Goal: Task Accomplishment & Management: Use online tool/utility

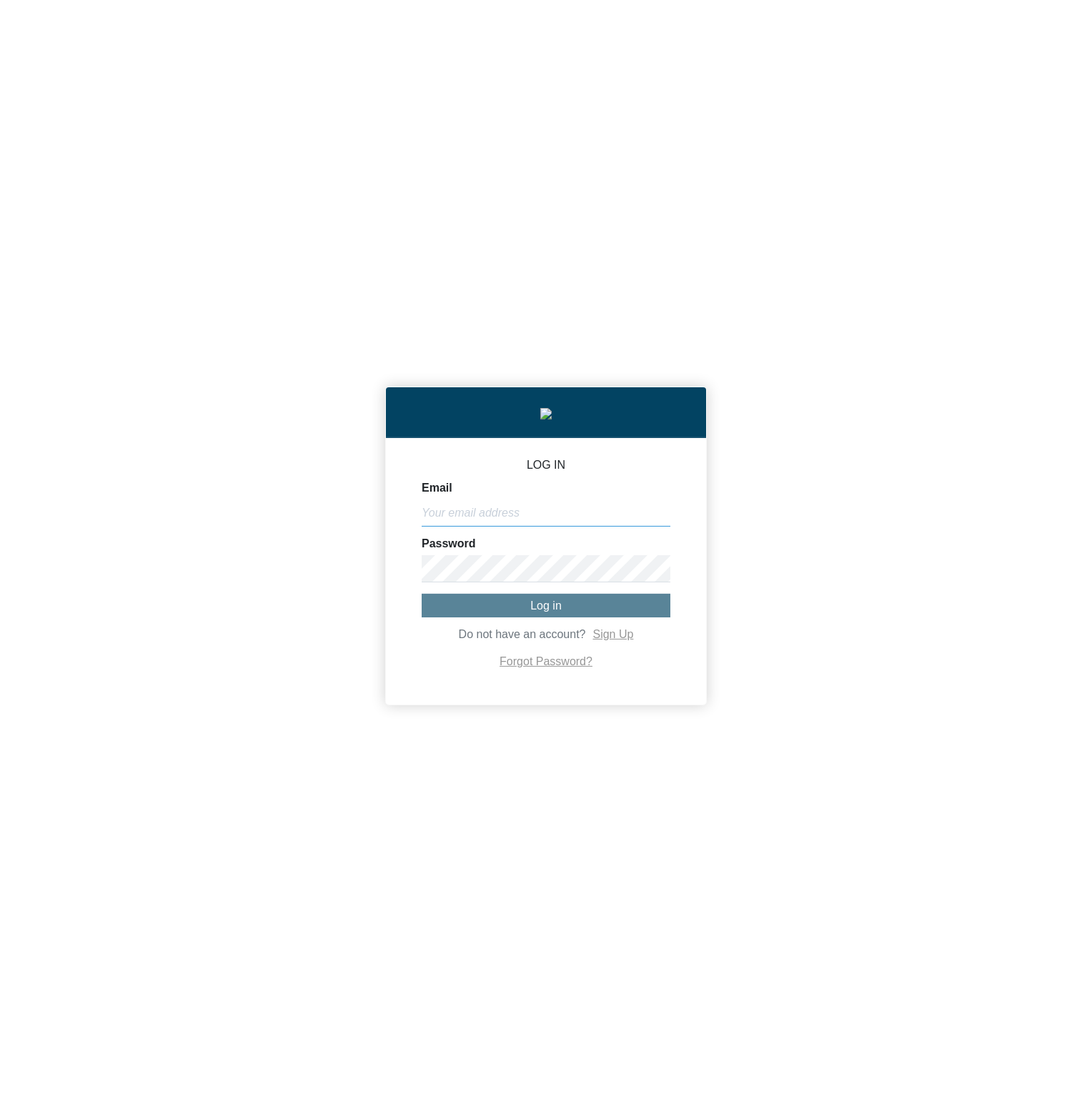
click at [533, 514] on input "Email" at bounding box center [546, 513] width 249 height 27
paste input "[PERSON_NAME][EMAIL_ADDRESS][DOMAIN_NAME]"
type input "[PERSON_NAME][EMAIL_ADDRESS][DOMAIN_NAME]"
click at [502, 617] on button "Log in" at bounding box center [546, 606] width 249 height 23
click at [604, 614] on button "Log in" at bounding box center [546, 606] width 249 height 23
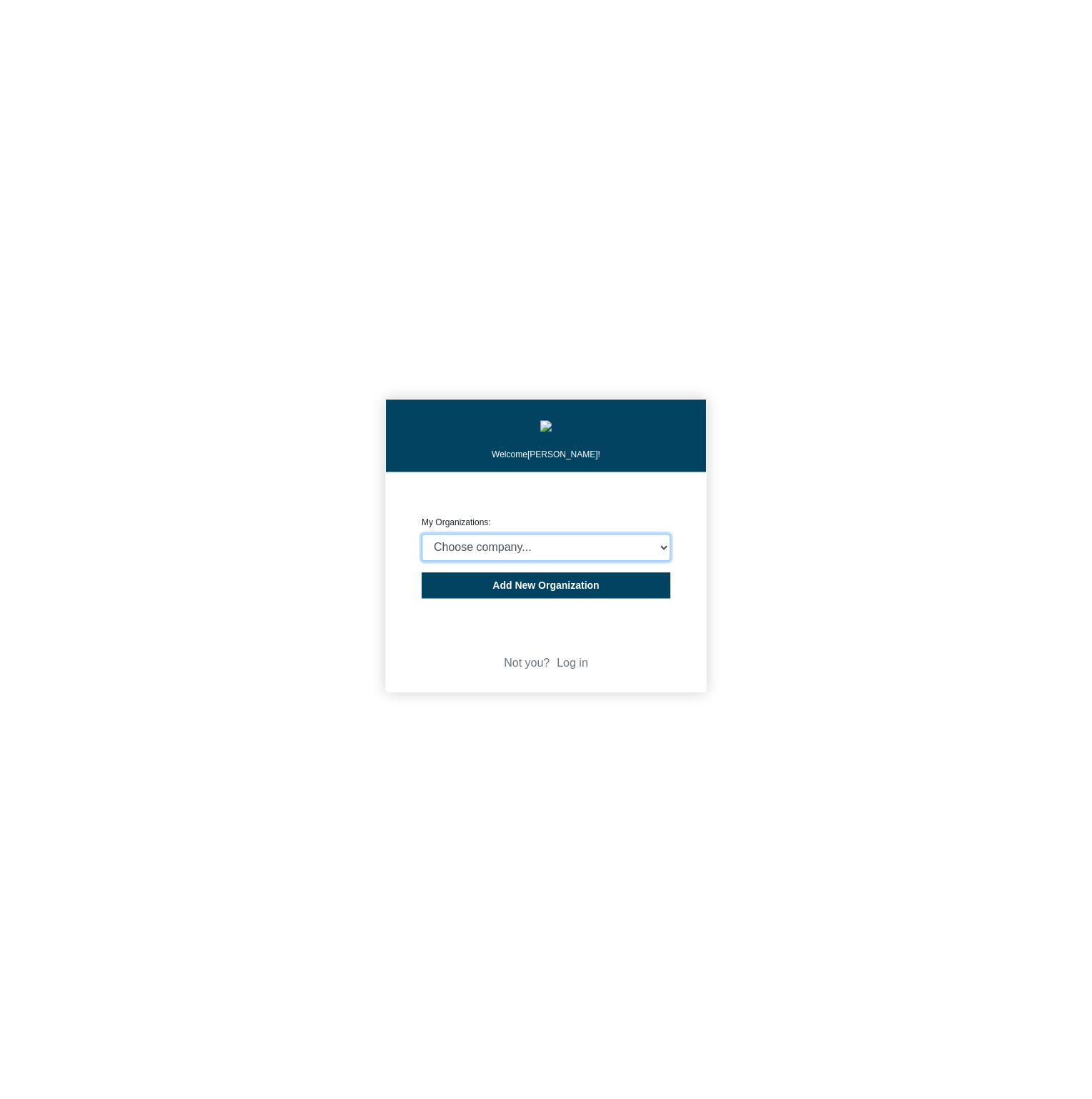
select select "4403414"
click at [421, 537] on select "Choose company... CARBON ANALYTICS LIMITED test6 Nekton Capital Limited Pacha S…" at bounding box center [546, 547] width 249 height 27
click at [822, 542] on div "Welcome Michael Thornton! CREATE ORGANIZATION My Organizations: Choose company.…" at bounding box center [546, 550] width 1092 height 1099
click at [421, 537] on select "Choose company... CARBON ANALYTICS LIMITED test6 Nekton Capital Limited Pacha S…" at bounding box center [546, 547] width 249 height 27
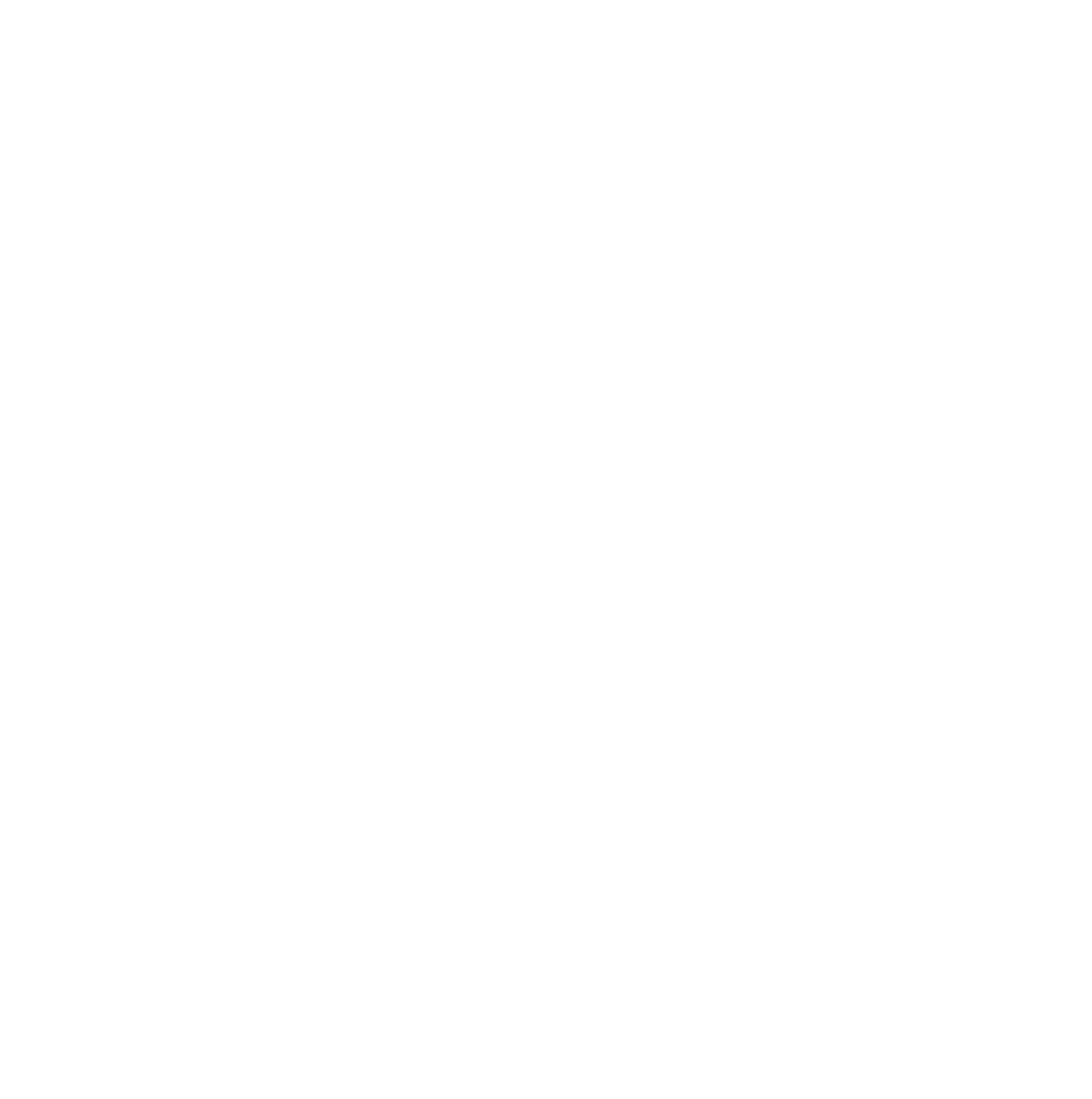
click at [881, 574] on body "We're online! Let's chat!" at bounding box center [546, 550] width 1092 height 1099
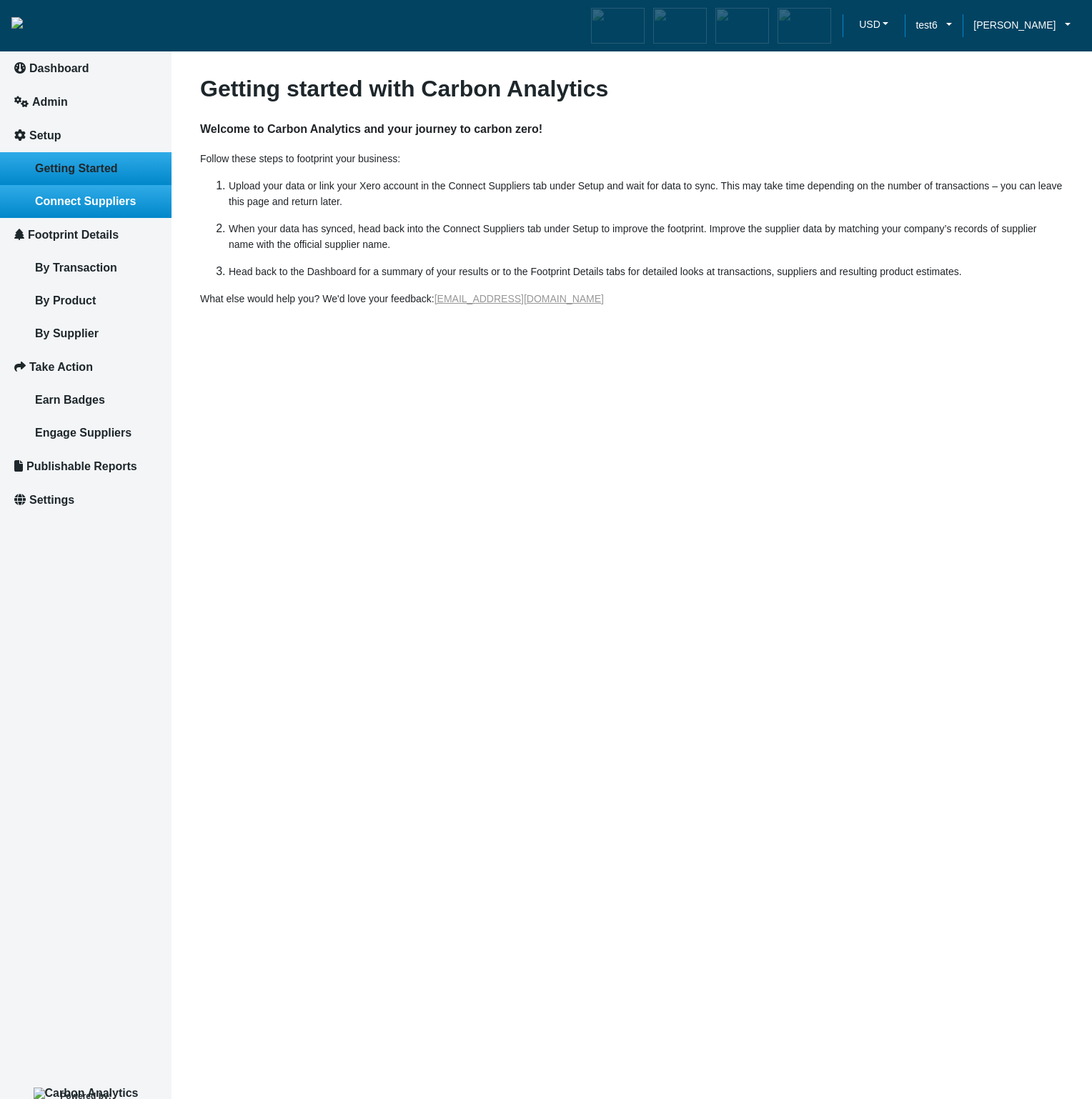
click at [124, 207] on link "Connect Suppliers" at bounding box center [85, 202] width 171 height 33
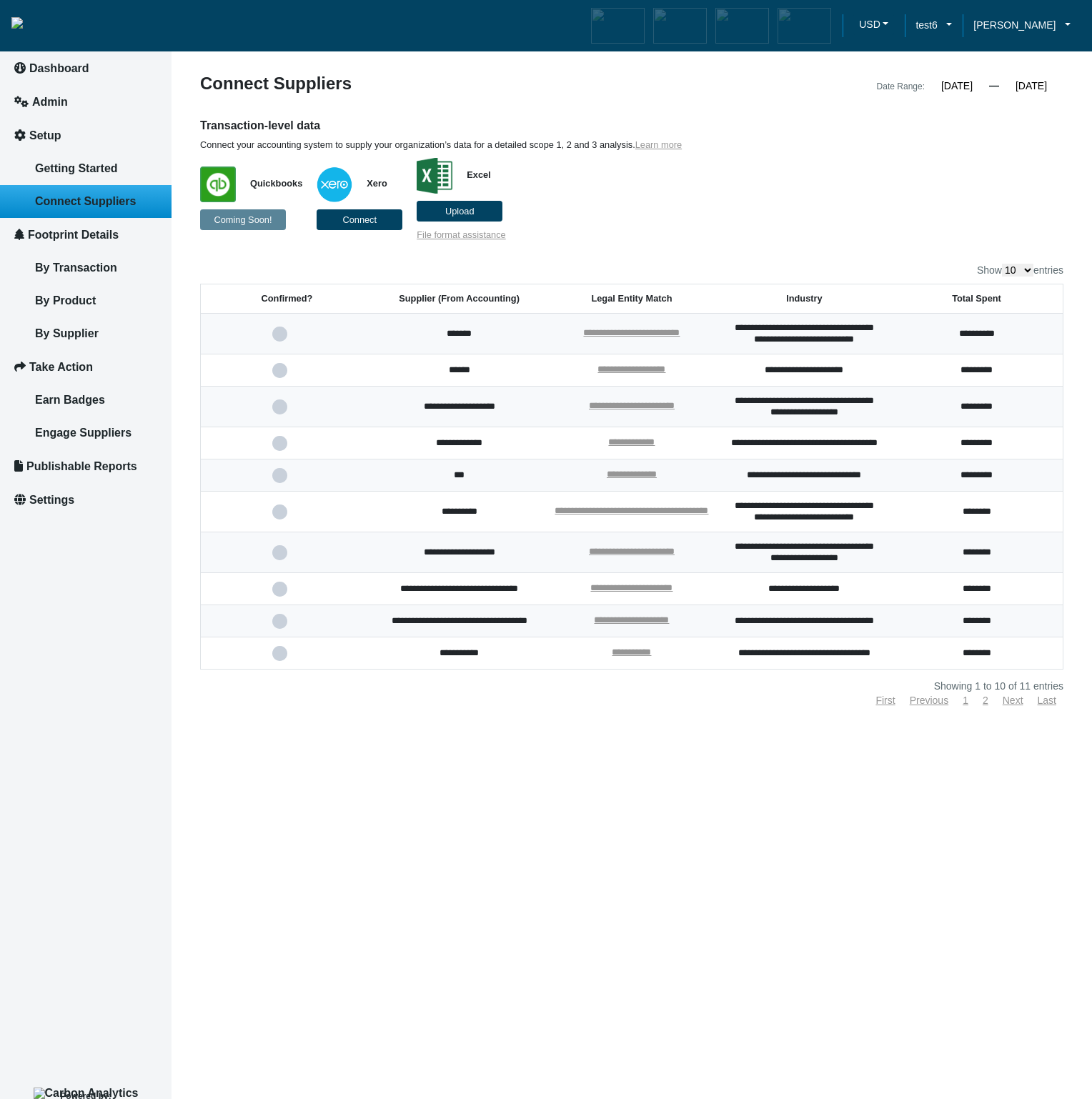
click at [278, 338] on span at bounding box center [286, 334] width 29 height 9
click at [0, 0] on input "checkbox" at bounding box center [0, 0] width 0 height 0
click at [690, 842] on article "**********" at bounding box center [631, 550] width 920 height 1099
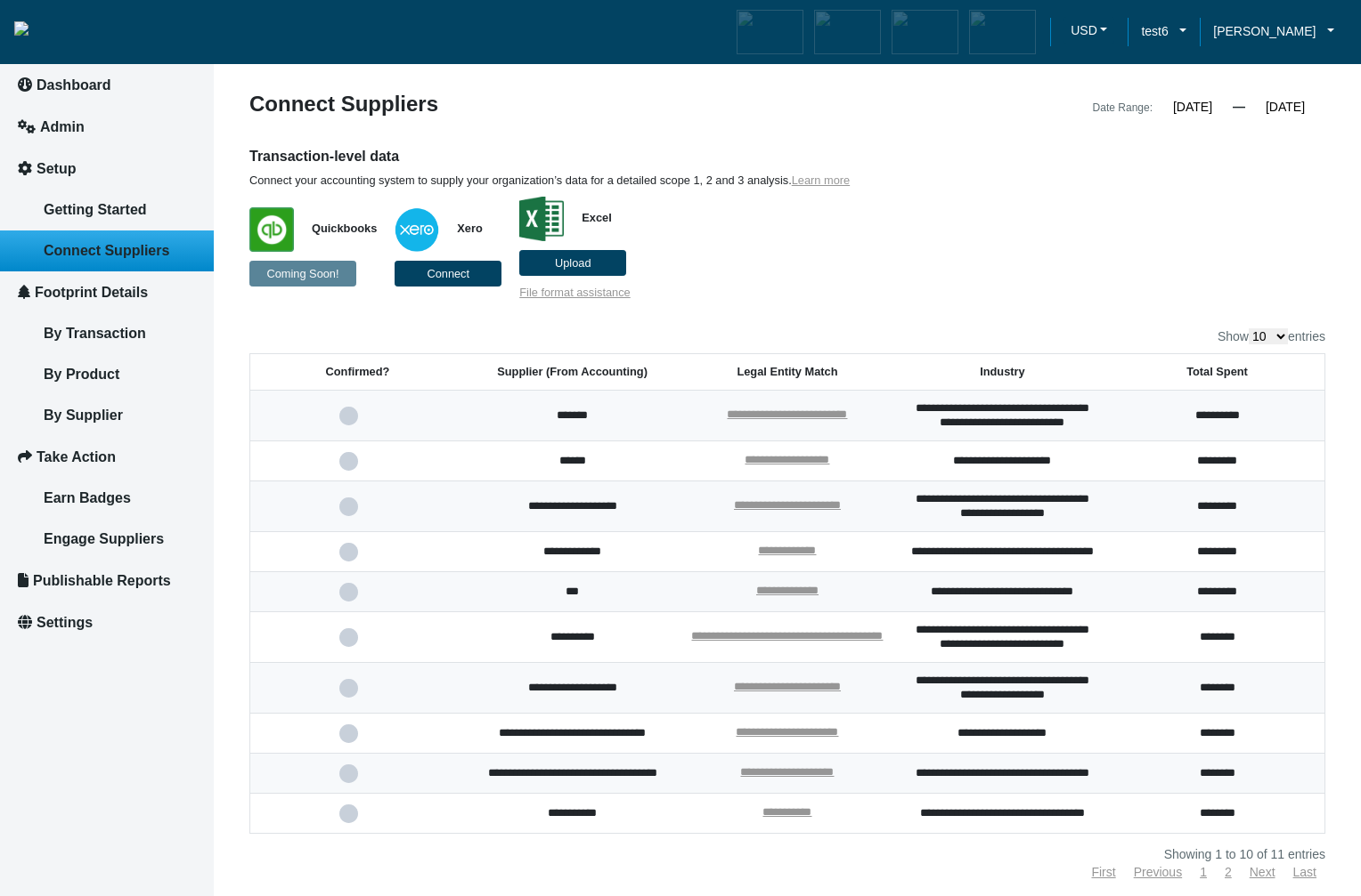
click at [350, 422] on span at bounding box center [357, 416] width 36 height 12
click at [0, 0] on input "checkbox" at bounding box center [0, 0] width 0 height 0
click at [862, 280] on p "Quickbooks Coming Soon! Xero Connect Excel Upload File format assistance" at bounding box center [650, 243] width 801 height 112
click at [350, 422] on span at bounding box center [357, 416] width 36 height 12
click at [0, 0] on input "checkbox" at bounding box center [0, 0] width 0 height 0
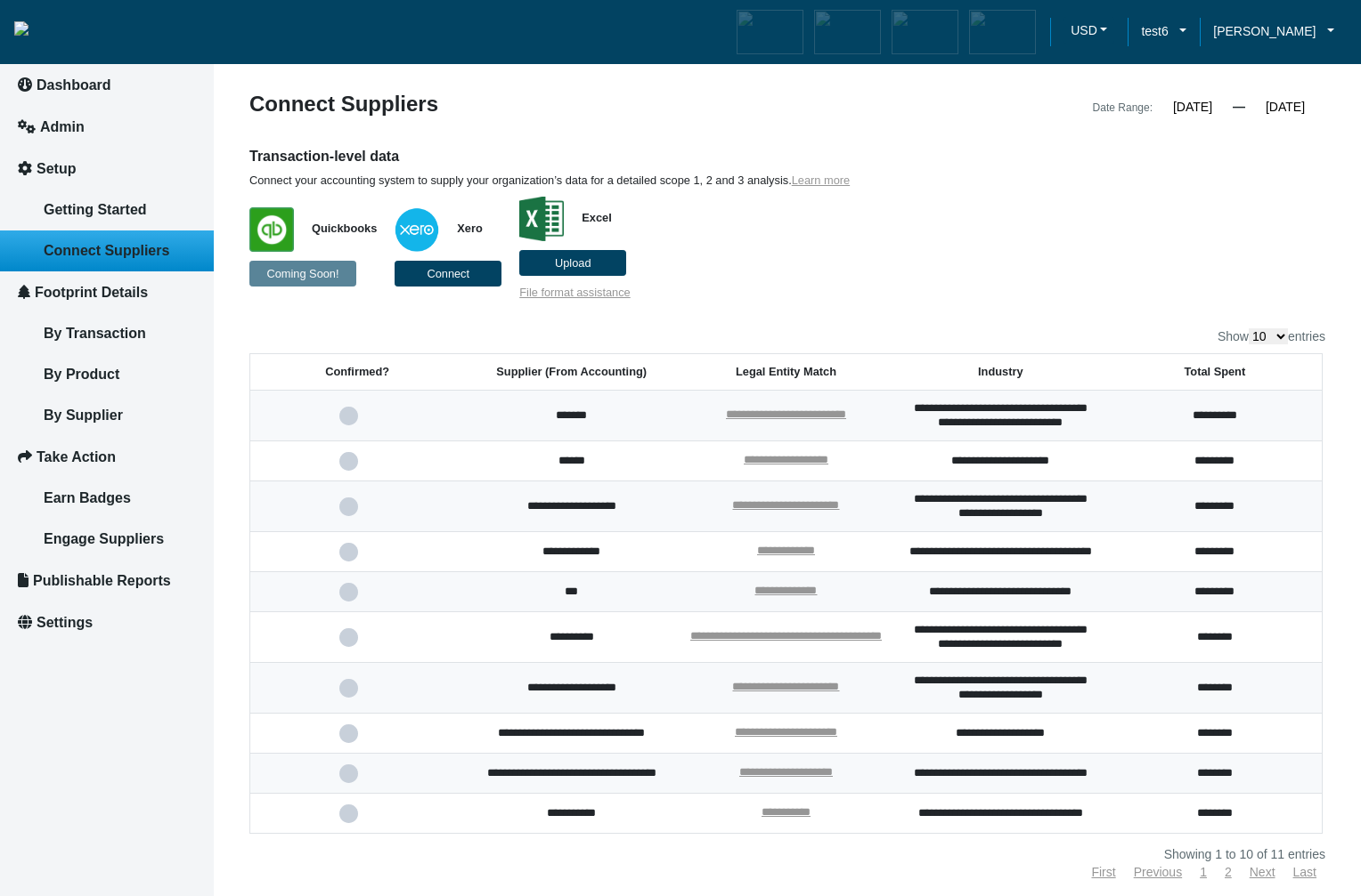
click at [593, 263] on label "Upload" at bounding box center [573, 263] width 107 height 26
click at [0, 0] on input "Upload" at bounding box center [0, 0] width 0 height 0
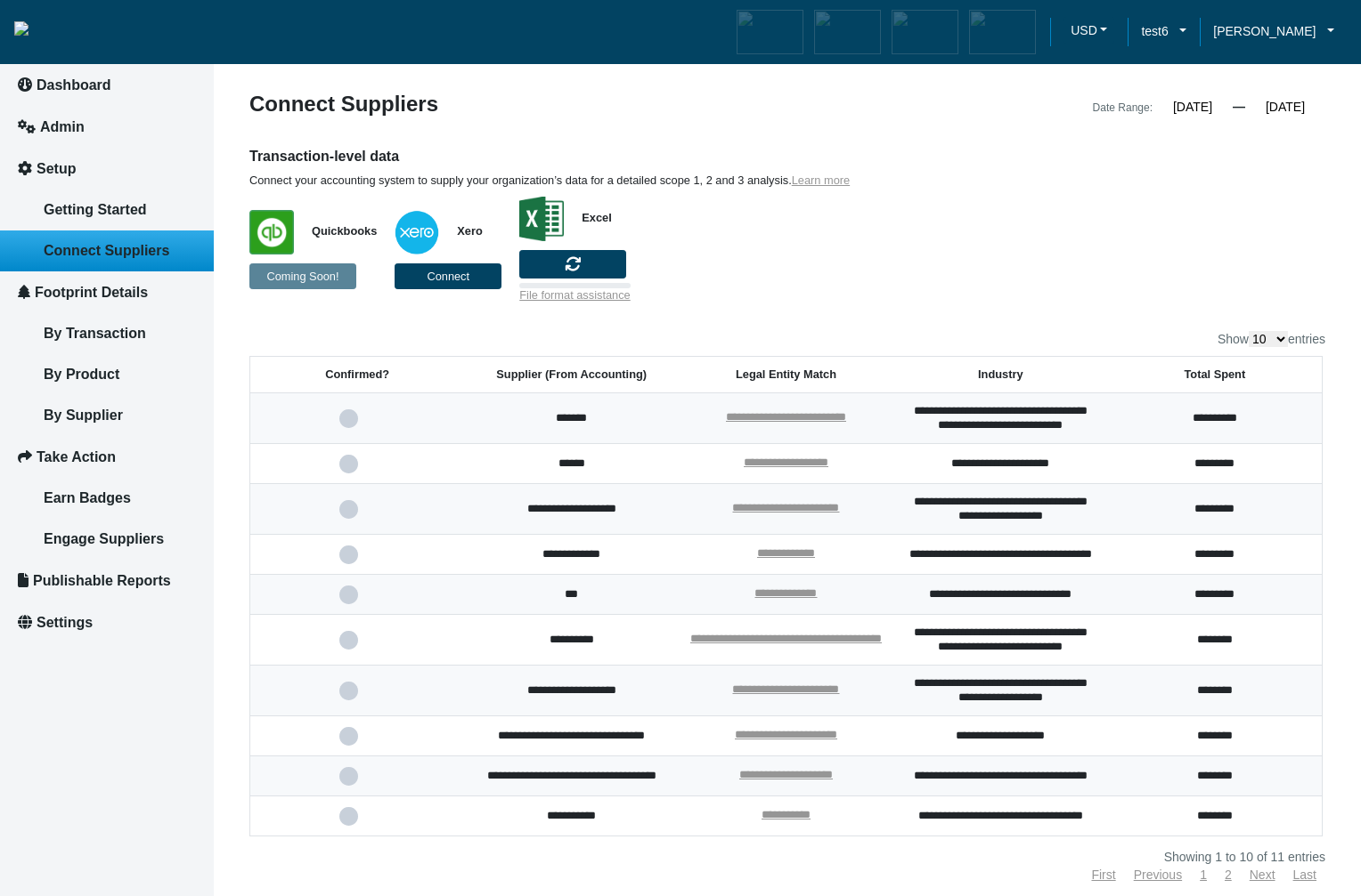
click at [962, 317] on div "**********" at bounding box center [787, 487] width 1076 height 788
click at [576, 260] on icon at bounding box center [573, 264] width 21 height 21
click at [0, 0] on input "file" at bounding box center [0, 0] width 0 height 0
click at [95, 214] on span "Getting Started" at bounding box center [95, 209] width 103 height 16
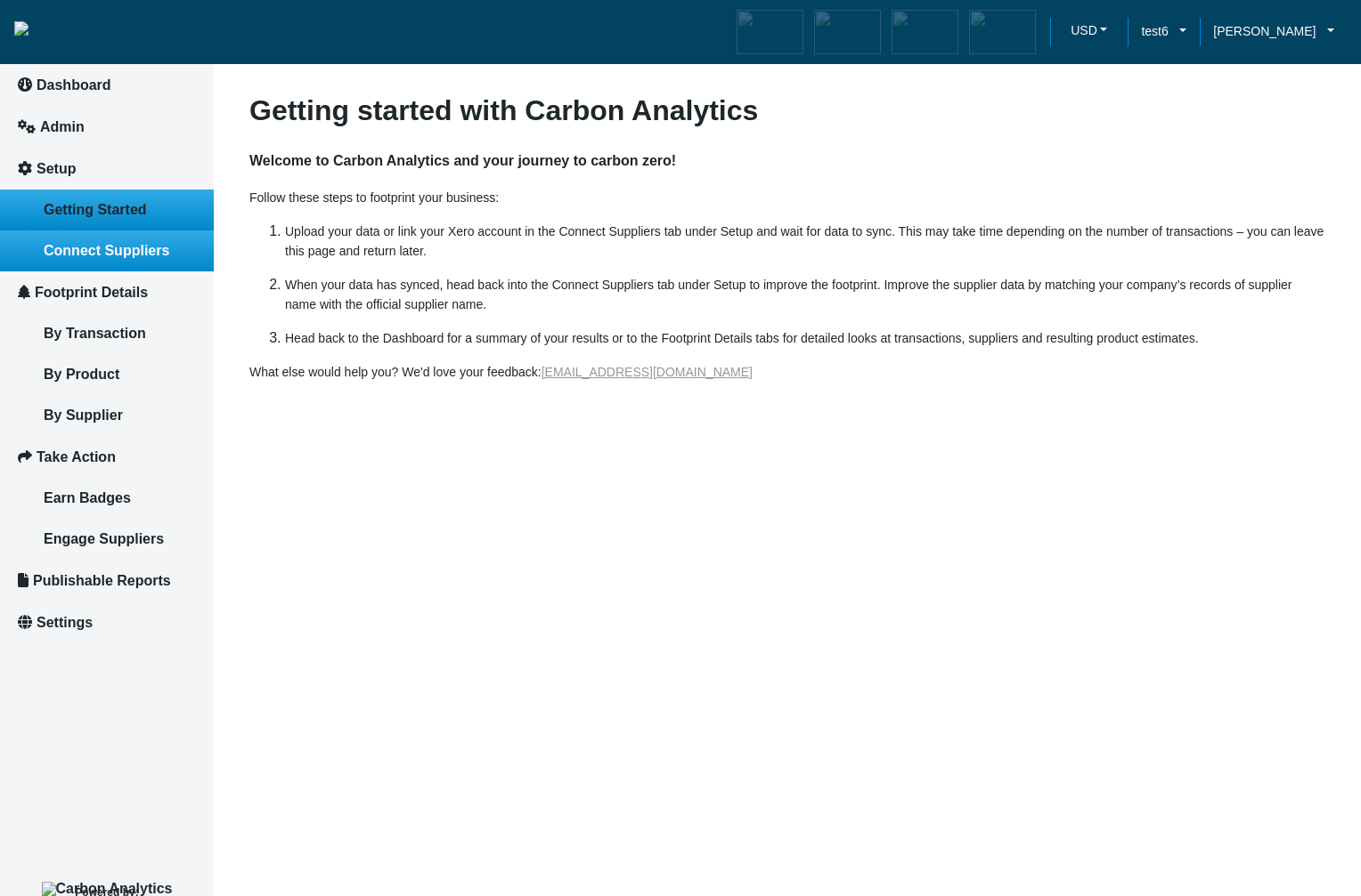
click at [97, 242] on link "Connect Suppliers" at bounding box center [106, 251] width 213 height 41
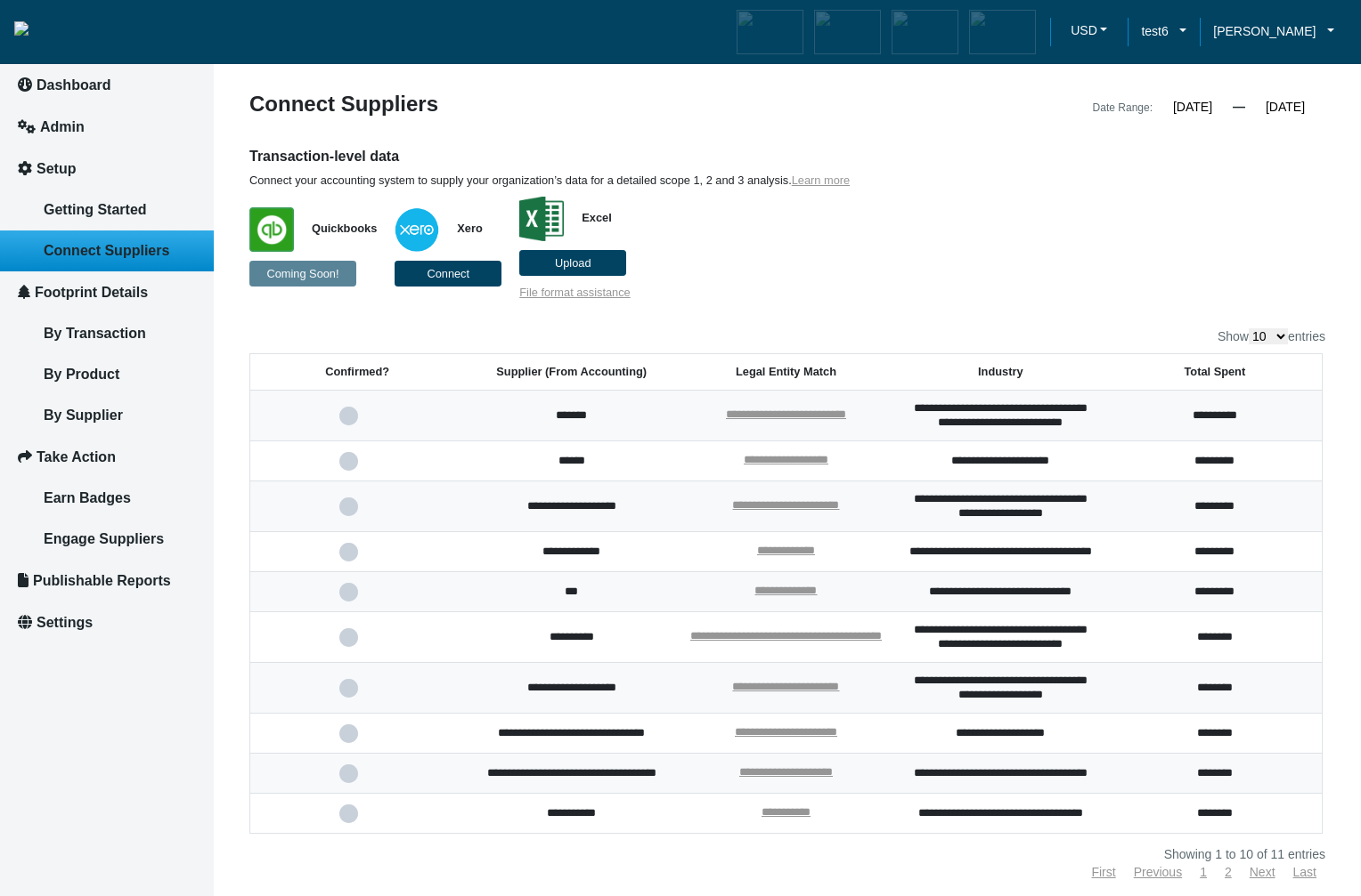
click at [591, 274] on label "Upload" at bounding box center [573, 263] width 107 height 26
click at [0, 0] on input "Upload" at bounding box center [0, 0] width 0 height 0
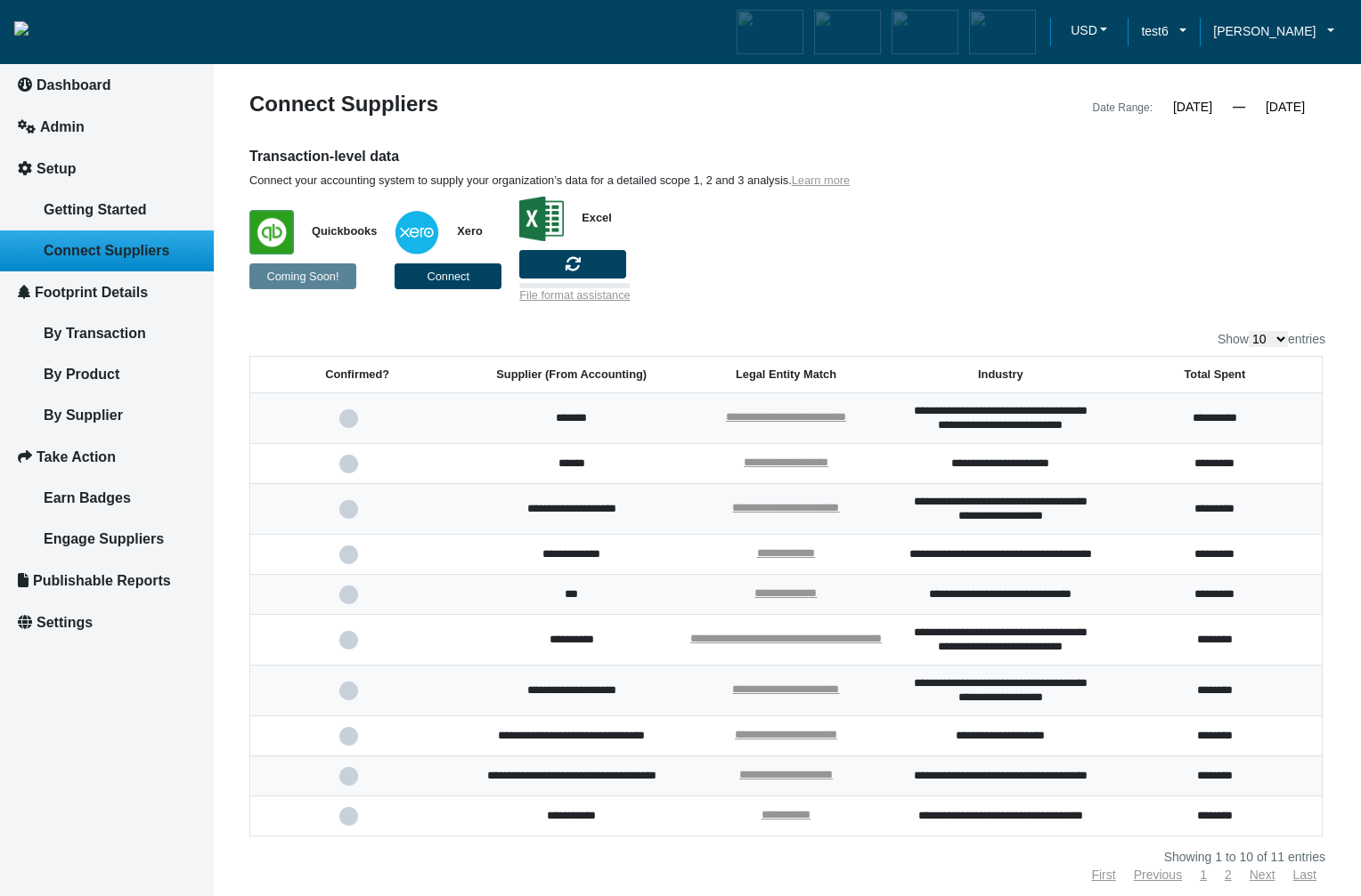
click at [973, 311] on div "**********" at bounding box center [787, 487] width 1076 height 788
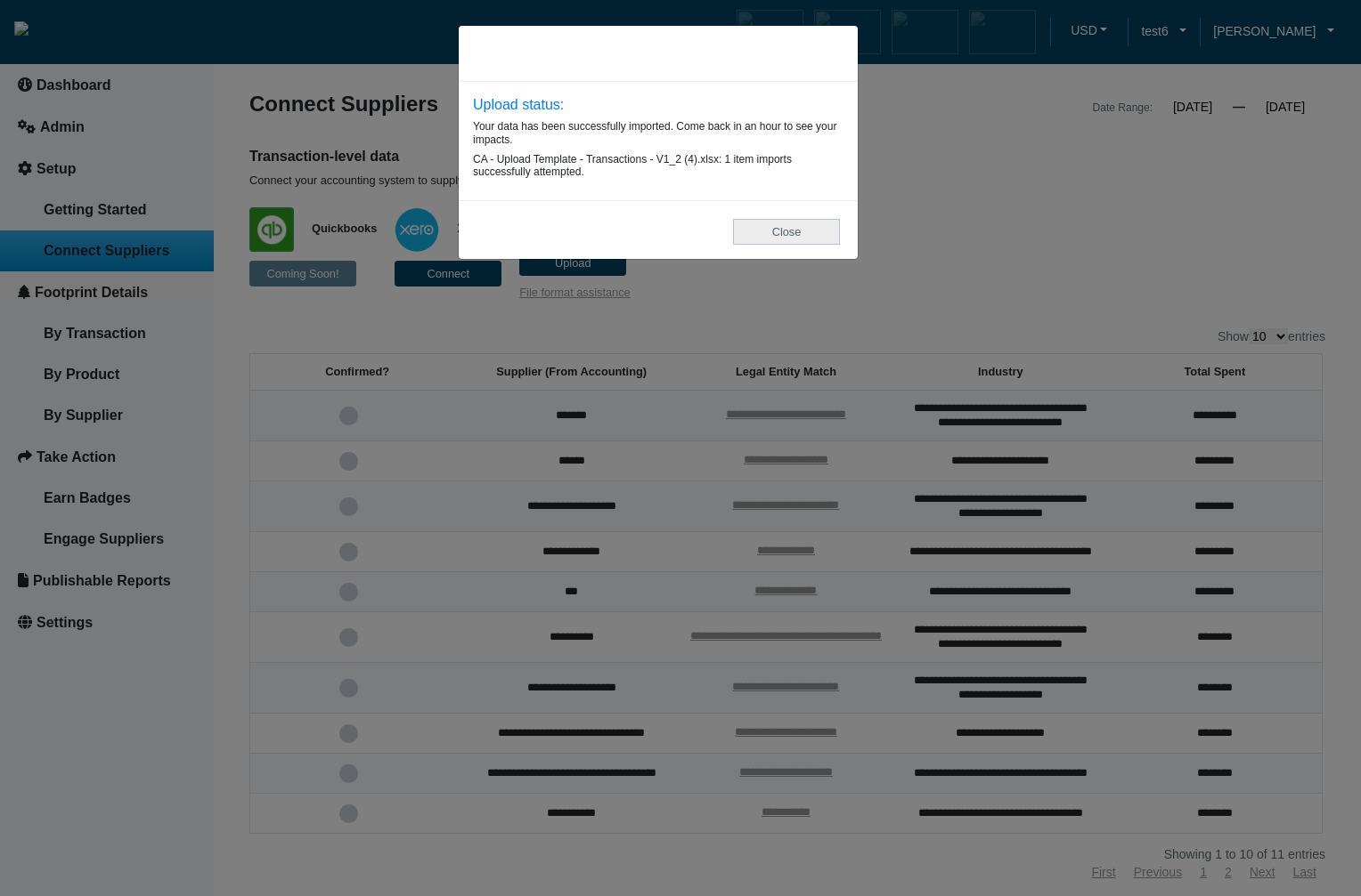
click at [775, 233] on button "Close" at bounding box center [786, 232] width 107 height 26
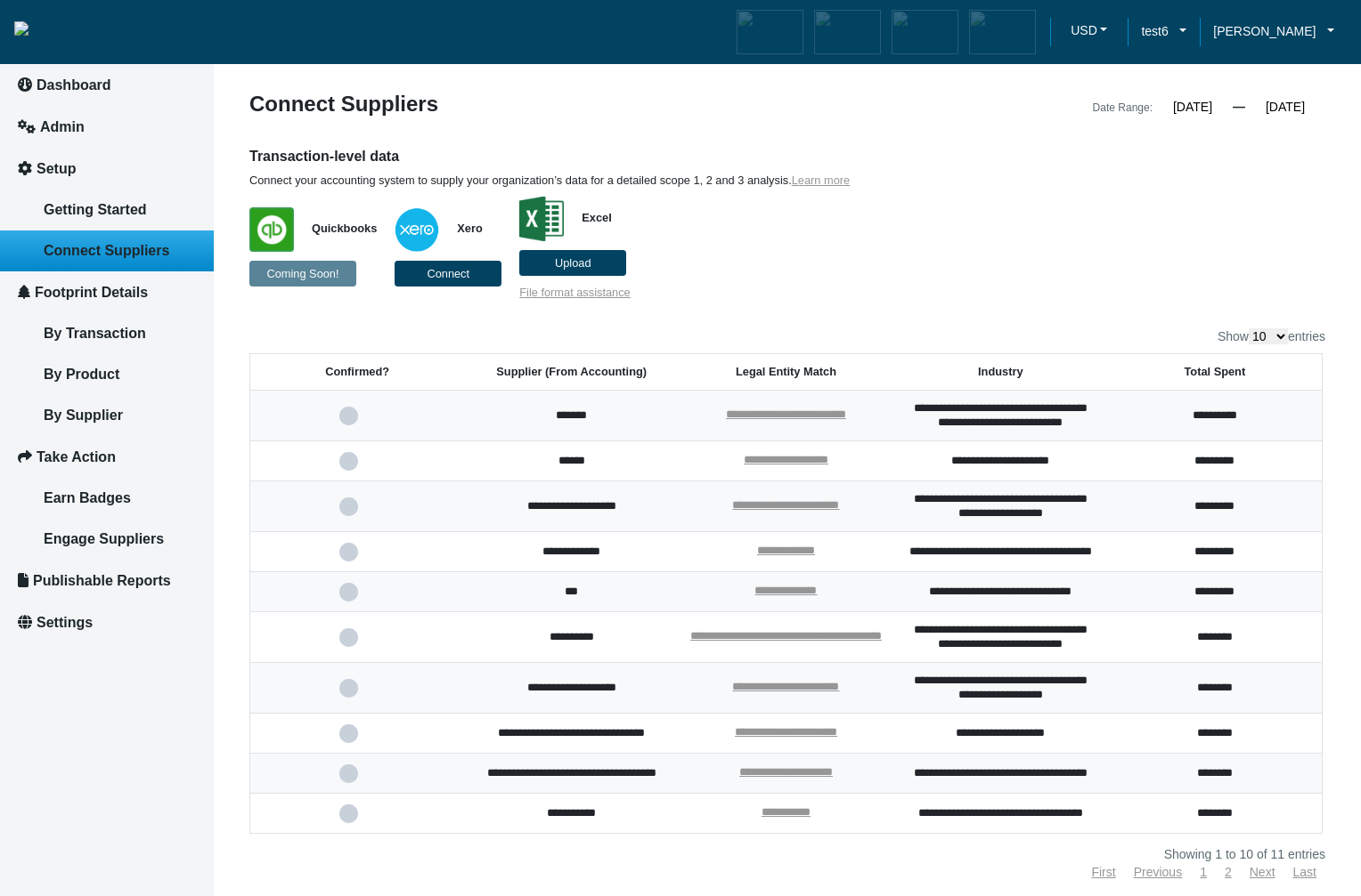
click at [345, 422] on span at bounding box center [357, 416] width 36 height 12
click at [0, 0] on input "checkbox" at bounding box center [0, 0] width 0 height 0
click at [346, 421] on span at bounding box center [357, 416] width 36 height 12
click at [0, 0] on input "checkbox" at bounding box center [0, 0] width 0 height 0
click at [353, 422] on span at bounding box center [357, 416] width 36 height 12
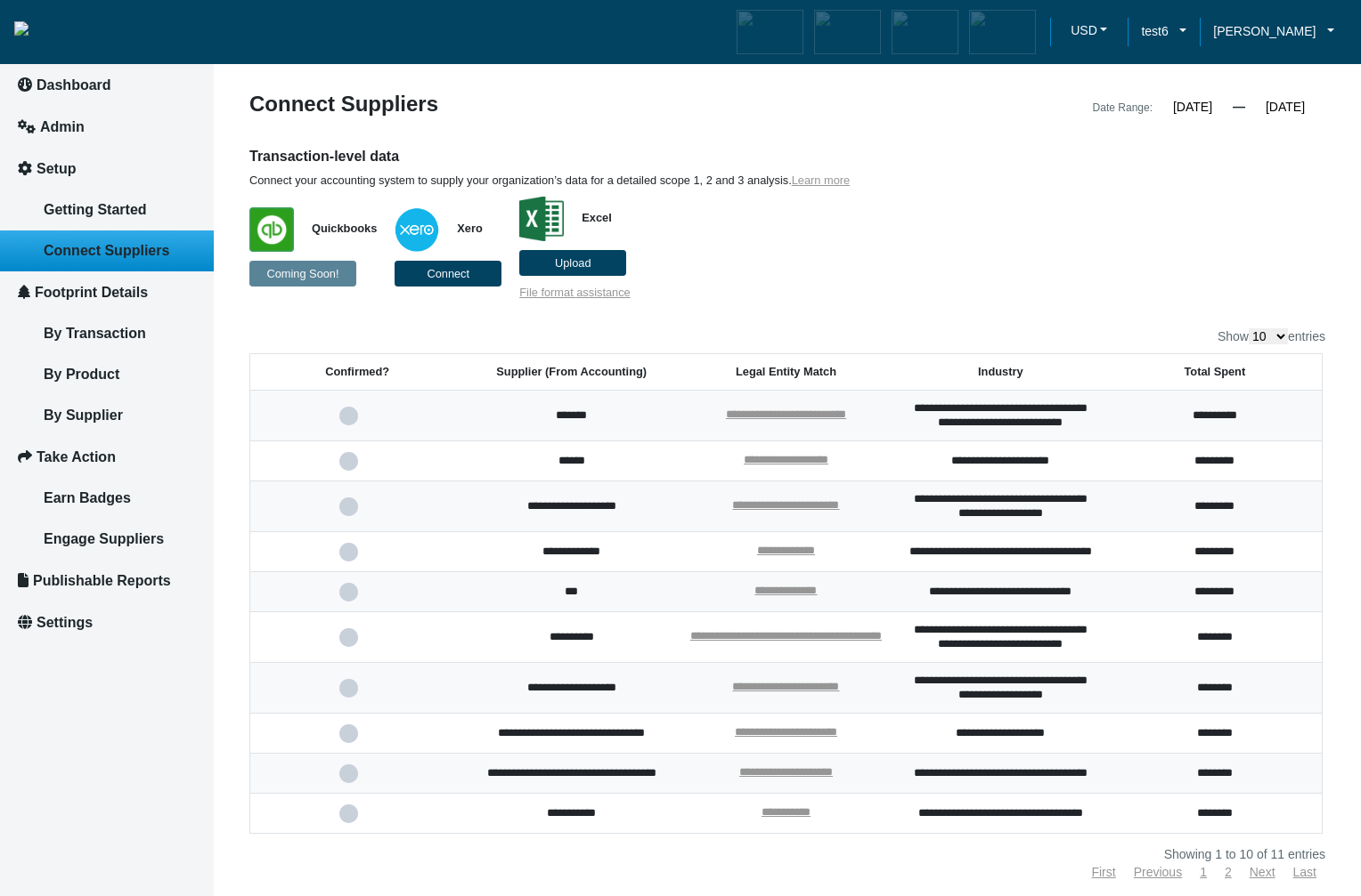
click at [0, 0] on input "checkbox" at bounding box center [0, 0] width 0 height 0
click at [349, 422] on span at bounding box center [357, 416] width 36 height 12
click at [0, 0] on input "checkbox" at bounding box center [0, 0] width 0 height 0
click at [897, 307] on div "**********" at bounding box center [787, 486] width 1076 height 785
click at [343, 422] on span at bounding box center [357, 416] width 36 height 12
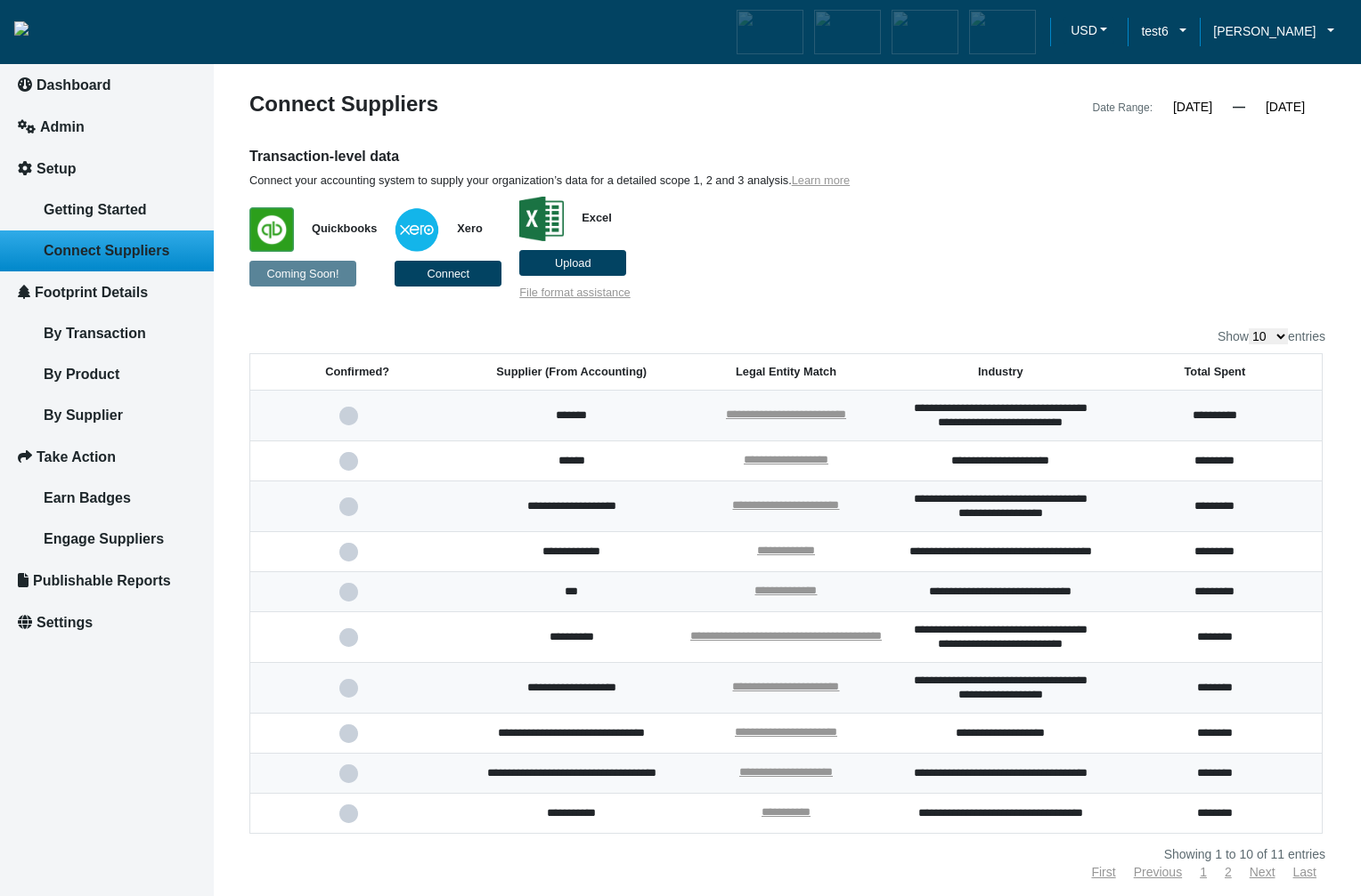
click at [0, 0] on input "checkbox" at bounding box center [0, 0] width 0 height 0
click at [350, 422] on span at bounding box center [357, 416] width 36 height 12
click at [0, 0] on input "checkbox" at bounding box center [0, 0] width 0 height 0
click at [351, 422] on span at bounding box center [357, 416] width 36 height 12
click at [0, 0] on input "checkbox" at bounding box center [0, 0] width 0 height 0
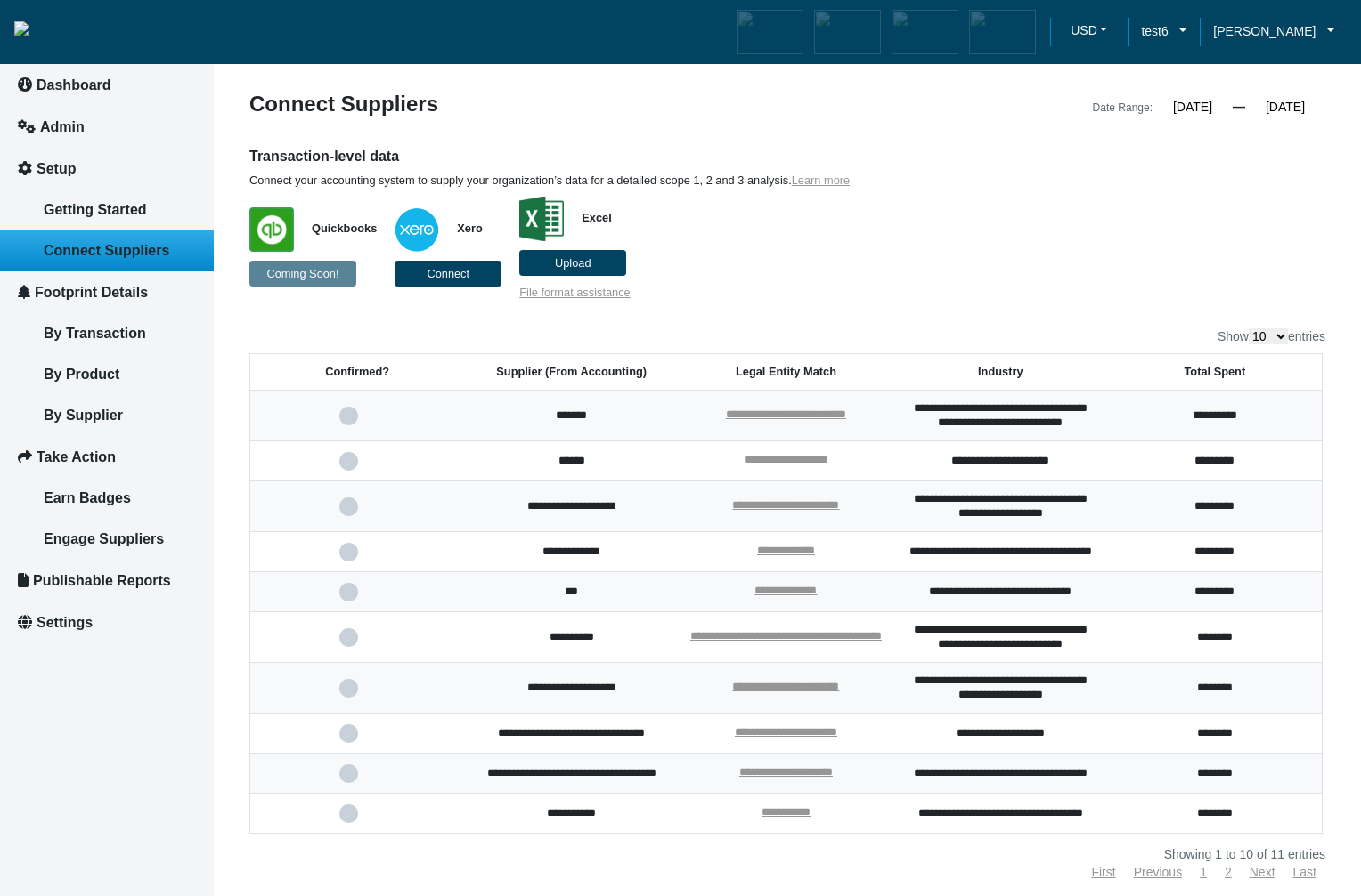
click at [1298, 106] on input "12/31/2022" at bounding box center [1285, 106] width 80 height 16
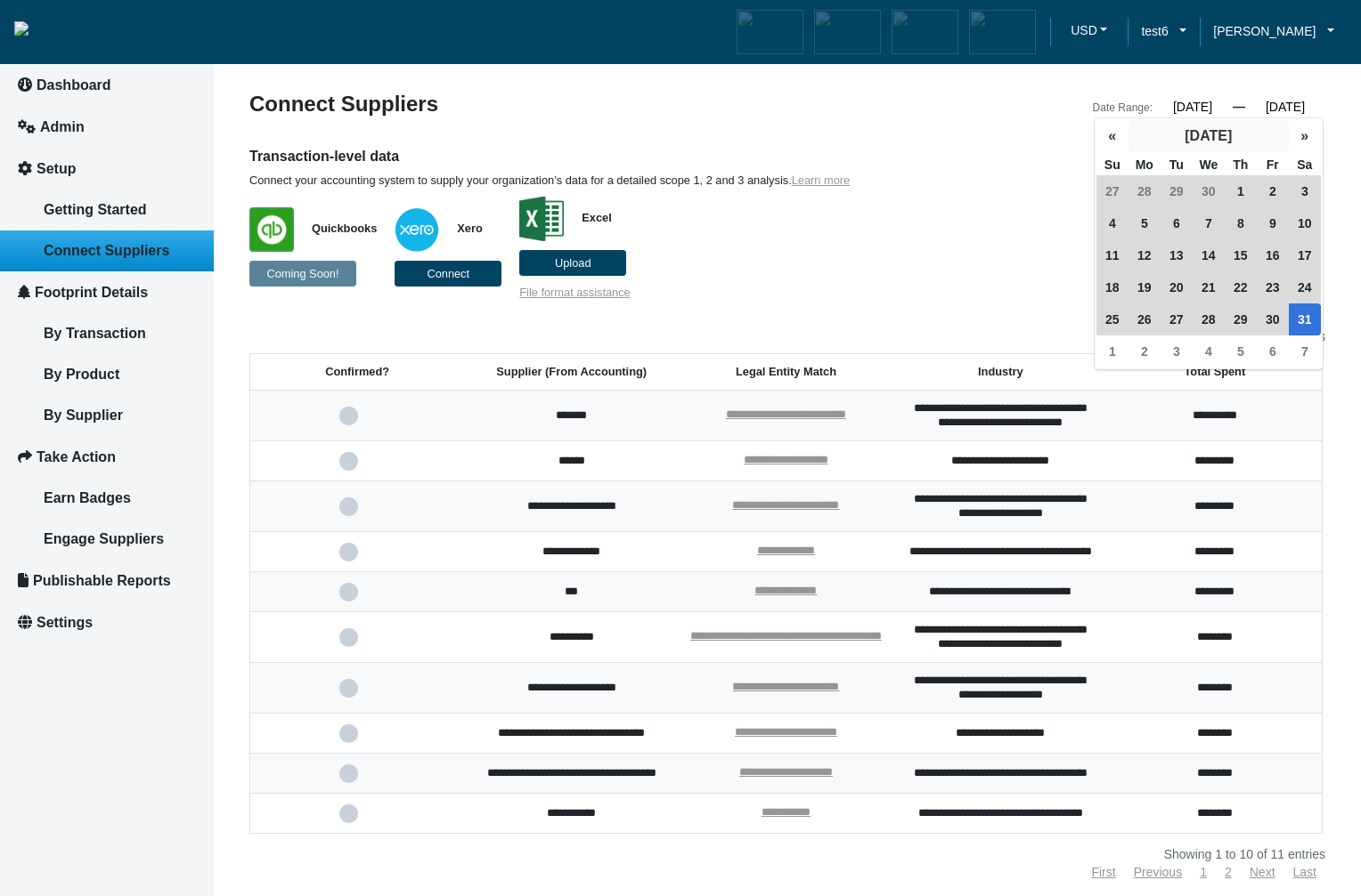
click at [1248, 137] on button "December 2022" at bounding box center [1208, 135] width 161 height 32
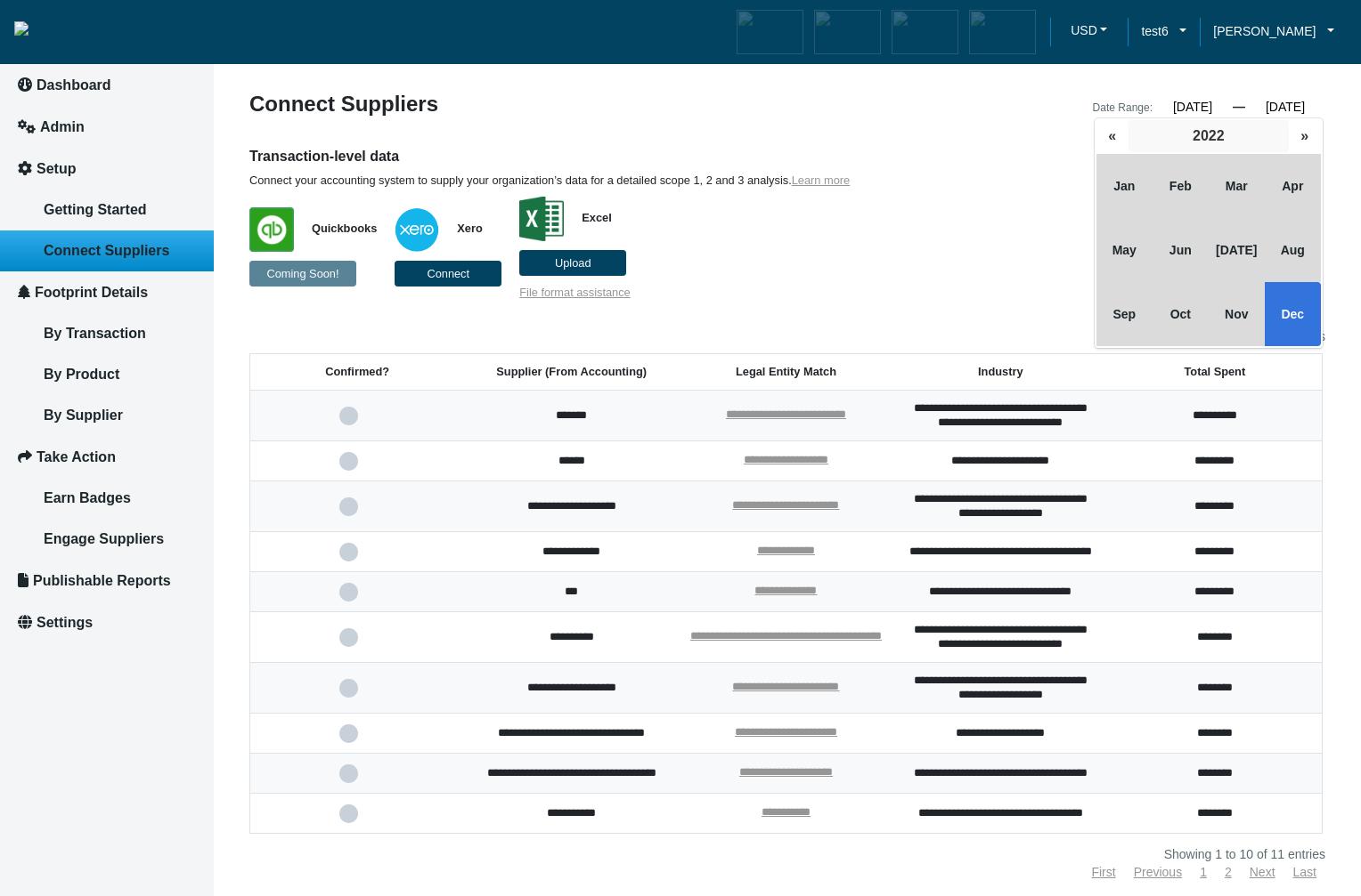
click at [1242, 138] on button "2022" at bounding box center [1208, 135] width 161 height 32
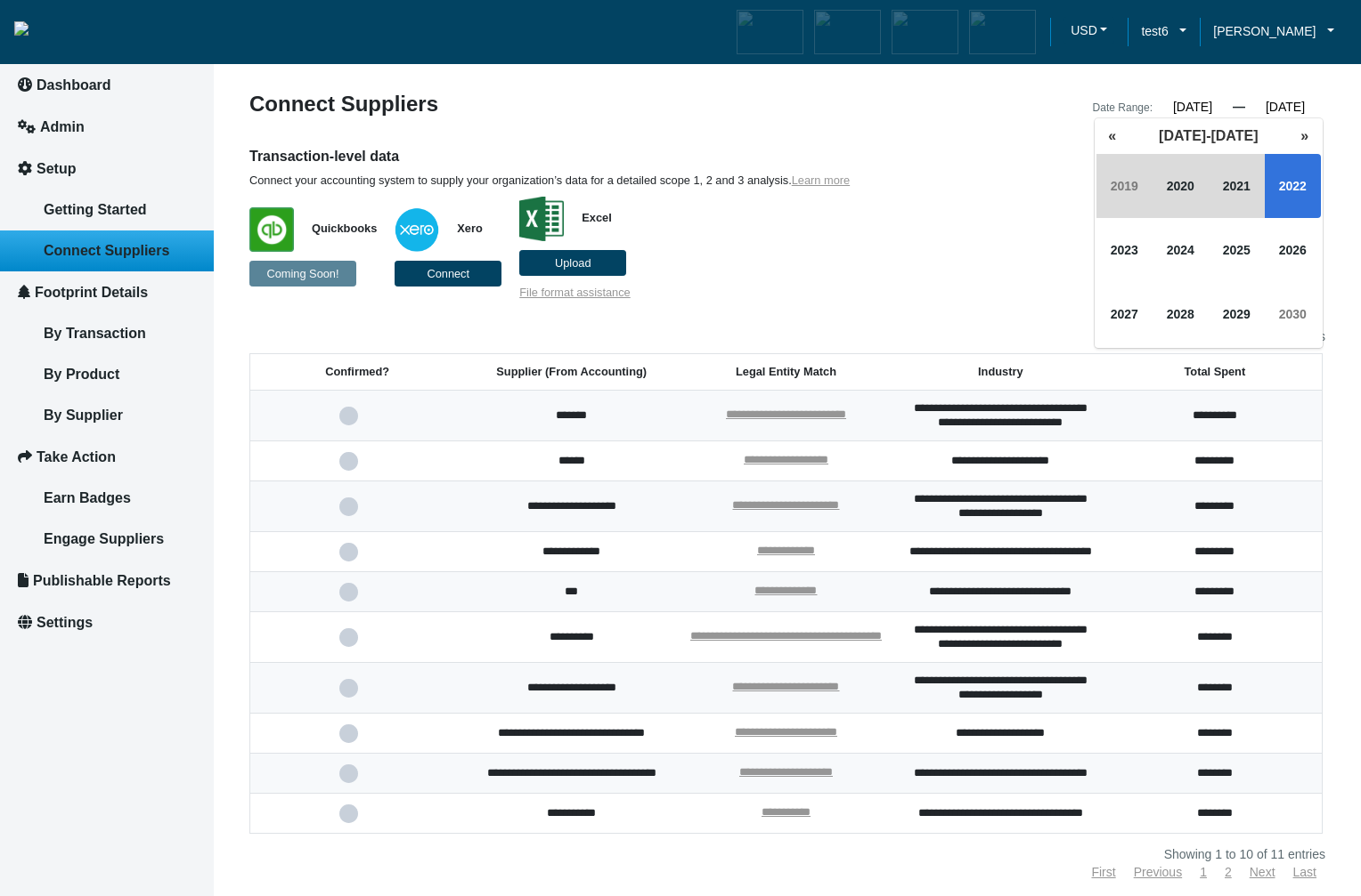
drag, startPoint x: 1304, startPoint y: 106, endPoint x: 1313, endPoint y: 109, distance: 9.5
click at [1313, 109] on input "12/31/2022" at bounding box center [1285, 106] width 80 height 16
type input "[DATE]"
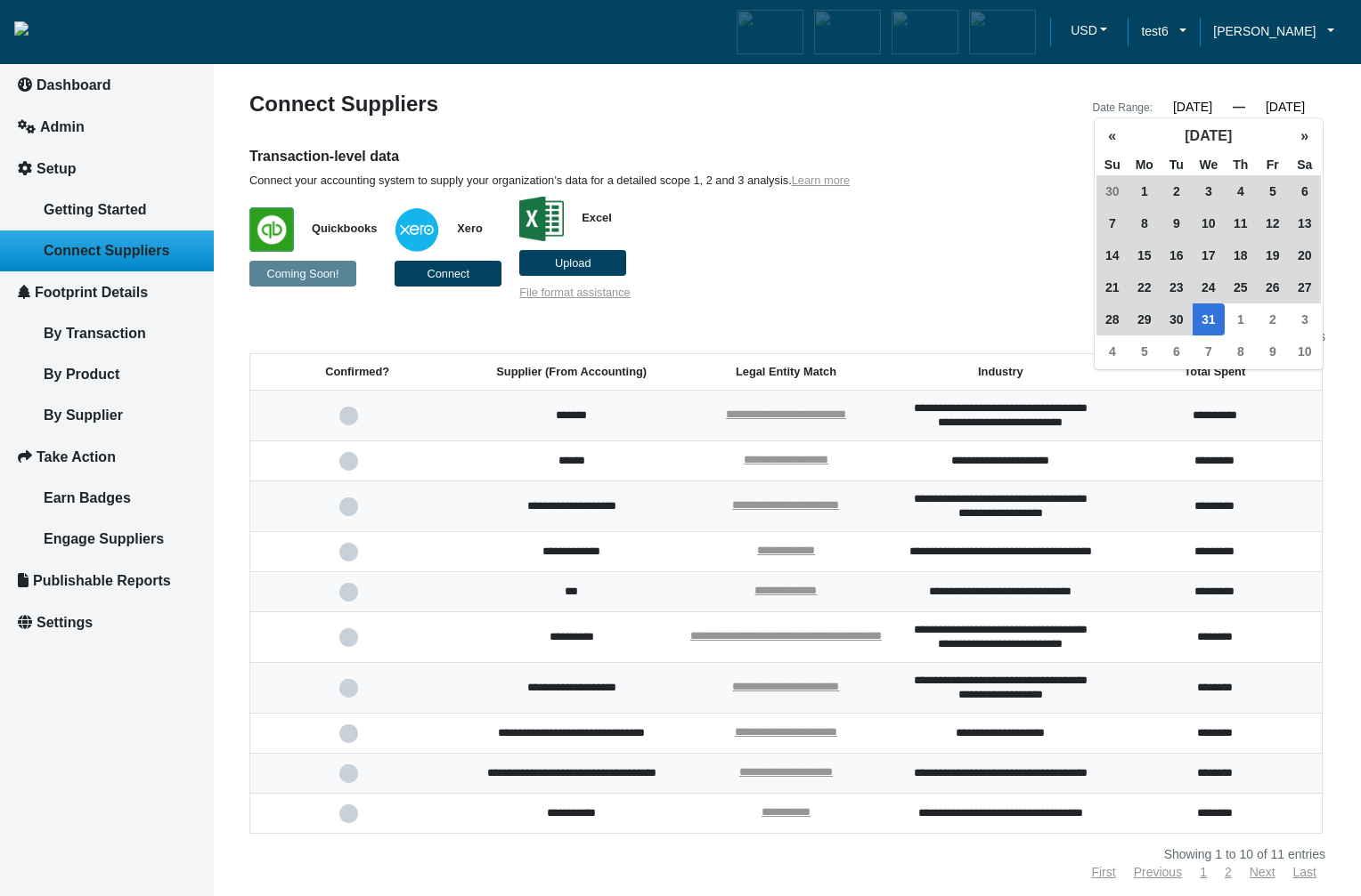
click at [1210, 319] on span "31" at bounding box center [1208, 319] width 32 height 32
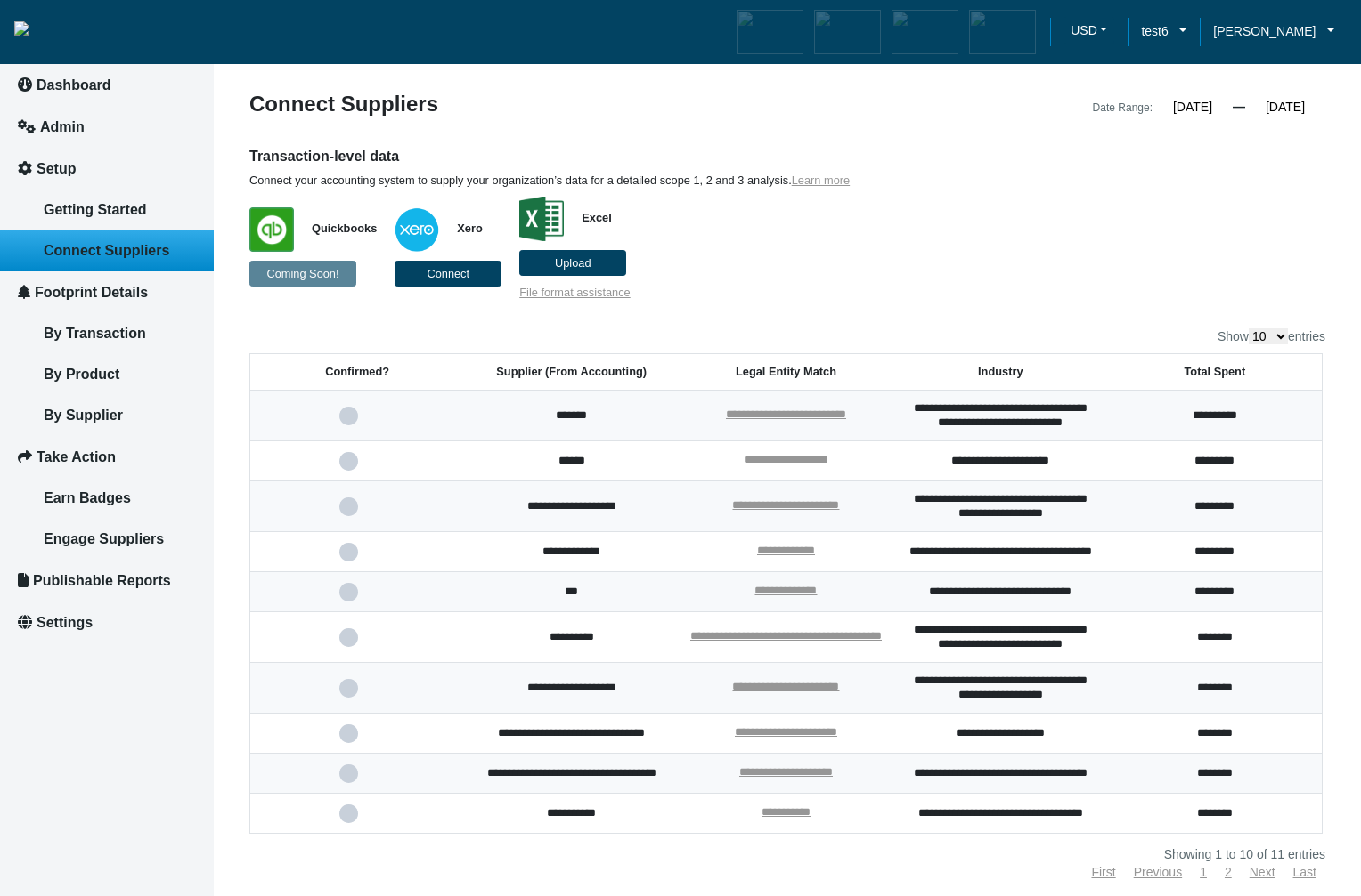
click at [1026, 276] on p "Quickbooks Coming Soon! Xero Connect Excel Upload File format assistance" at bounding box center [650, 243] width 801 height 112
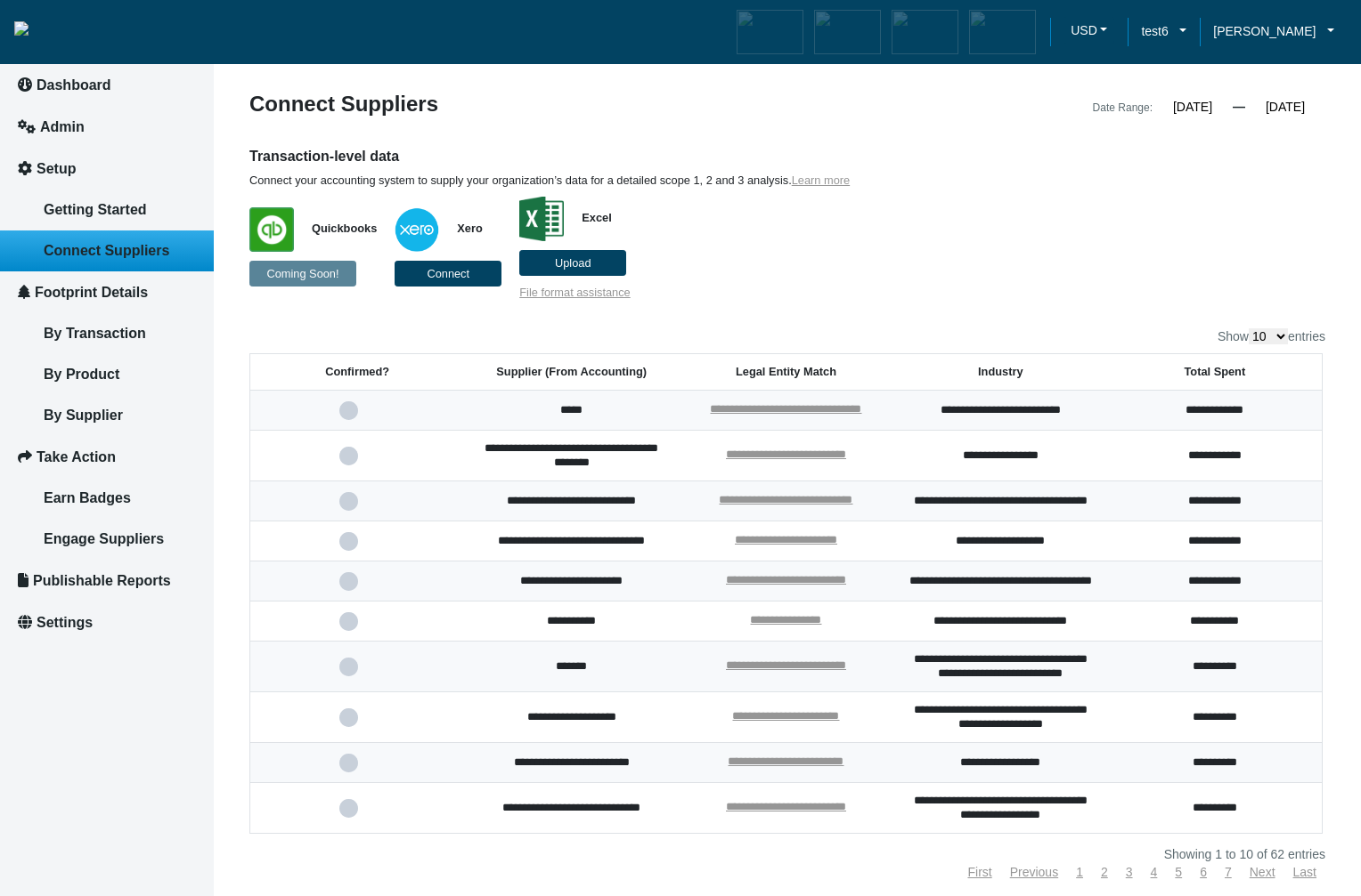
click at [353, 673] on span at bounding box center [357, 667] width 36 height 12
click at [0, 0] on input "checkbox" at bounding box center [0, 0] width 0 height 0
click at [350, 673] on span at bounding box center [357, 667] width 36 height 12
click at [0, 0] on input "checkbox" at bounding box center [0, 0] width 0 height 0
click at [347, 673] on span at bounding box center [357, 667] width 36 height 12
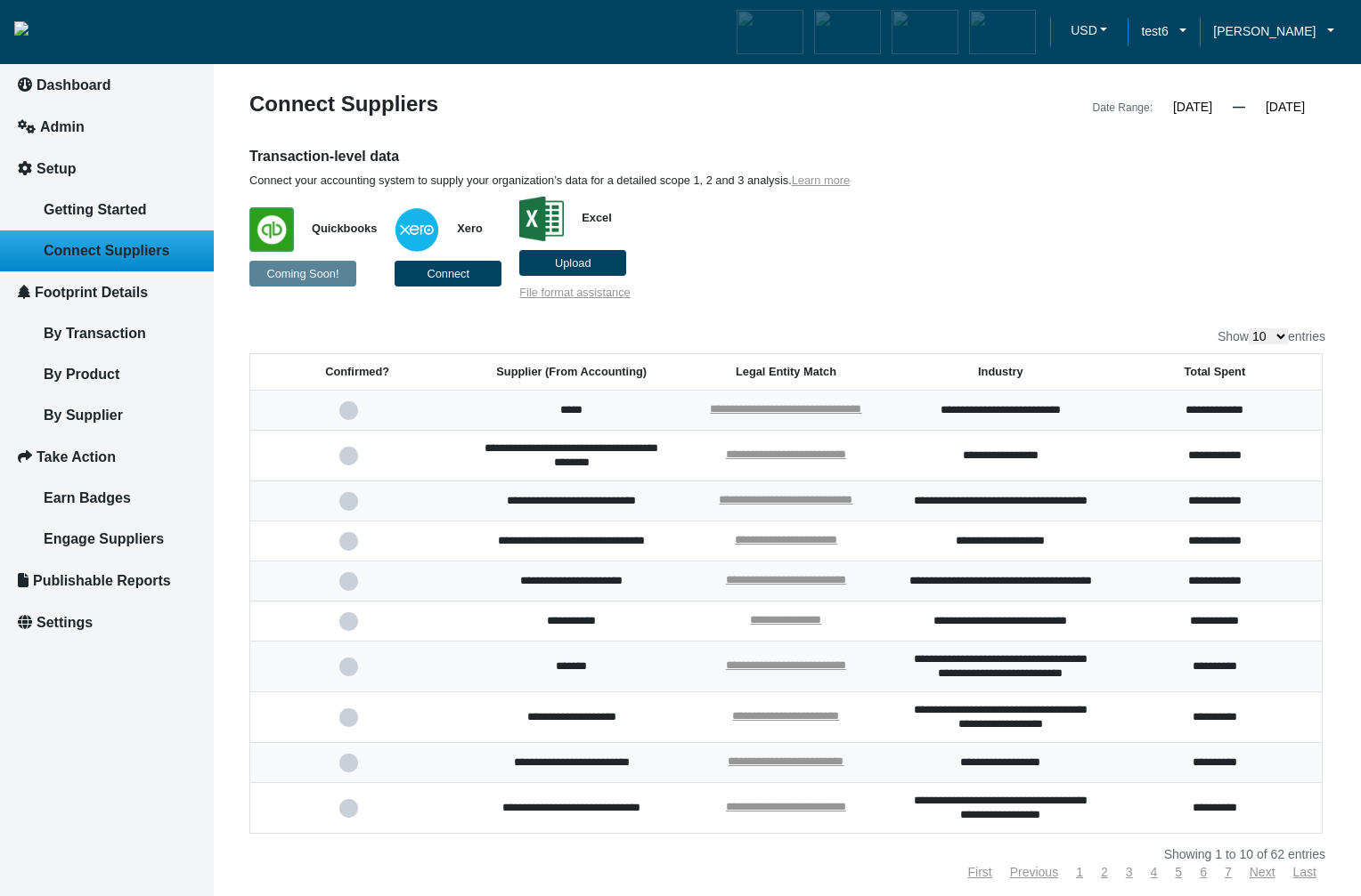
click at [0, 0] on input "checkbox" at bounding box center [0, 0] width 0 height 0
click at [349, 673] on span at bounding box center [357, 667] width 36 height 12
click at [0, 0] on input "checkbox" at bounding box center [0, 0] width 0 height 0
click at [349, 673] on span at bounding box center [357, 667] width 36 height 12
click at [0, 0] on input "checkbox" at bounding box center [0, 0] width 0 height 0
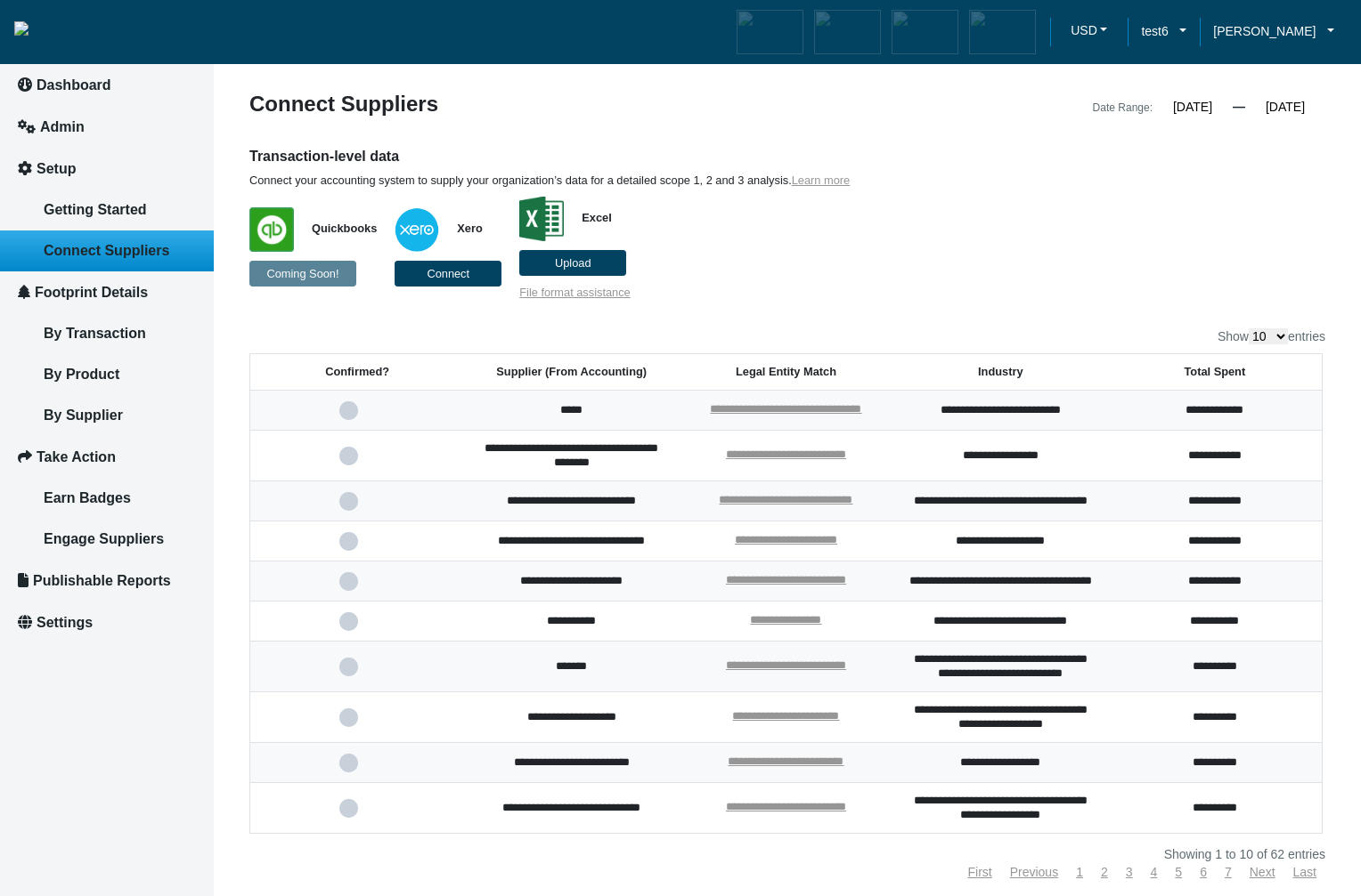
click at [353, 673] on span at bounding box center [357, 667] width 36 height 12
click at [0, 0] on input "checkbox" at bounding box center [0, 0] width 0 height 0
click at [577, 263] on span "Upload" at bounding box center [572, 263] width 36 height 14
click at [0, 0] on input "Upload" at bounding box center [0, 0] width 0 height 0
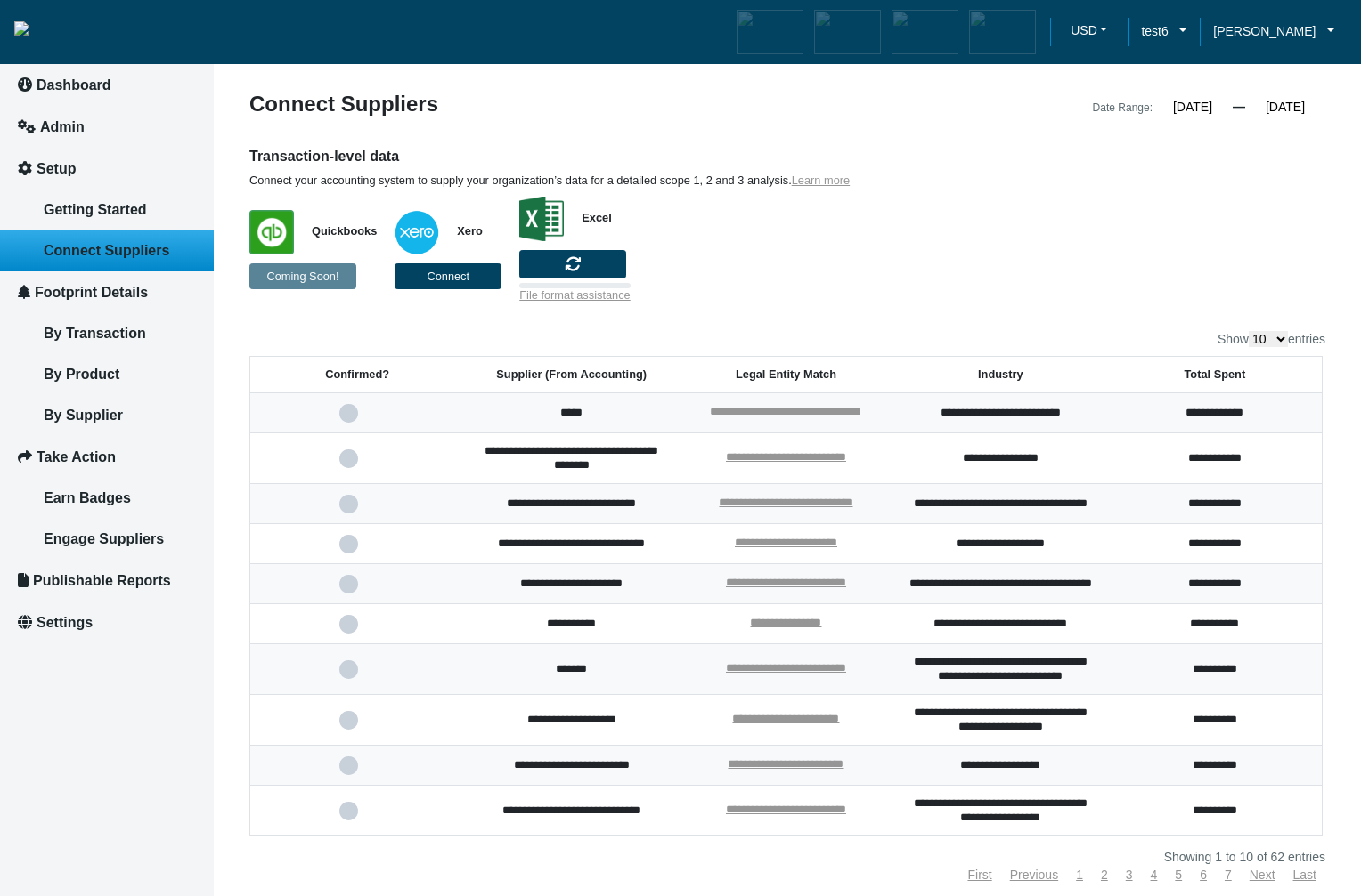
click at [876, 284] on p "Quickbooks Coming Soon! Xero Connect Excel File format assistance" at bounding box center [650, 245] width 801 height 115
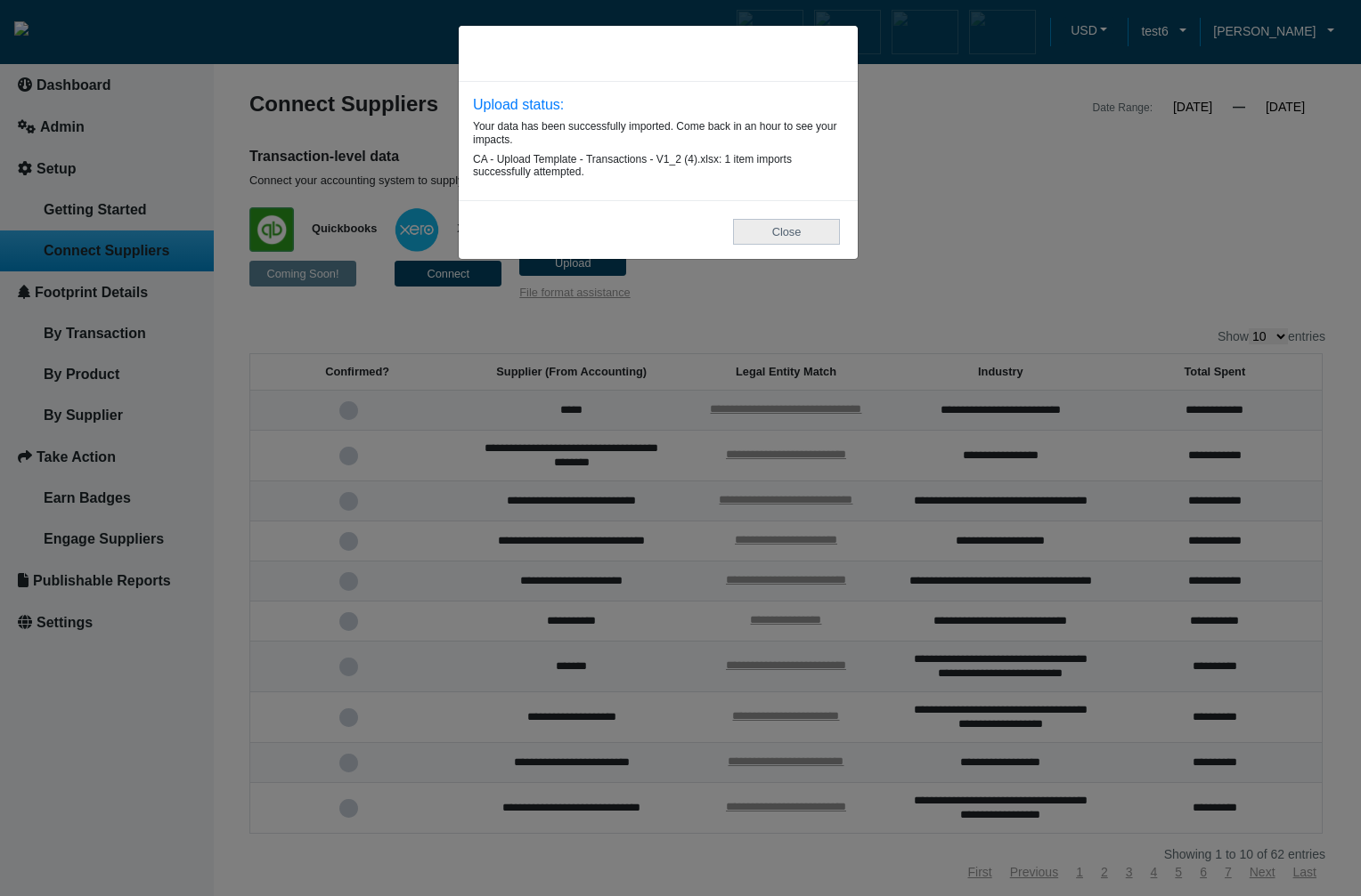
click at [802, 242] on button "Close" at bounding box center [786, 232] width 107 height 26
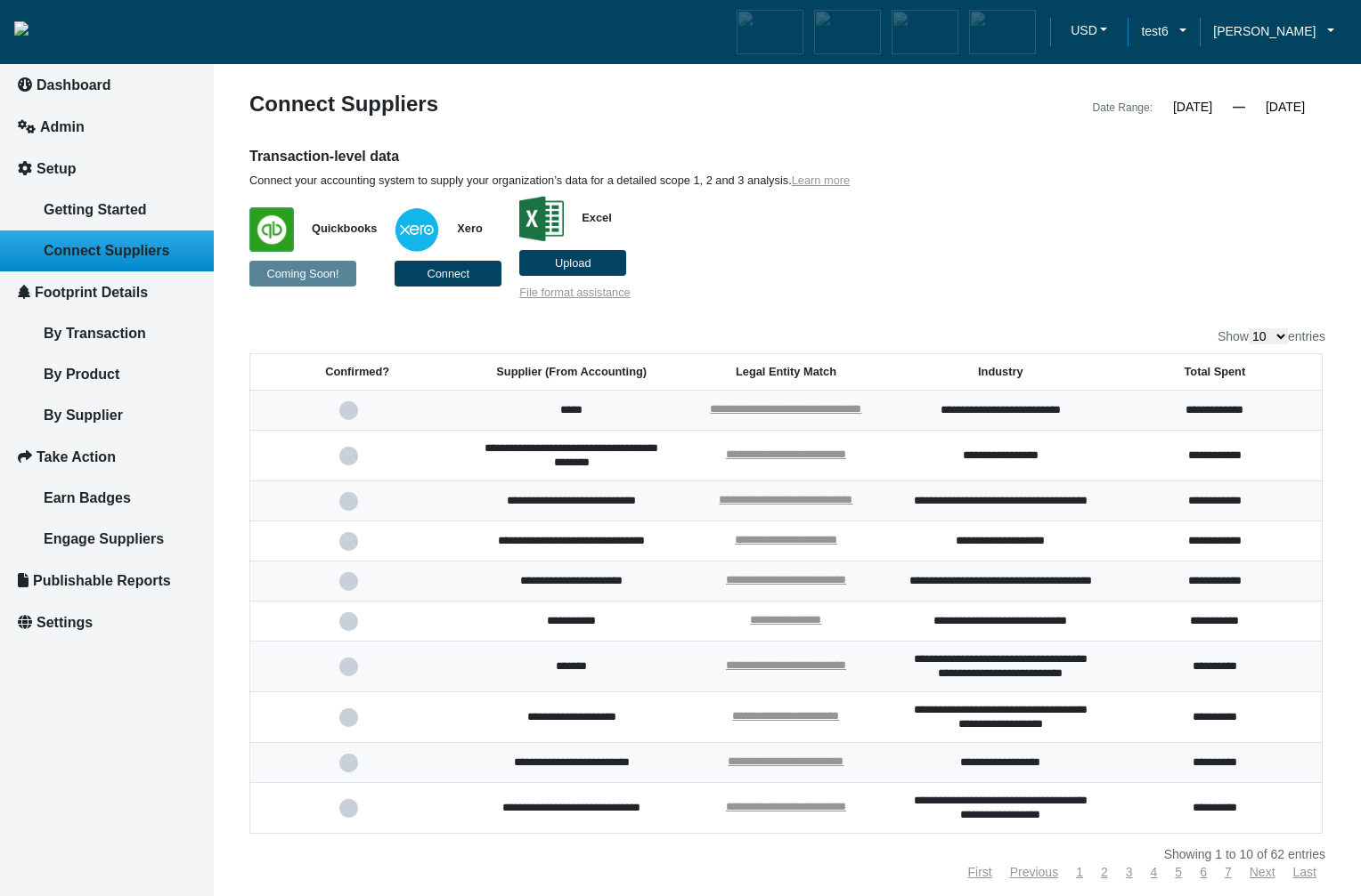
click at [347, 673] on span at bounding box center [357, 667] width 36 height 12
click at [0, 0] on input "checkbox" at bounding box center [0, 0] width 0 height 0
click at [346, 673] on span at bounding box center [357, 667] width 36 height 12
click at [0, 0] on input "checkbox" at bounding box center [0, 0] width 0 height 0
click at [347, 673] on span at bounding box center [357, 667] width 36 height 12
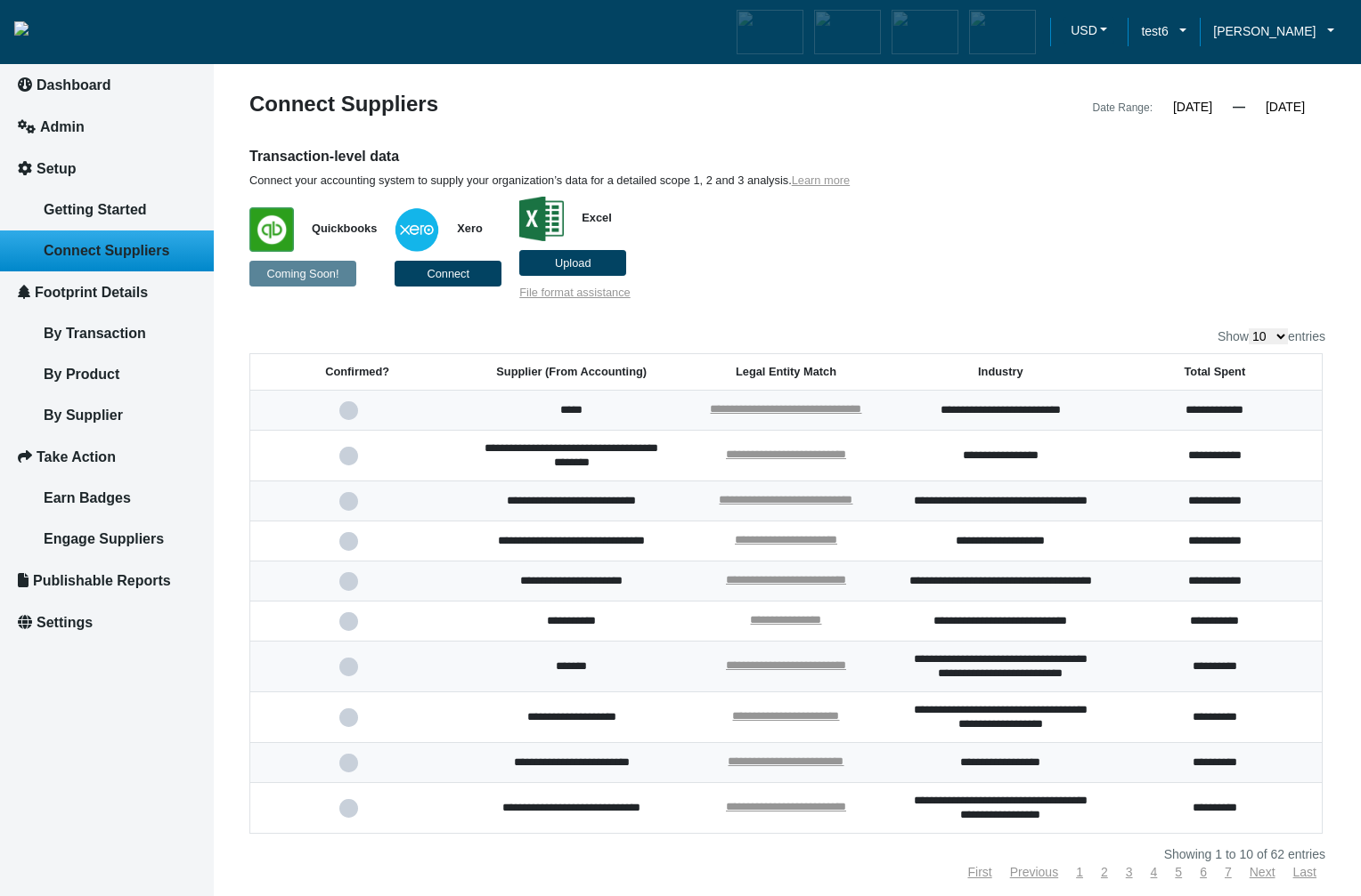
click at [0, 0] on input "checkbox" at bounding box center [0, 0] width 0 height 0
click at [1115, 412] on td "**********" at bounding box center [1215, 410] width 214 height 40
click at [468, 412] on td "*****" at bounding box center [571, 410] width 214 height 40
click at [354, 414] on span at bounding box center [357, 411] width 36 height 12
click at [0, 0] on input "checkbox" at bounding box center [0, 0] width 0 height 0
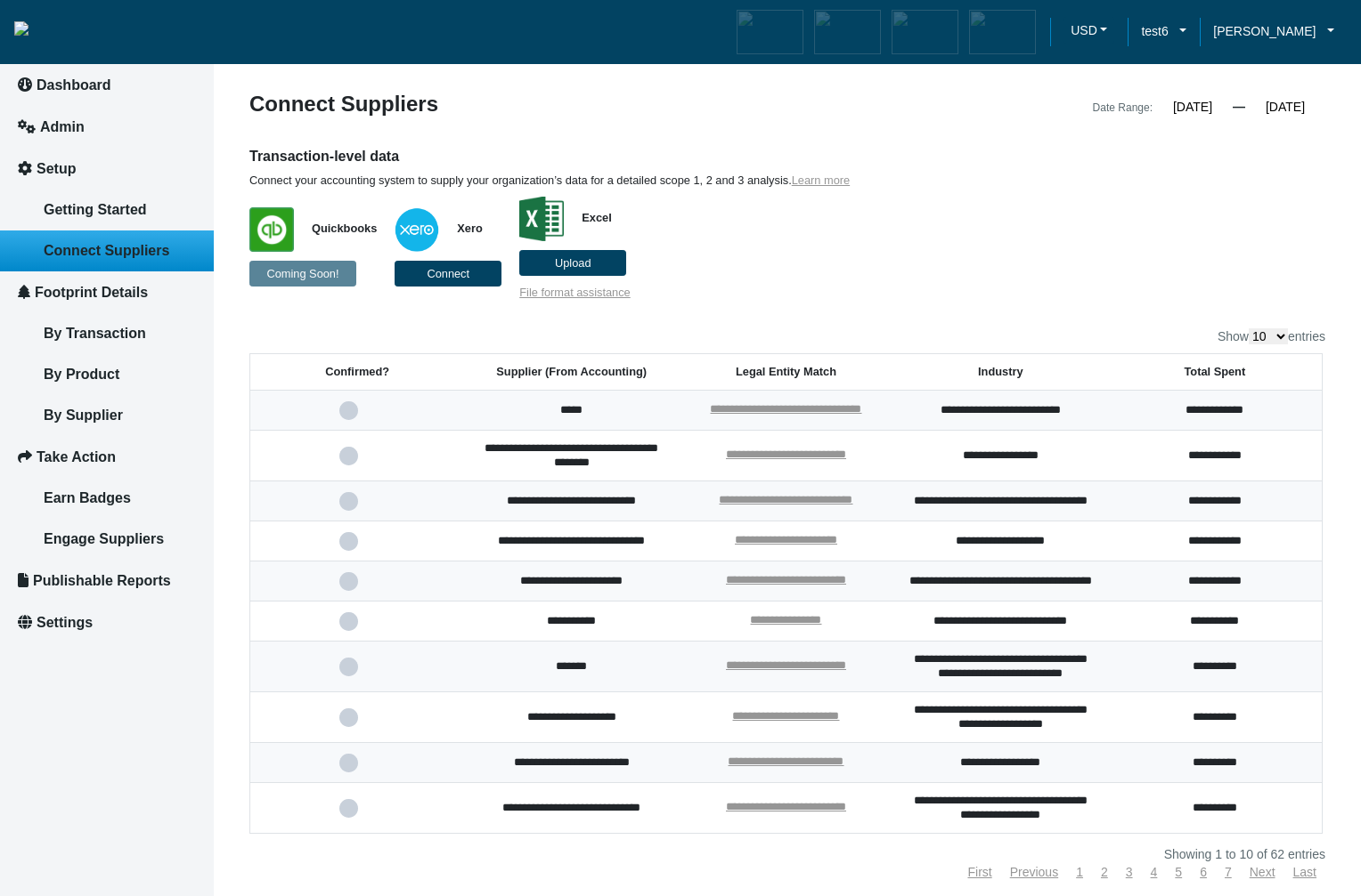
click at [347, 673] on span at bounding box center [357, 667] width 36 height 12
click at [0, 0] on input "checkbox" at bounding box center [0, 0] width 0 height 0
click at [343, 673] on span at bounding box center [357, 667] width 36 height 12
click at [0, 0] on input "checkbox" at bounding box center [0, 0] width 0 height 0
click at [349, 673] on span at bounding box center [357, 667] width 36 height 12
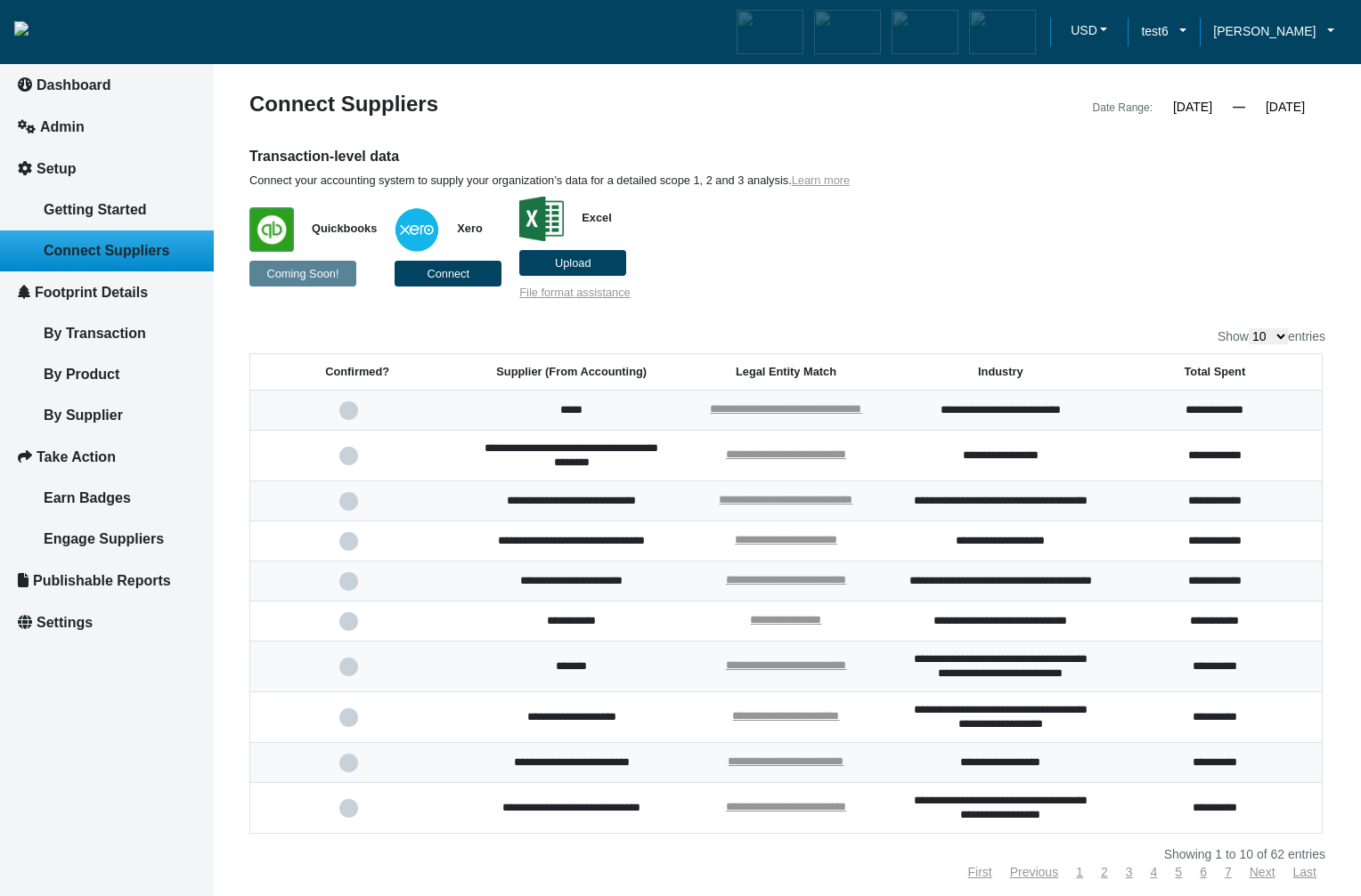
click at [0, 0] on input "checkbox" at bounding box center [0, 0] width 0 height 0
click at [353, 673] on span at bounding box center [357, 667] width 36 height 12
click at [0, 0] on input "checkbox" at bounding box center [0, 0] width 0 height 0
click at [1025, 216] on p "Quickbooks Coming Soon! Xero Connect Excel Upload File format assistance" at bounding box center [650, 243] width 801 height 112
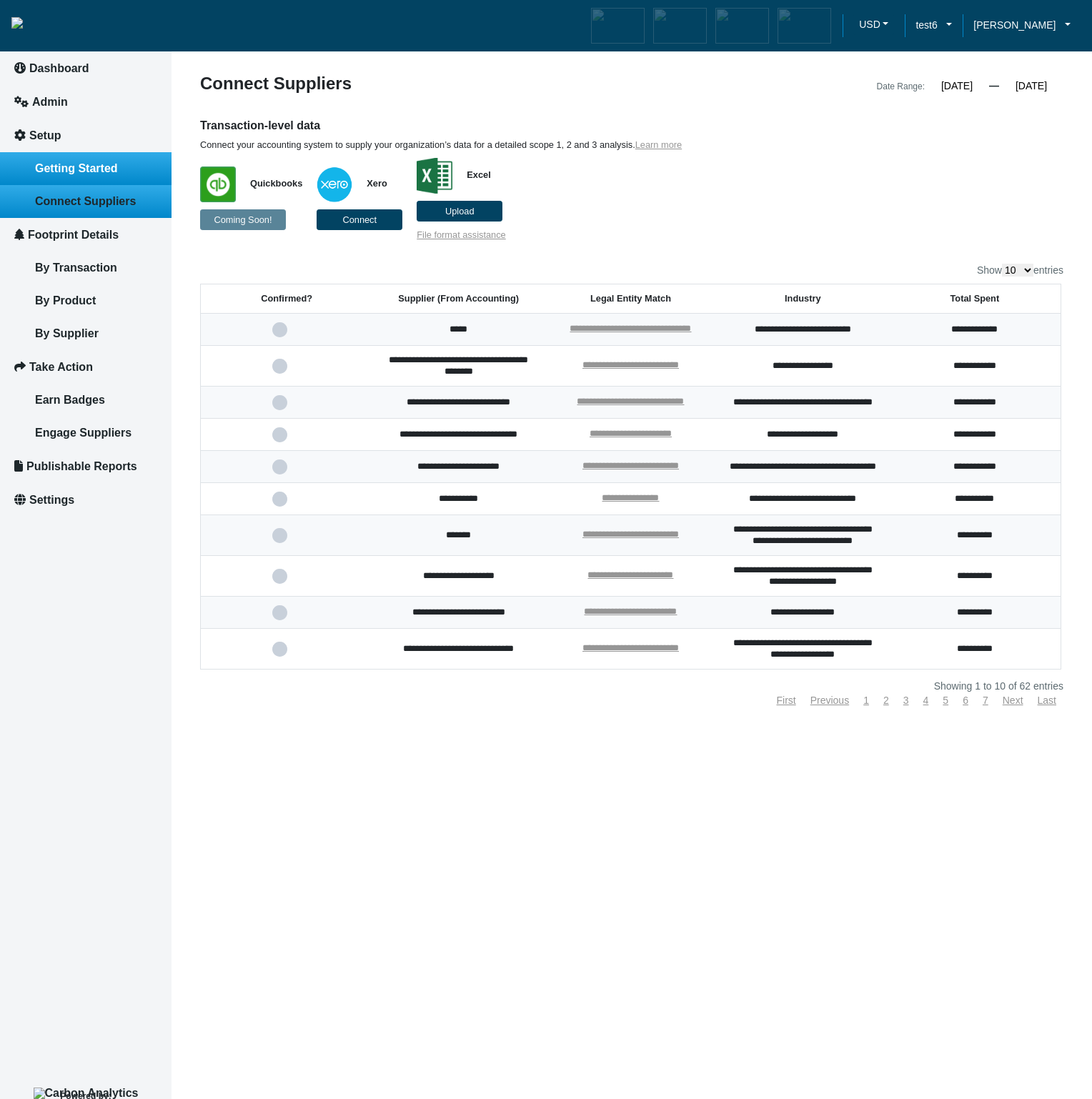
click at [95, 162] on span "Getting Started" at bounding box center [77, 168] width 83 height 13
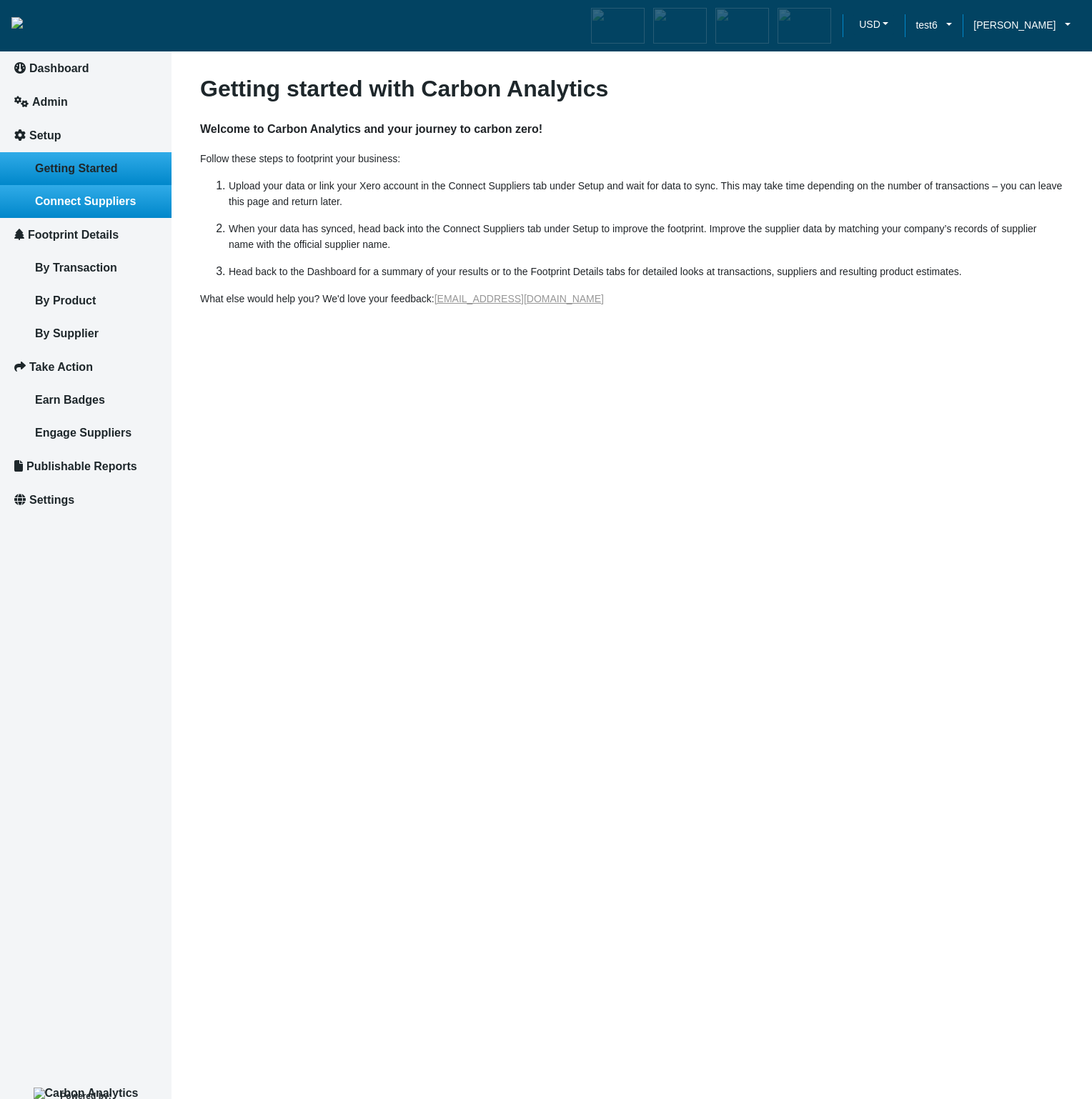
click at [95, 197] on span "Connect Suppliers" at bounding box center [85, 202] width 101 height 13
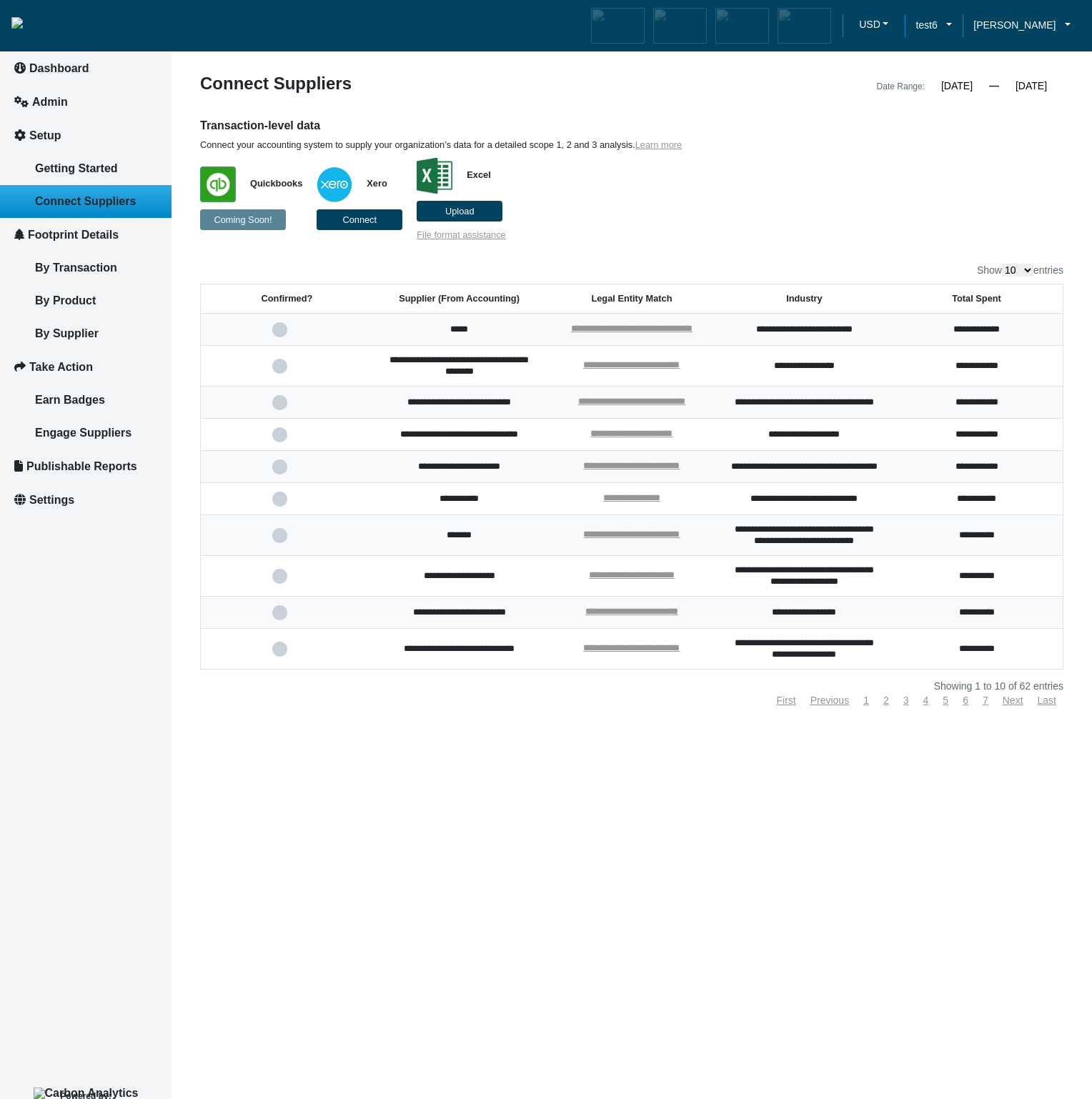
click at [277, 540] on span at bounding box center [286, 535] width 29 height 9
click at [0, 0] on input "checkbox" at bounding box center [0, 0] width 0 height 0
click at [276, 540] on span at bounding box center [286, 535] width 29 height 9
click at [0, 0] on input "checkbox" at bounding box center [0, 0] width 0 height 0
click at [280, 540] on span at bounding box center [286, 535] width 29 height 9
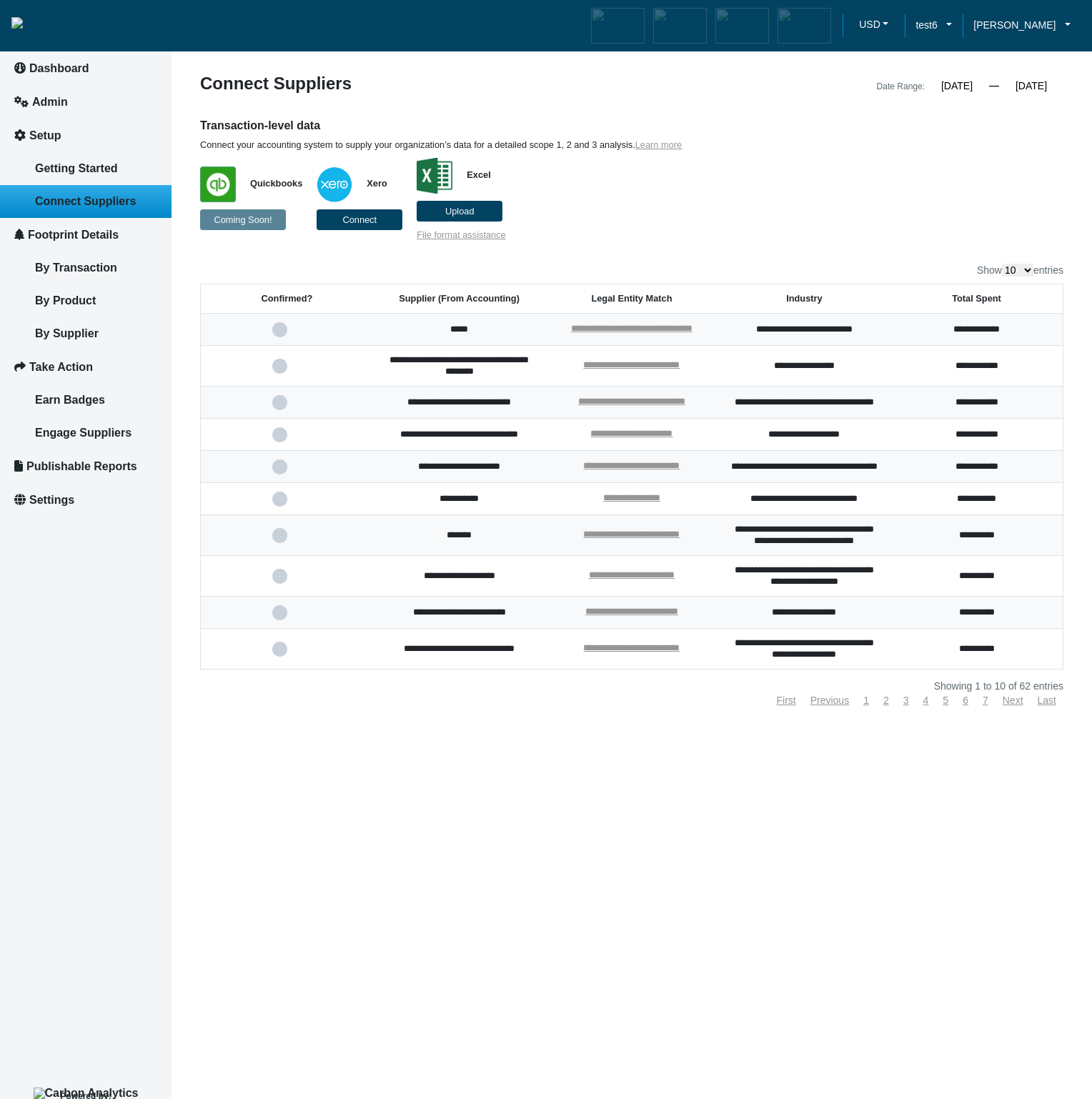
click at [0, 0] on input "checkbox" at bounding box center [0, 0] width 0 height 0
click at [283, 540] on span at bounding box center [286, 535] width 29 height 9
click at [0, 0] on input "checkbox" at bounding box center [0, 0] width 0 height 0
click at [627, 718] on article "**********" at bounding box center [631, 550] width 920 height 1099
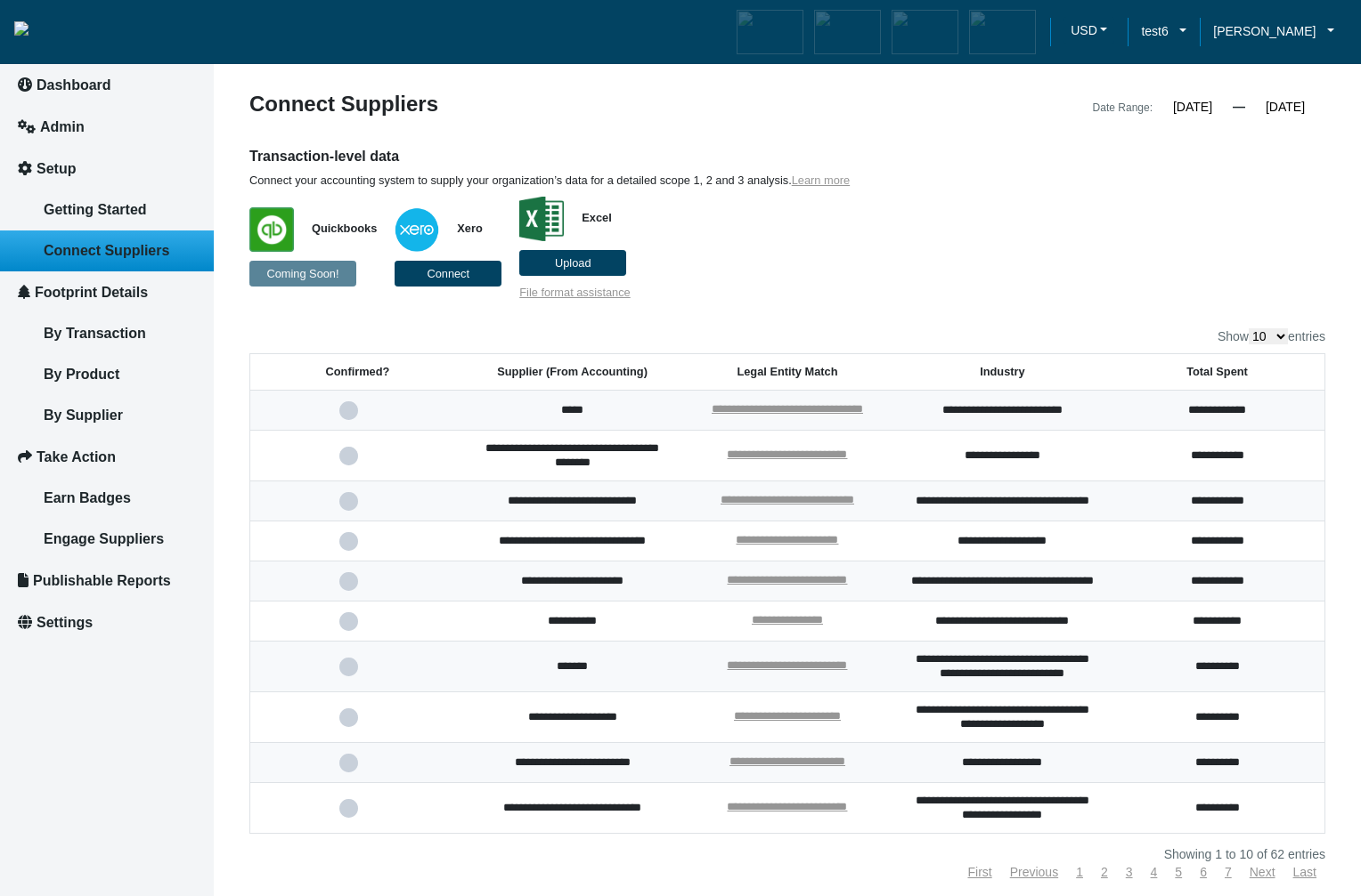
click at [351, 673] on span at bounding box center [357, 667] width 36 height 12
click at [0, 0] on input "checkbox" at bounding box center [0, 0] width 0 height 0
click at [346, 673] on span at bounding box center [357, 667] width 36 height 12
click at [0, 0] on input "checkbox" at bounding box center [0, 0] width 0 height 0
click at [348, 673] on span at bounding box center [357, 667] width 36 height 12
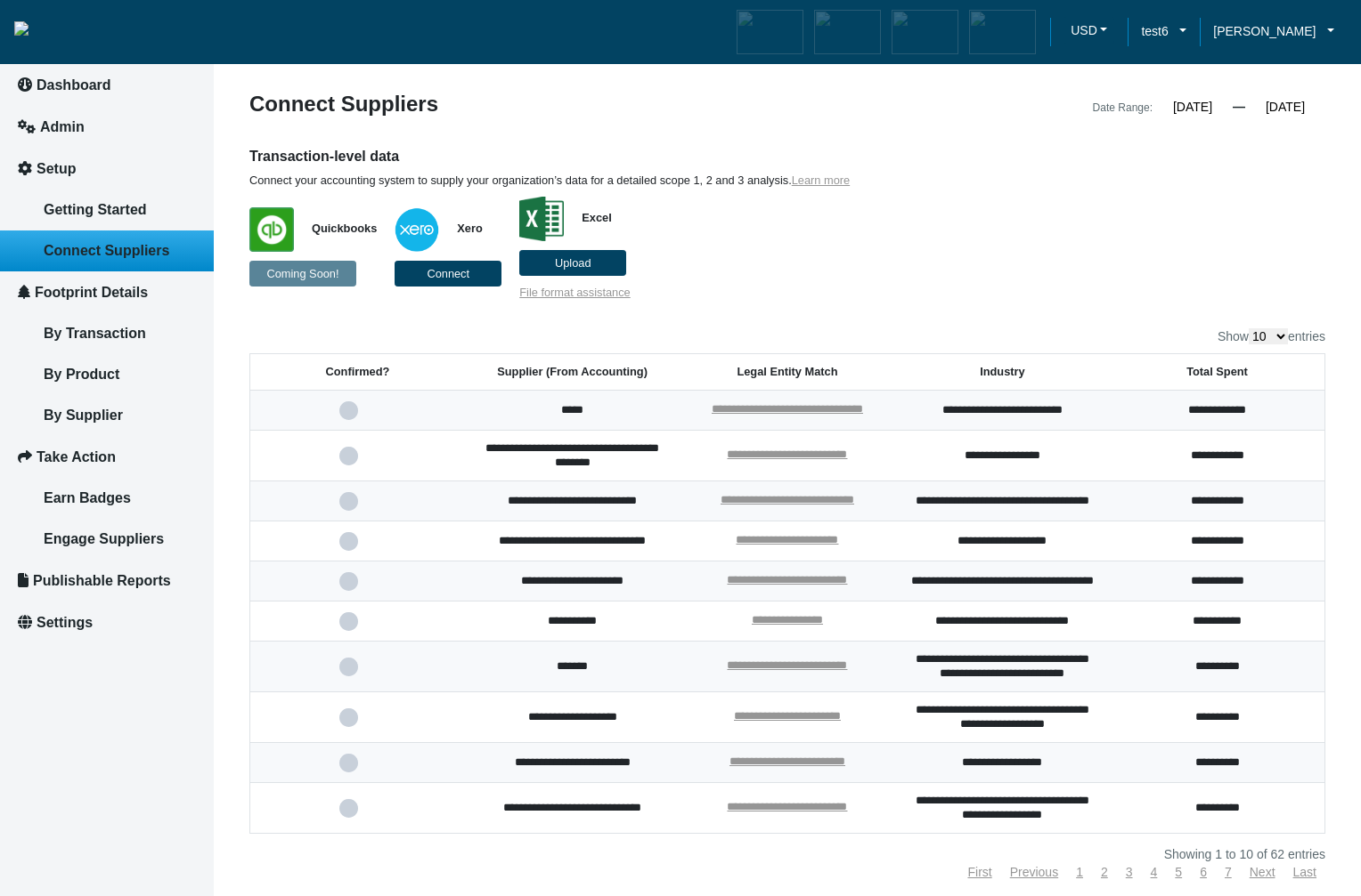
click at [0, 0] on input "checkbox" at bounding box center [0, 0] width 0 height 0
click at [349, 673] on span at bounding box center [357, 667] width 36 height 12
click at [0, 0] on input "checkbox" at bounding box center [0, 0] width 0 height 0
click at [349, 673] on span at bounding box center [357, 667] width 36 height 12
click at [0, 0] on input "checkbox" at bounding box center [0, 0] width 0 height 0
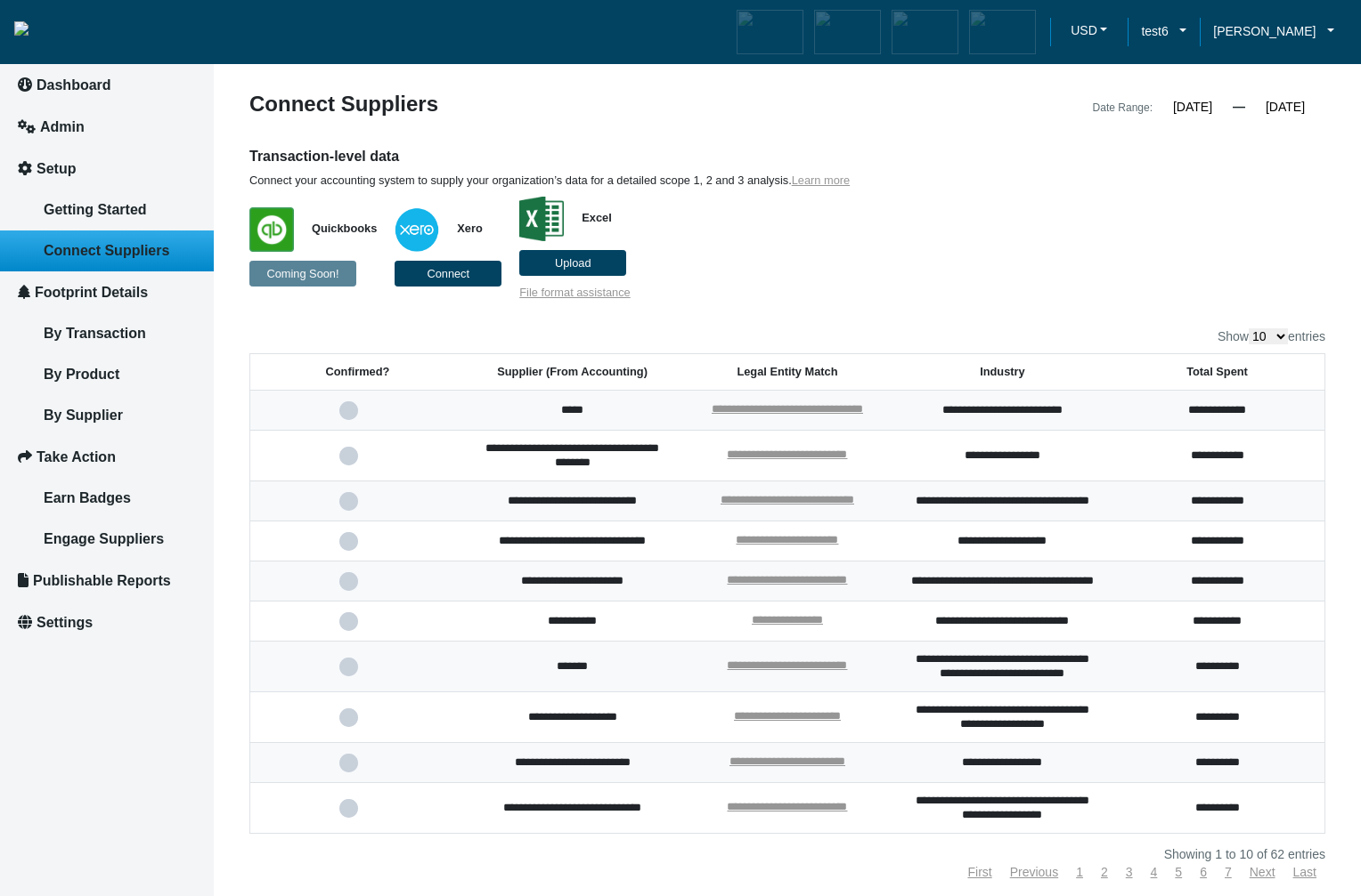
click at [344, 673] on span at bounding box center [357, 667] width 36 height 12
click at [0, 0] on input "checkbox" at bounding box center [0, 0] width 0 height 0
click at [344, 673] on span at bounding box center [357, 667] width 36 height 12
click at [0, 0] on input "checkbox" at bounding box center [0, 0] width 0 height 0
click at [344, 673] on span at bounding box center [357, 667] width 36 height 12
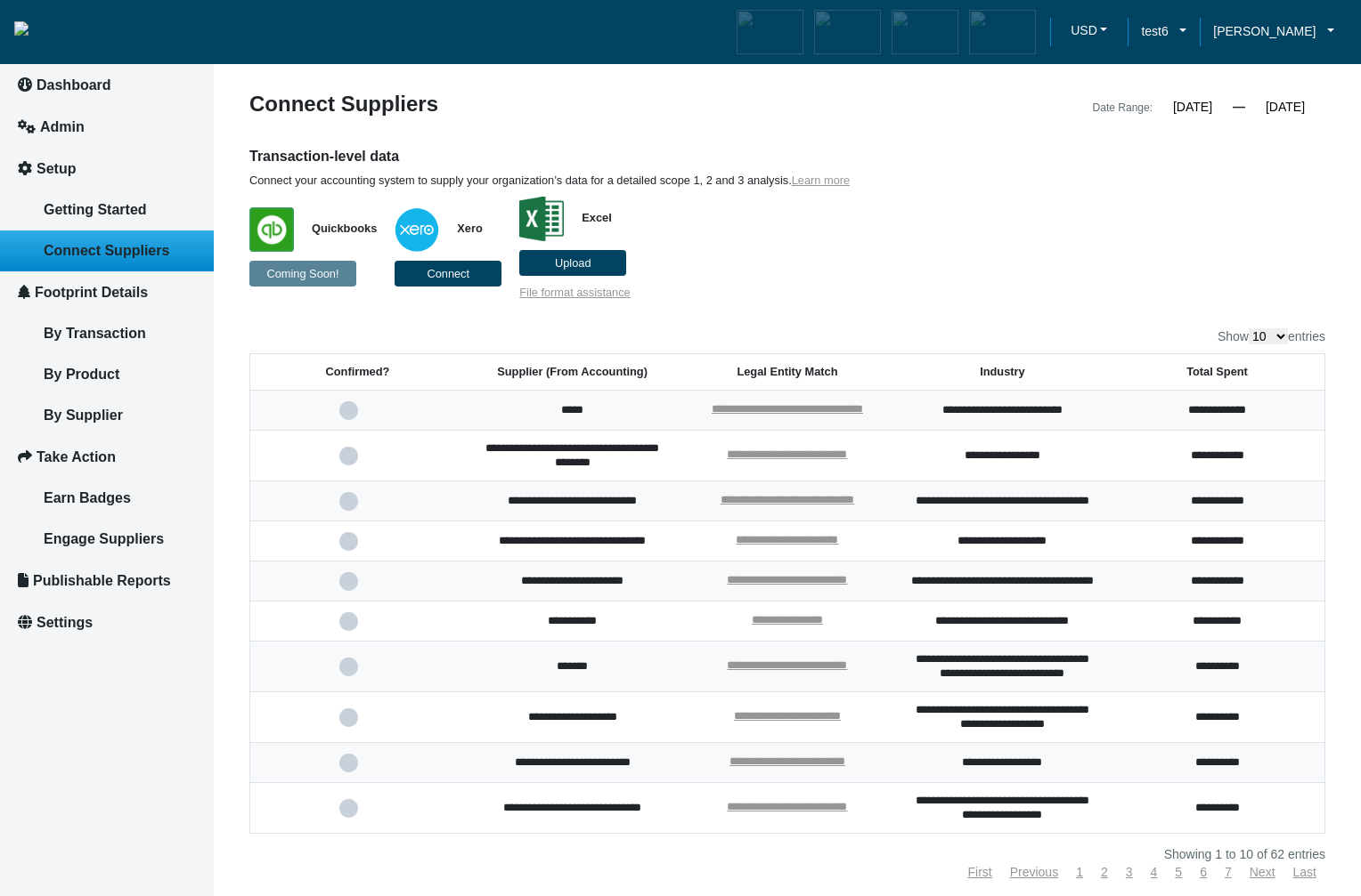
click at [0, 0] on input "checkbox" at bounding box center [0, 0] width 0 height 0
click at [347, 673] on span at bounding box center [357, 667] width 36 height 12
click at [0, 0] on input "checkbox" at bounding box center [0, 0] width 0 height 0
click at [346, 673] on span at bounding box center [357, 667] width 36 height 12
click at [0, 0] on input "checkbox" at bounding box center [0, 0] width 0 height 0
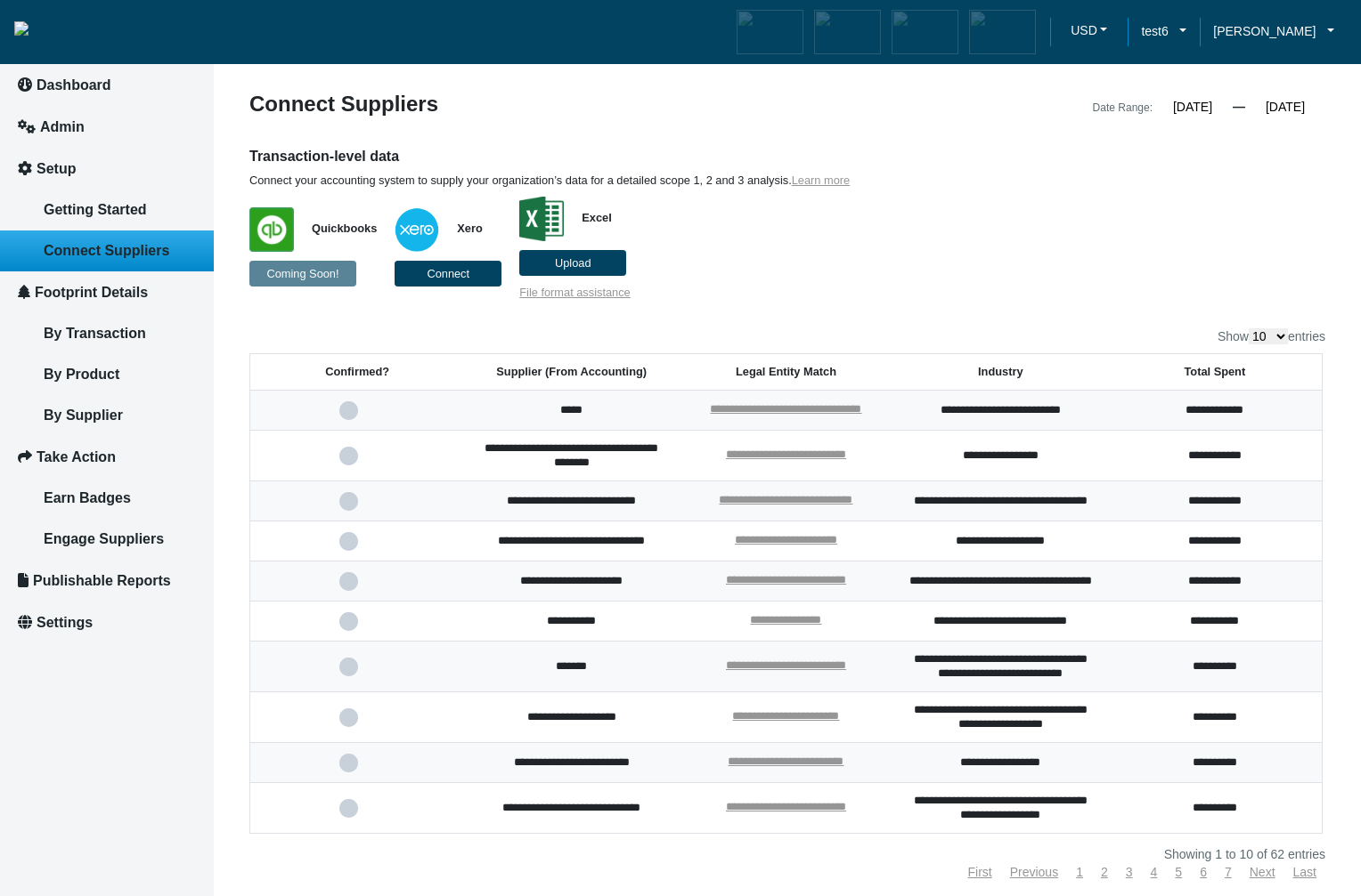
click at [346, 673] on span at bounding box center [357, 667] width 36 height 12
click at [0, 0] on input "checkbox" at bounding box center [0, 0] width 0 height 0
click at [347, 673] on span at bounding box center [357, 667] width 36 height 12
click at [0, 0] on input "checkbox" at bounding box center [0, 0] width 0 height 0
click at [353, 673] on span at bounding box center [357, 667] width 36 height 12
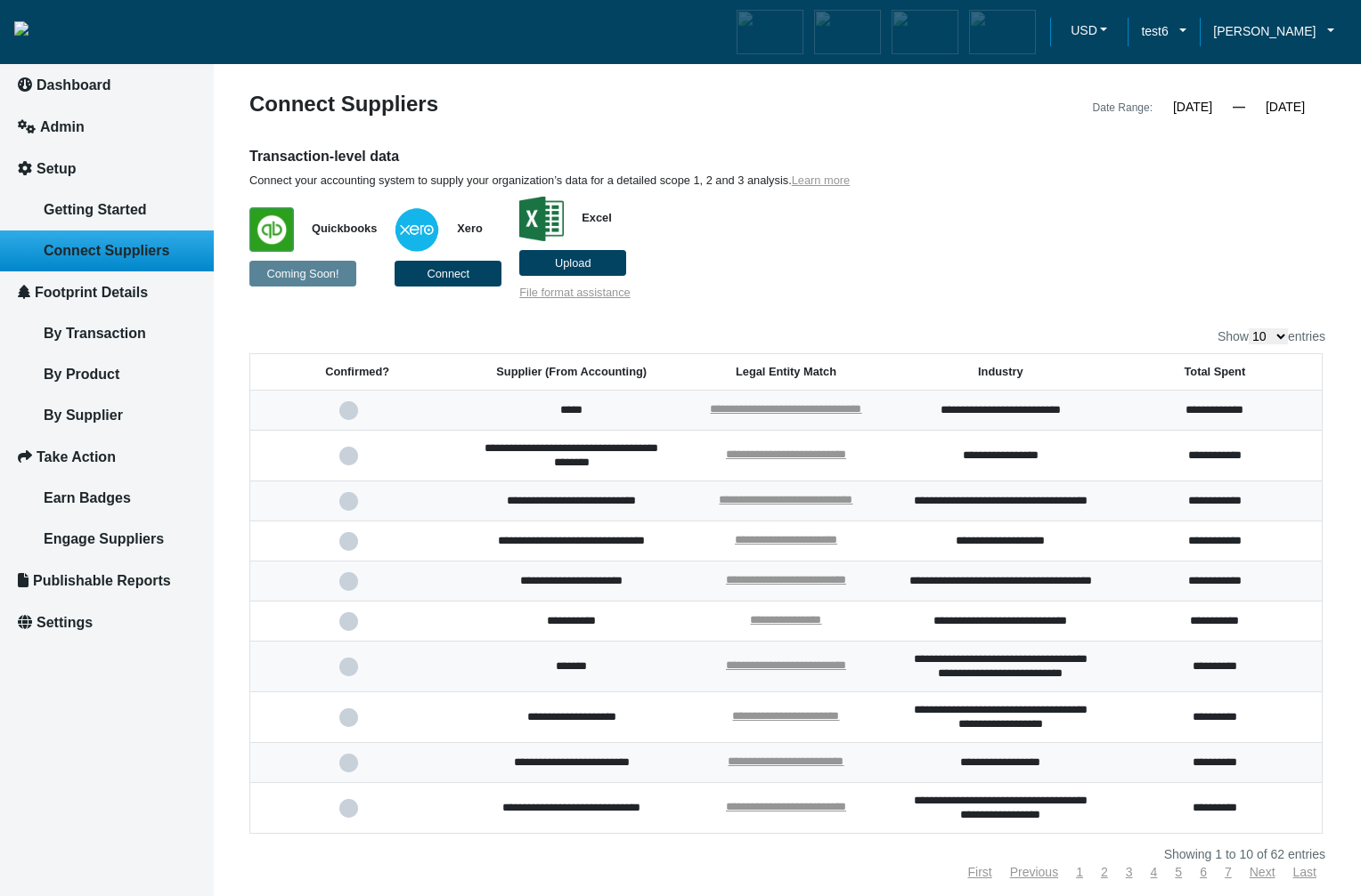
click at [0, 0] on input "checkbox" at bounding box center [0, 0] width 0 height 0
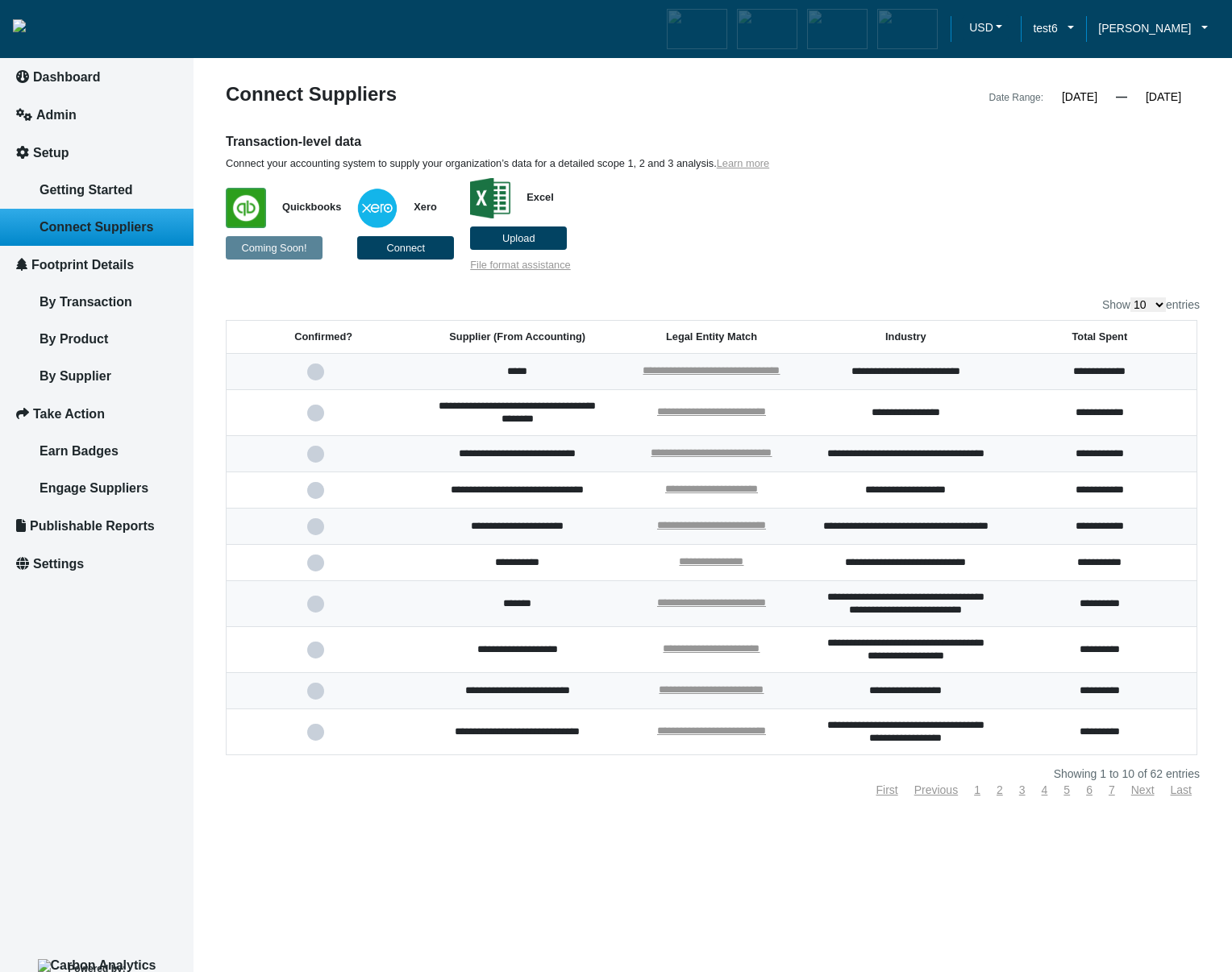
click at [310, 609] on span at bounding box center [323, 604] width 33 height 11
click at [0, 0] on input "checkbox" at bounding box center [0, 0] width 0 height 0
click at [317, 609] on span at bounding box center [323, 604] width 33 height 11
click at [0, 0] on input "checkbox" at bounding box center [0, 0] width 0 height 0
click at [314, 609] on span at bounding box center [323, 604] width 33 height 11
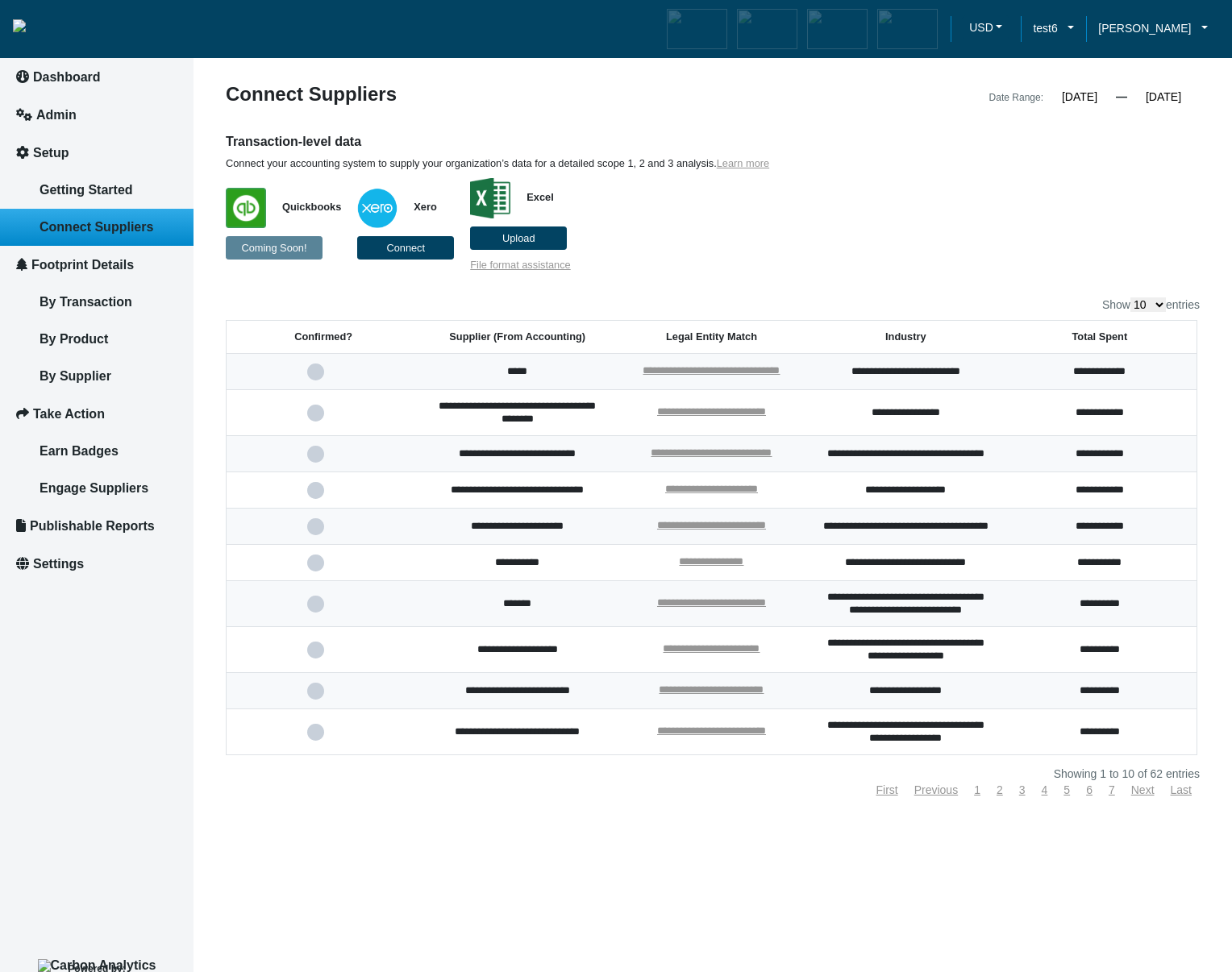
click at [0, 0] on input "checkbox" at bounding box center [0, 0] width 0 height 0
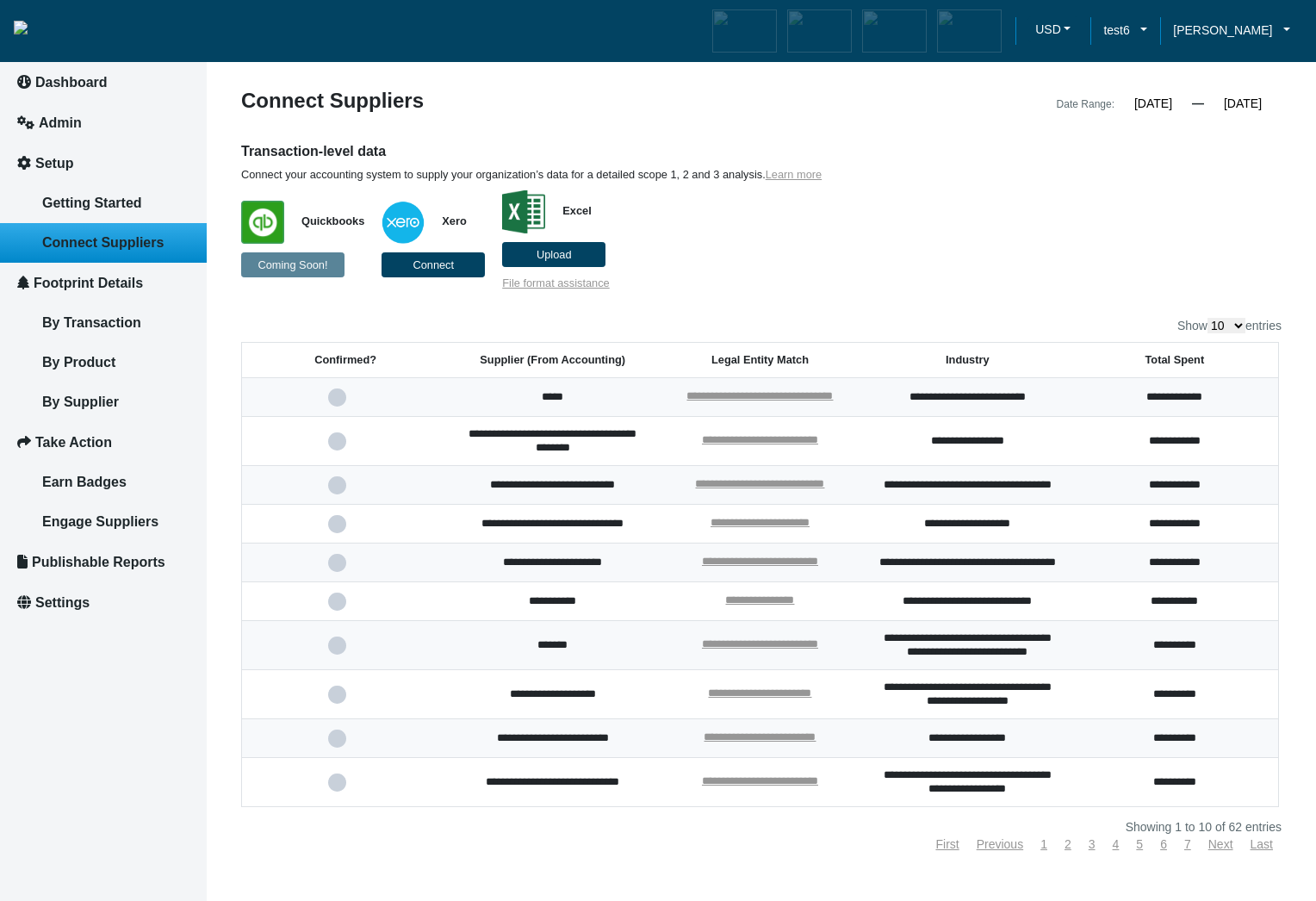
click at [165, 812] on aside "Dashboard Admin Setup Getting Started Connect Suppliers Footprint Details By Tr…" at bounding box center [103, 475] width 206 height 951
click at [334, 651] on span at bounding box center [345, 646] width 35 height 11
click at [0, 0] on input "checkbox" at bounding box center [0, 0] width 0 height 0
click at [333, 651] on span at bounding box center [345, 646] width 35 height 11
click at [0, 0] on input "checkbox" at bounding box center [0, 0] width 0 height 0
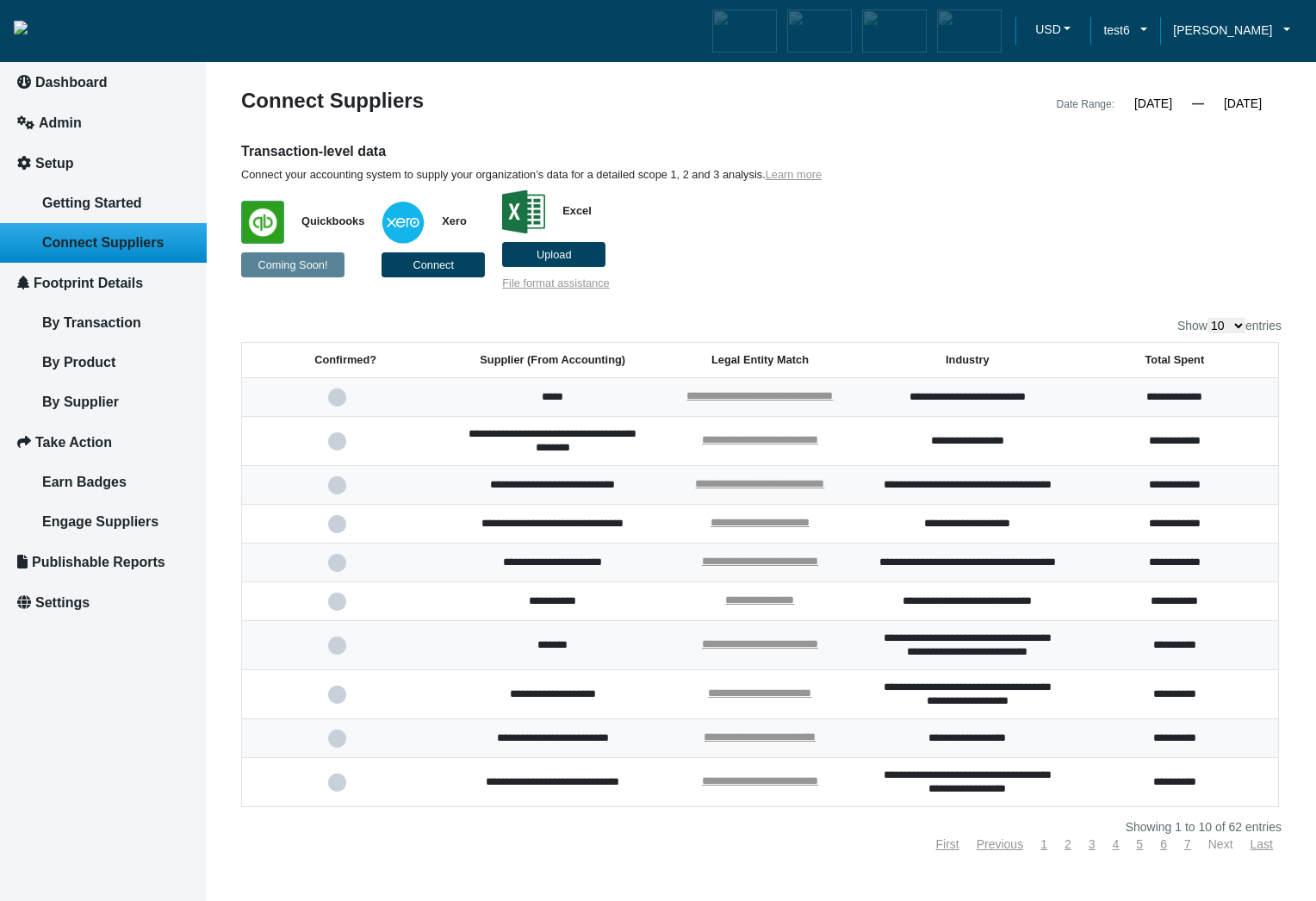
click at [1216, 851] on link "Next" at bounding box center [1220, 844] width 25 height 14
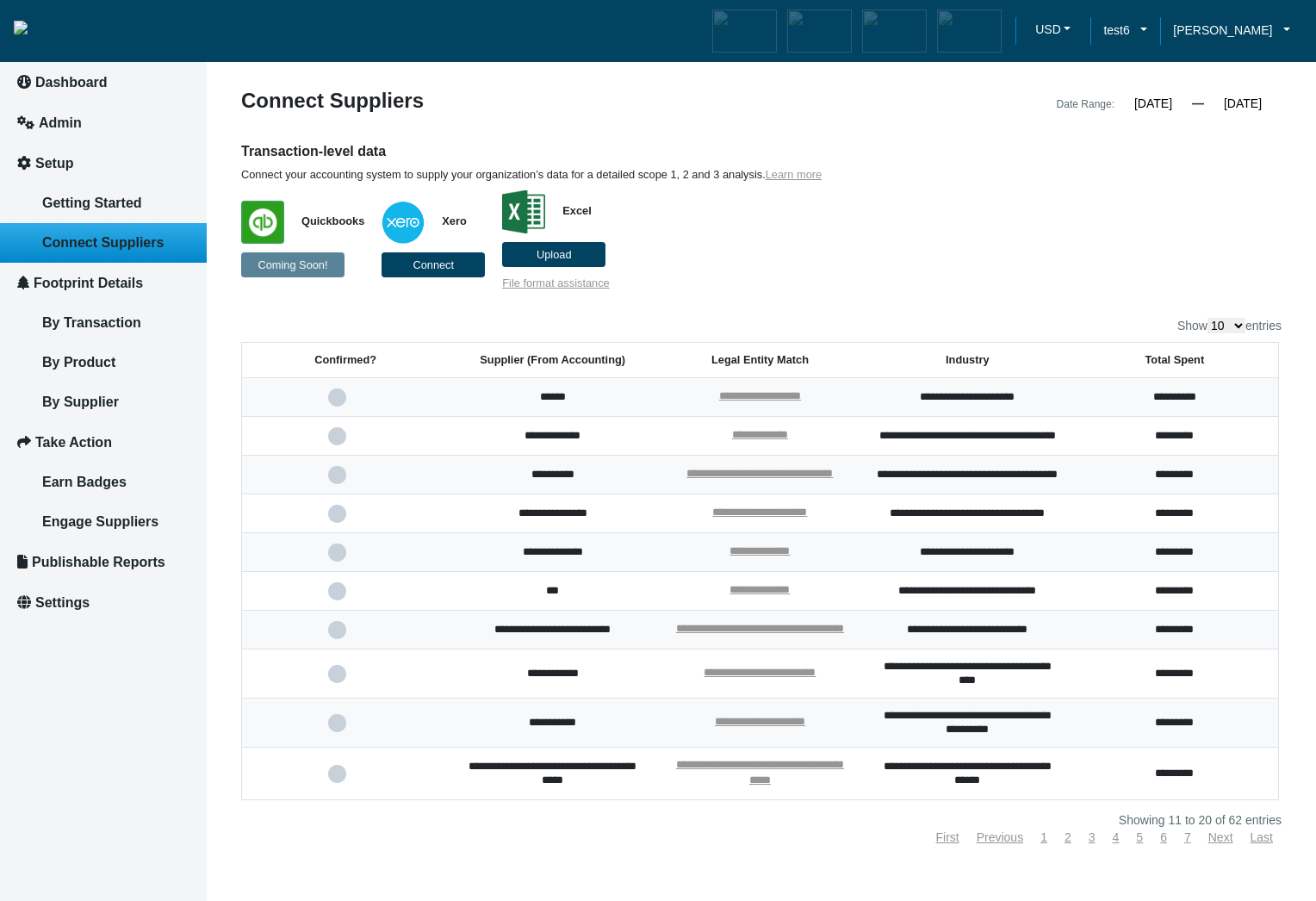
click at [333, 399] on span at bounding box center [345, 398] width 35 height 11
click at [0, 0] on input "checkbox" at bounding box center [0, 0] width 0 height 0
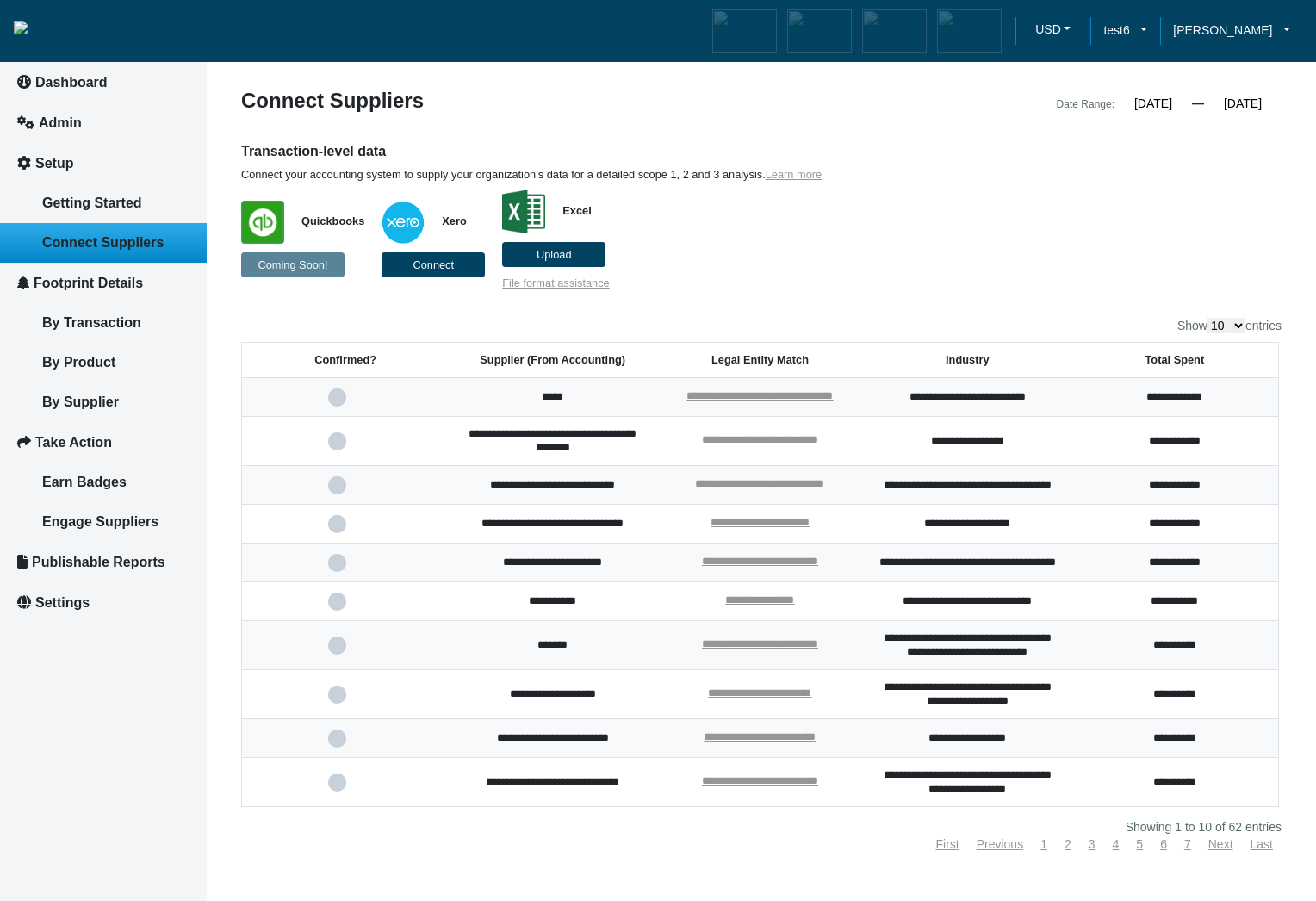
click at [337, 651] on span at bounding box center [345, 646] width 35 height 11
click at [0, 0] on input "checkbox" at bounding box center [0, 0] width 0 height 0
click at [338, 651] on span at bounding box center [345, 646] width 35 height 11
click at [0, 0] on input "checkbox" at bounding box center [0, 0] width 0 height 0
click at [338, 651] on span at bounding box center [345, 646] width 35 height 11
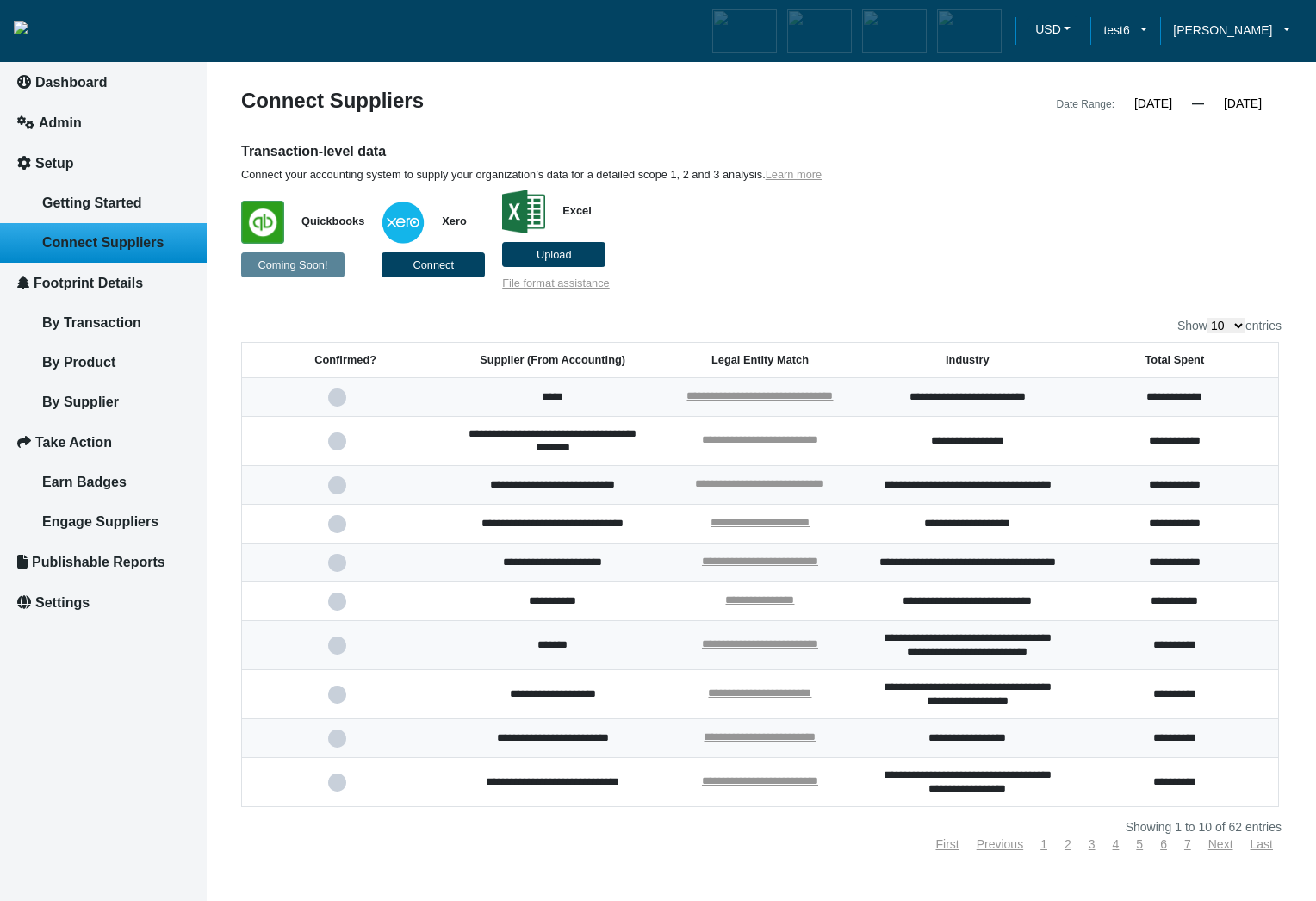
click at [0, 0] on input "checkbox" at bounding box center [0, 0] width 0 height 0
click at [336, 651] on span at bounding box center [345, 646] width 35 height 11
click at [0, 0] on input "checkbox" at bounding box center [0, 0] width 0 height 0
click at [333, 651] on span at bounding box center [345, 646] width 35 height 11
click at [0, 0] on input "checkbox" at bounding box center [0, 0] width 0 height 0
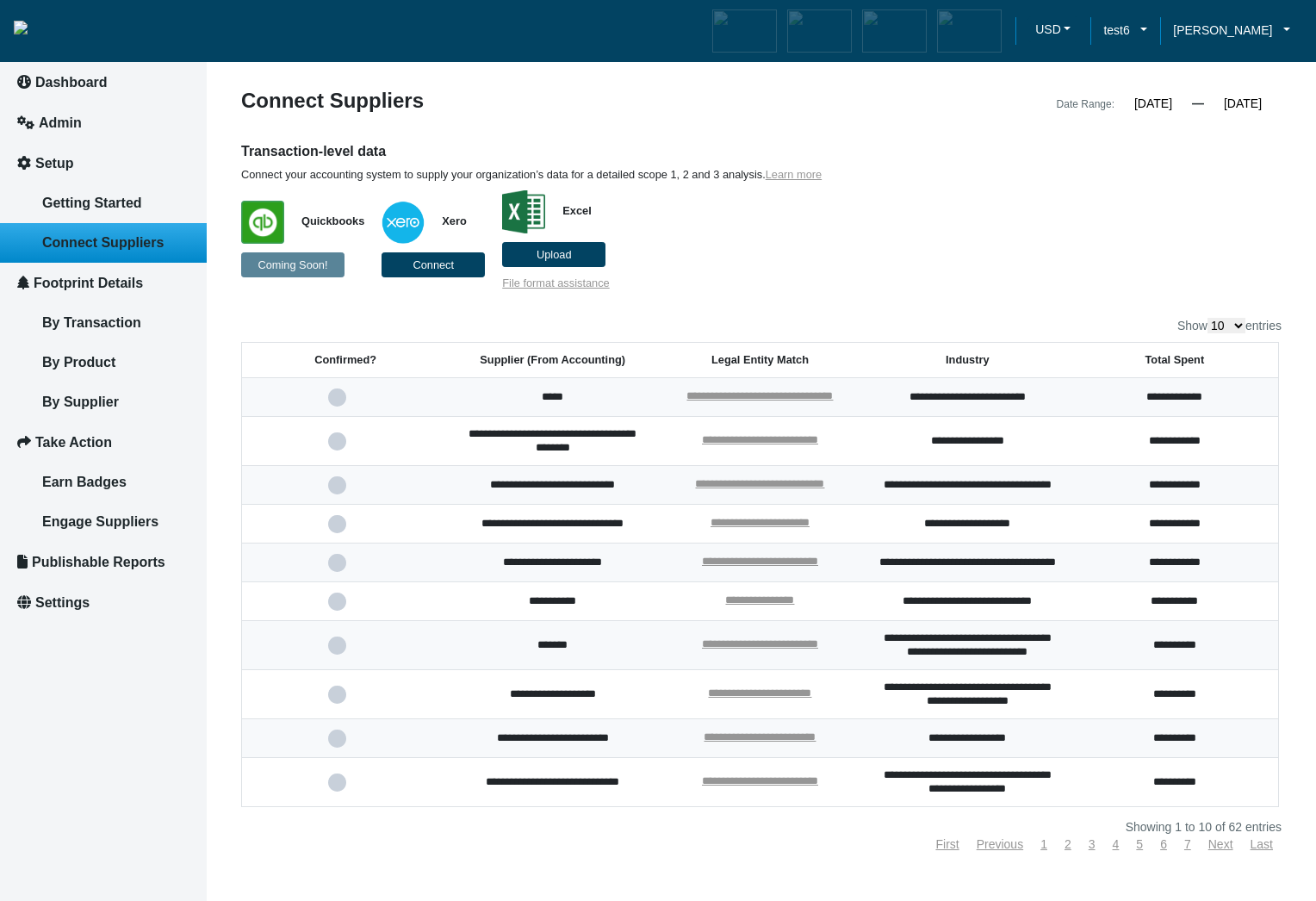
click at [334, 651] on span at bounding box center [345, 646] width 35 height 11
click at [0, 0] on input "checkbox" at bounding box center [0, 0] width 0 height 0
click at [334, 651] on span at bounding box center [345, 646] width 35 height 11
click at [0, 0] on input "checkbox" at bounding box center [0, 0] width 0 height 0
click at [339, 651] on span at bounding box center [345, 646] width 35 height 11
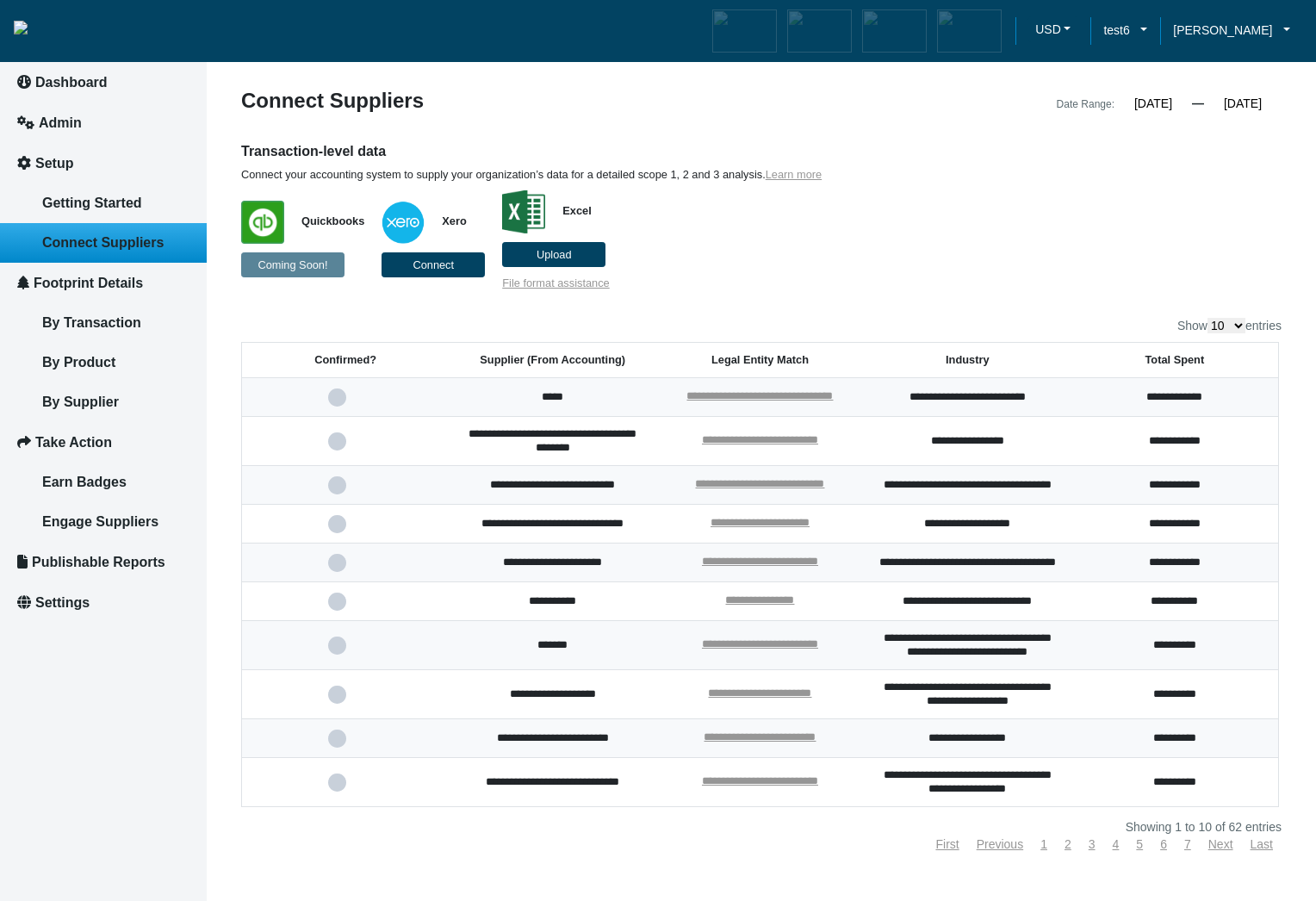
click at [0, 0] on input "checkbox" at bounding box center [0, 0] width 0 height 0
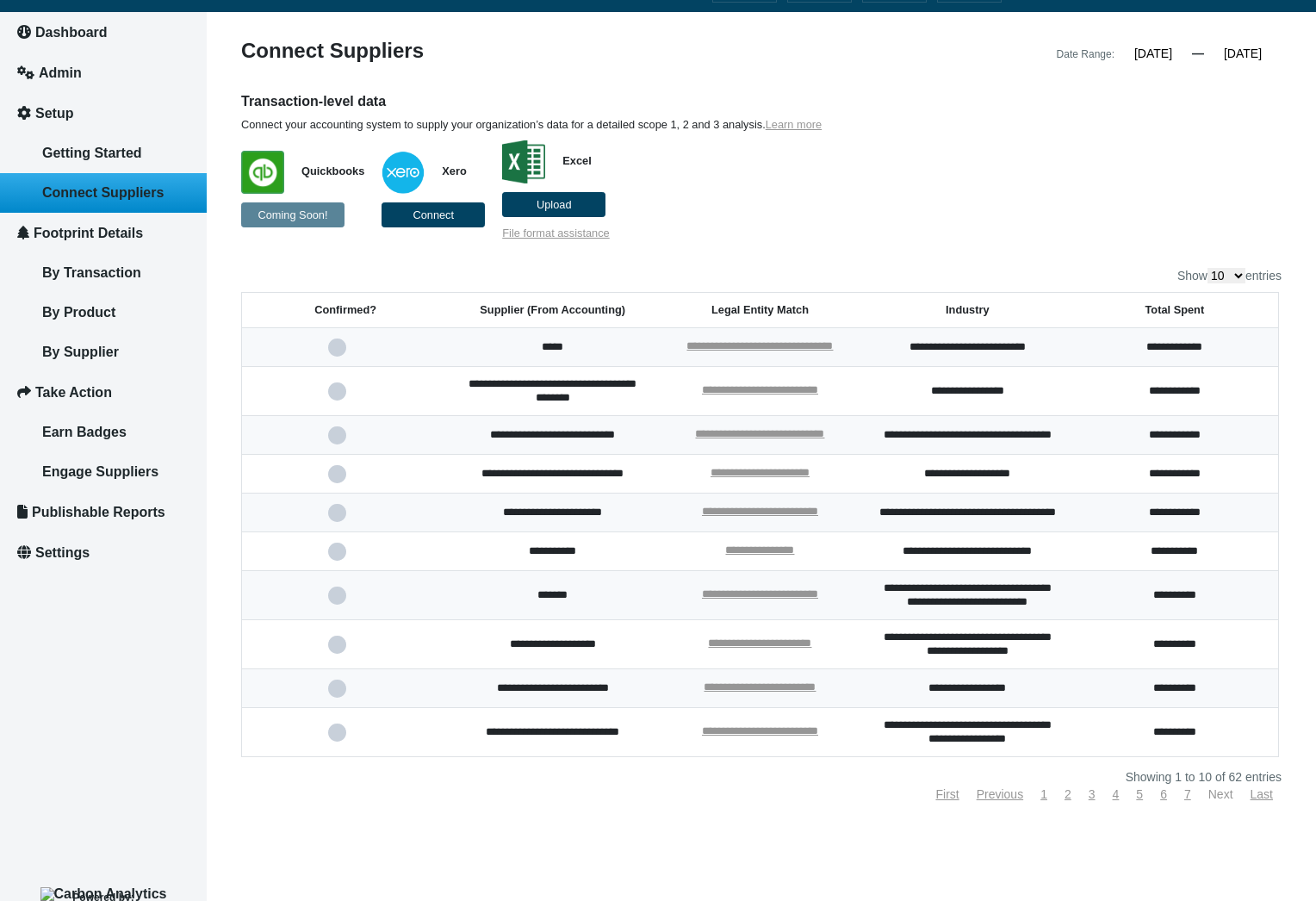
click at [1212, 796] on link "Next" at bounding box center [1220, 794] width 25 height 14
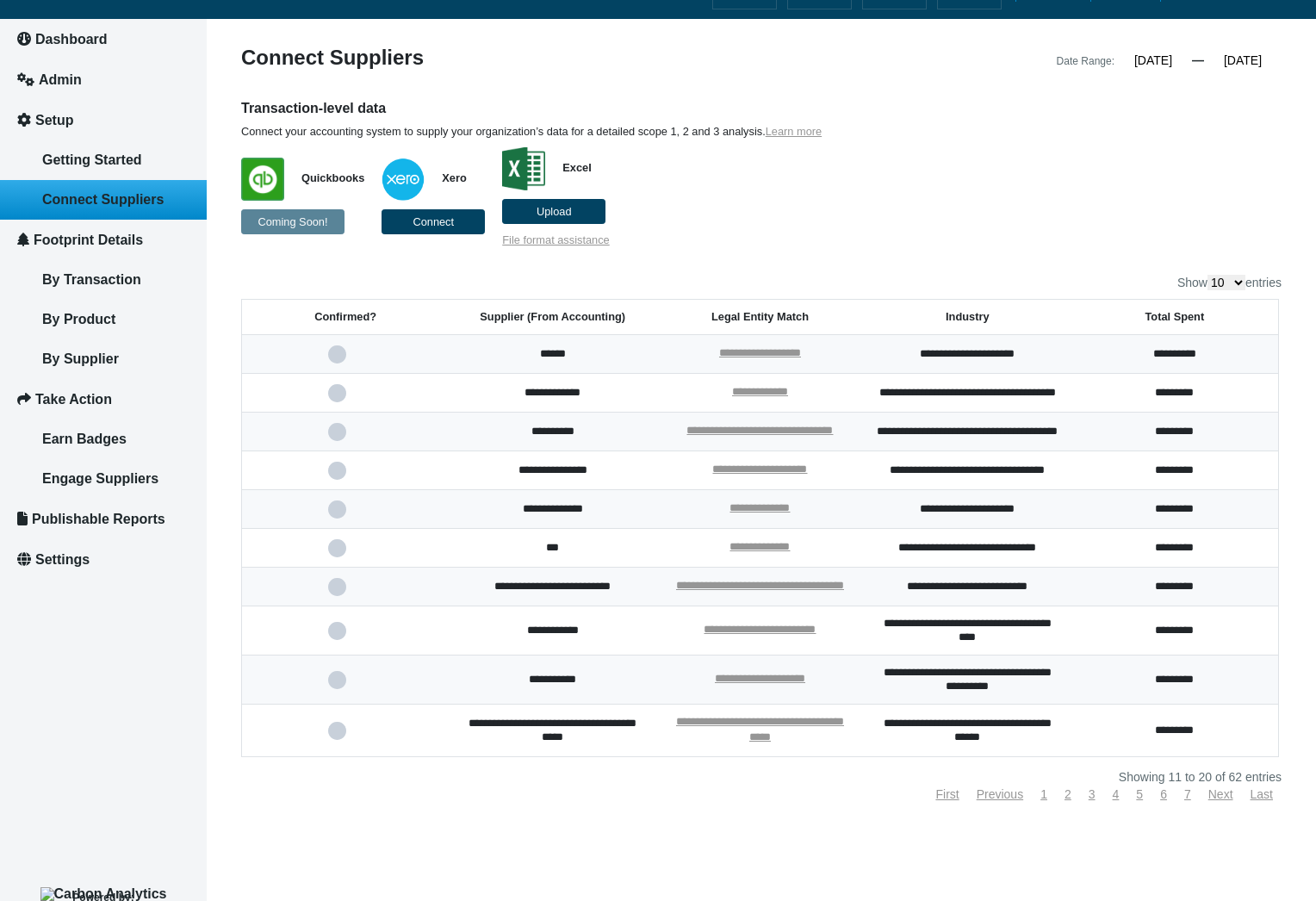
click at [339, 349] on span at bounding box center [345, 354] width 35 height 11
click at [0, 0] on input "checkbox" at bounding box center [0, 0] width 0 height 0
click at [335, 349] on span at bounding box center [345, 354] width 35 height 11
click at [0, 0] on input "checkbox" at bounding box center [0, 0] width 0 height 0
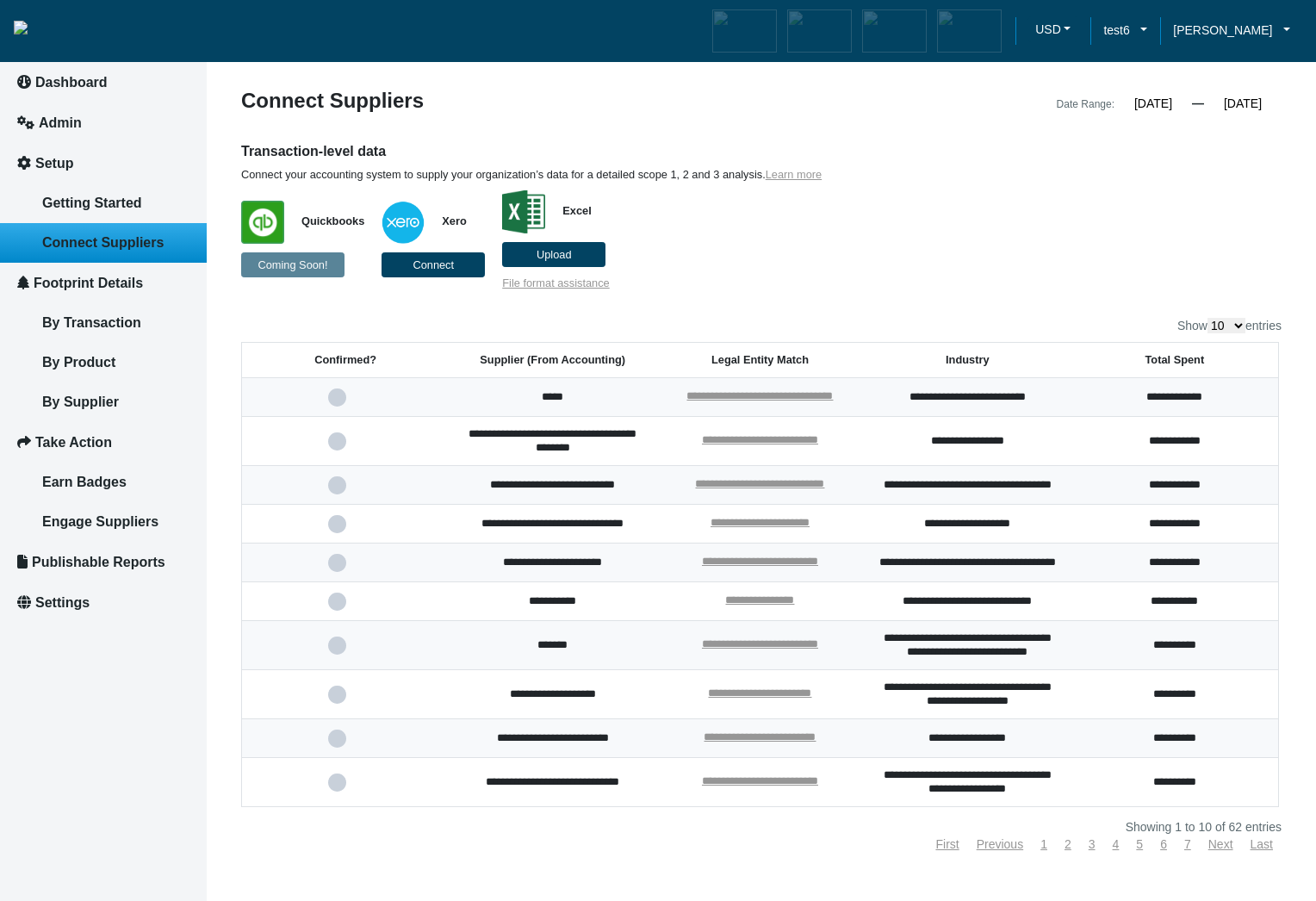
click at [333, 651] on span at bounding box center [345, 646] width 35 height 11
click at [0, 0] on input "checkbox" at bounding box center [0, 0] width 0 height 0
click at [333, 651] on span at bounding box center [345, 646] width 35 height 11
click at [0, 0] on input "checkbox" at bounding box center [0, 0] width 0 height 0
click at [338, 651] on span at bounding box center [345, 646] width 35 height 11
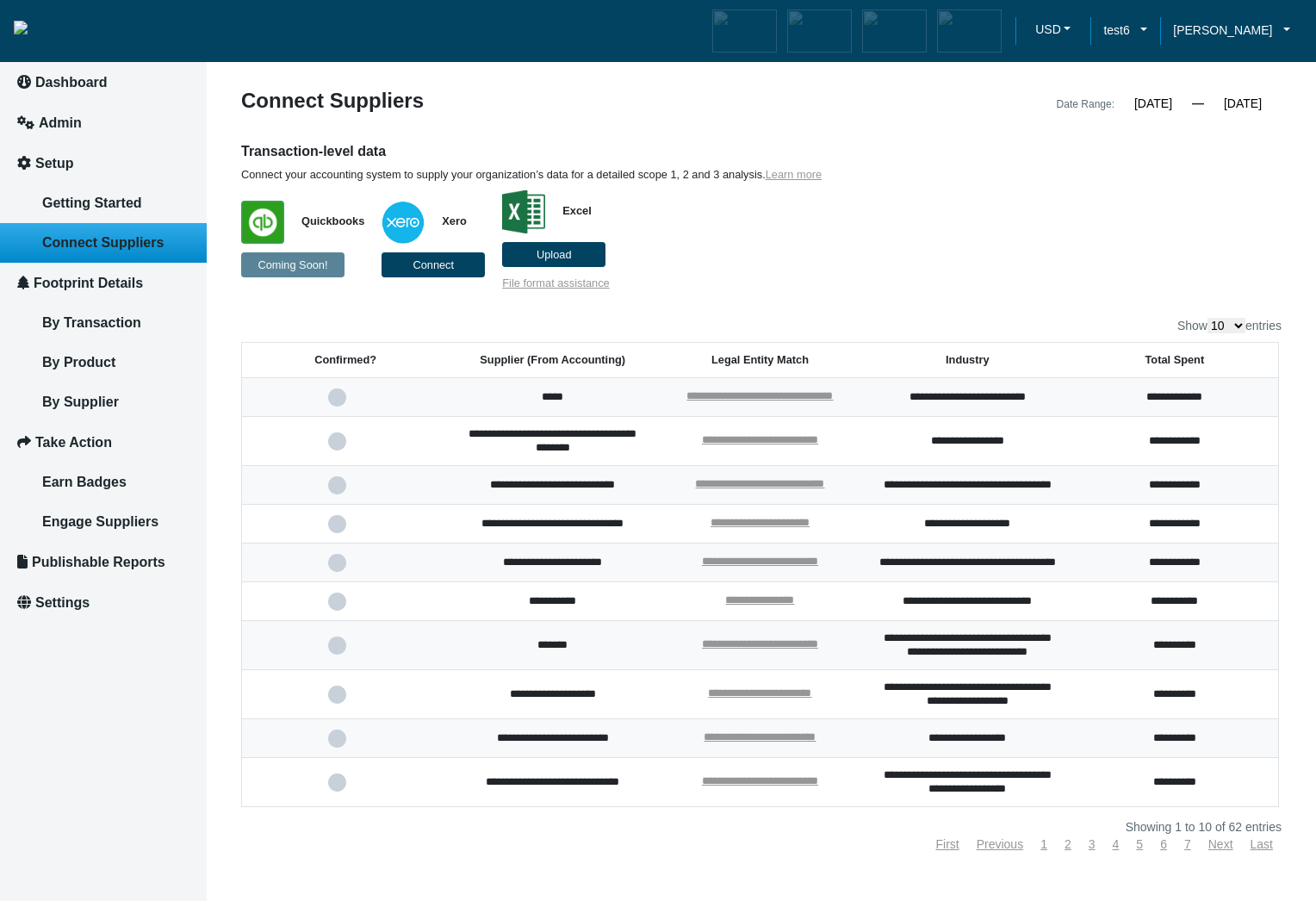
click at [0, 0] on input "checkbox" at bounding box center [0, 0] width 0 height 0
click at [332, 651] on span at bounding box center [345, 646] width 35 height 11
click at [0, 0] on input "checkbox" at bounding box center [0, 0] width 0 height 0
click at [339, 651] on span at bounding box center [345, 646] width 35 height 11
click at [0, 0] on input "checkbox" at bounding box center [0, 0] width 0 height 0
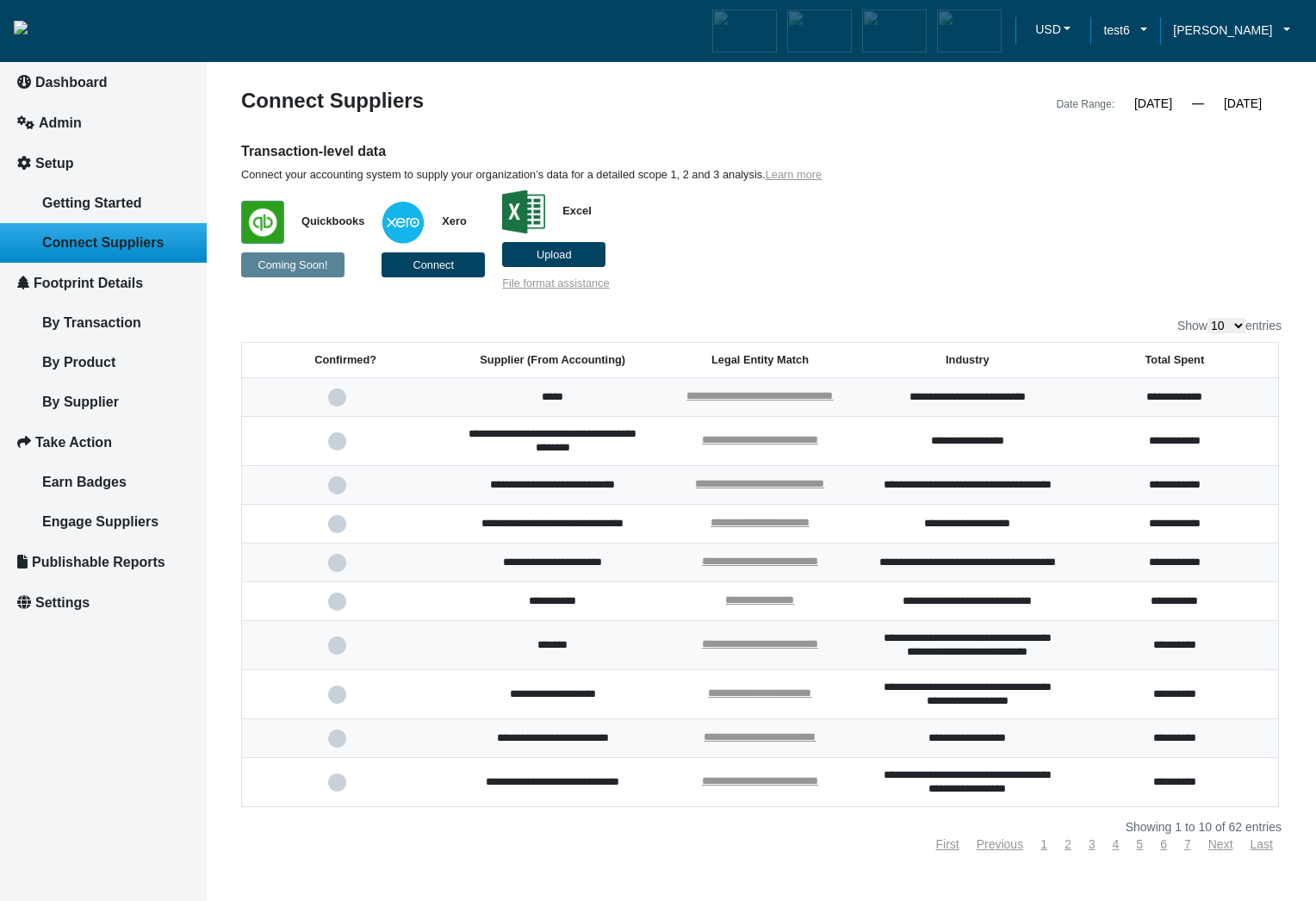
click at [334, 651] on span at bounding box center [345, 646] width 35 height 11
click at [0, 0] on input "checkbox" at bounding box center [0, 0] width 0 height 0
click at [333, 651] on span at bounding box center [345, 646] width 35 height 11
click at [0, 0] on input "checkbox" at bounding box center [0, 0] width 0 height 0
click at [339, 651] on span at bounding box center [345, 646] width 35 height 11
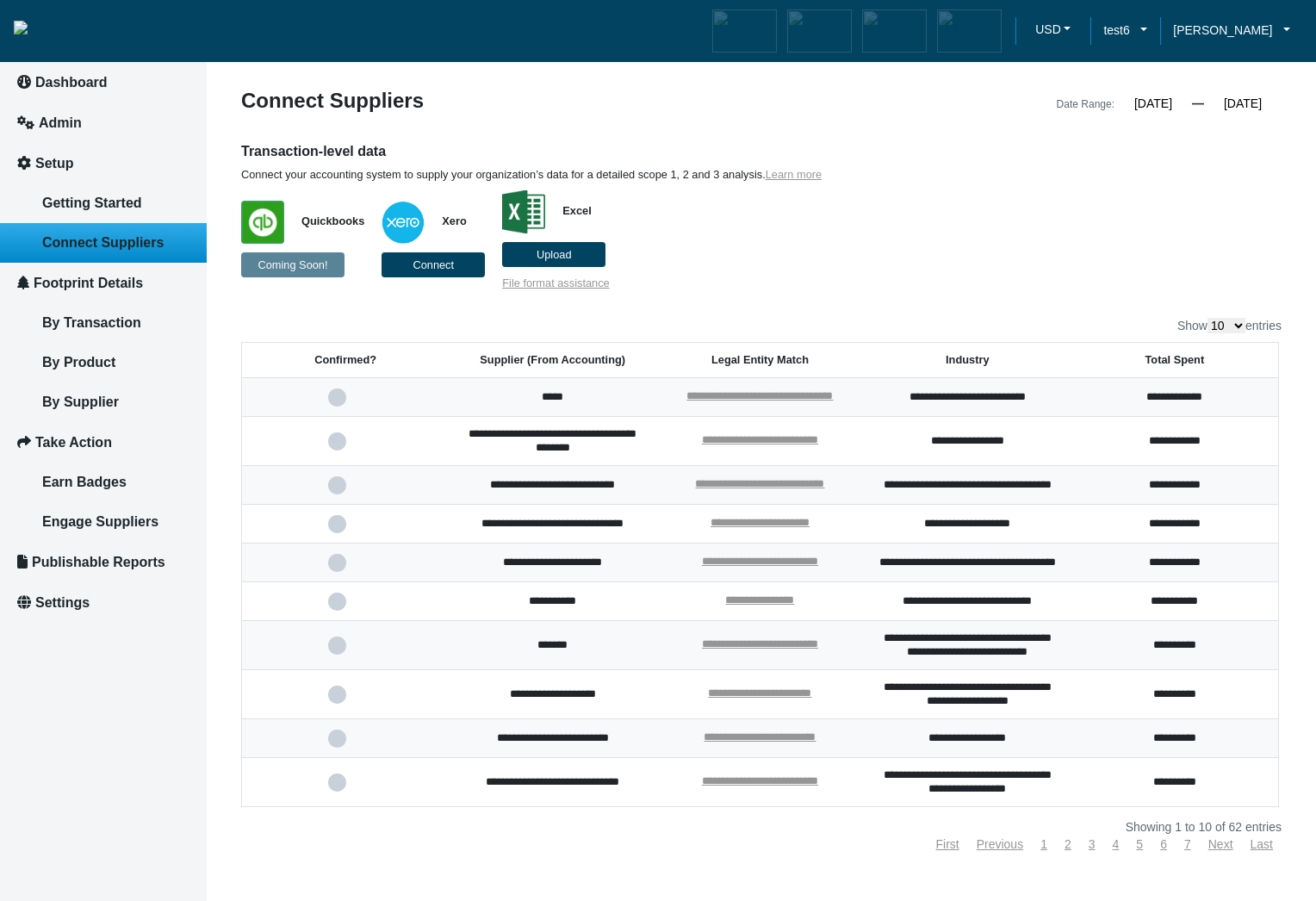
click at [0, 0] on input "checkbox" at bounding box center [0, 0] width 0 height 0
click at [339, 651] on span at bounding box center [345, 646] width 35 height 11
click at [0, 0] on input "checkbox" at bounding box center [0, 0] width 0 height 0
click at [338, 651] on span at bounding box center [345, 646] width 35 height 11
click at [0, 0] on input "checkbox" at bounding box center [0, 0] width 0 height 0
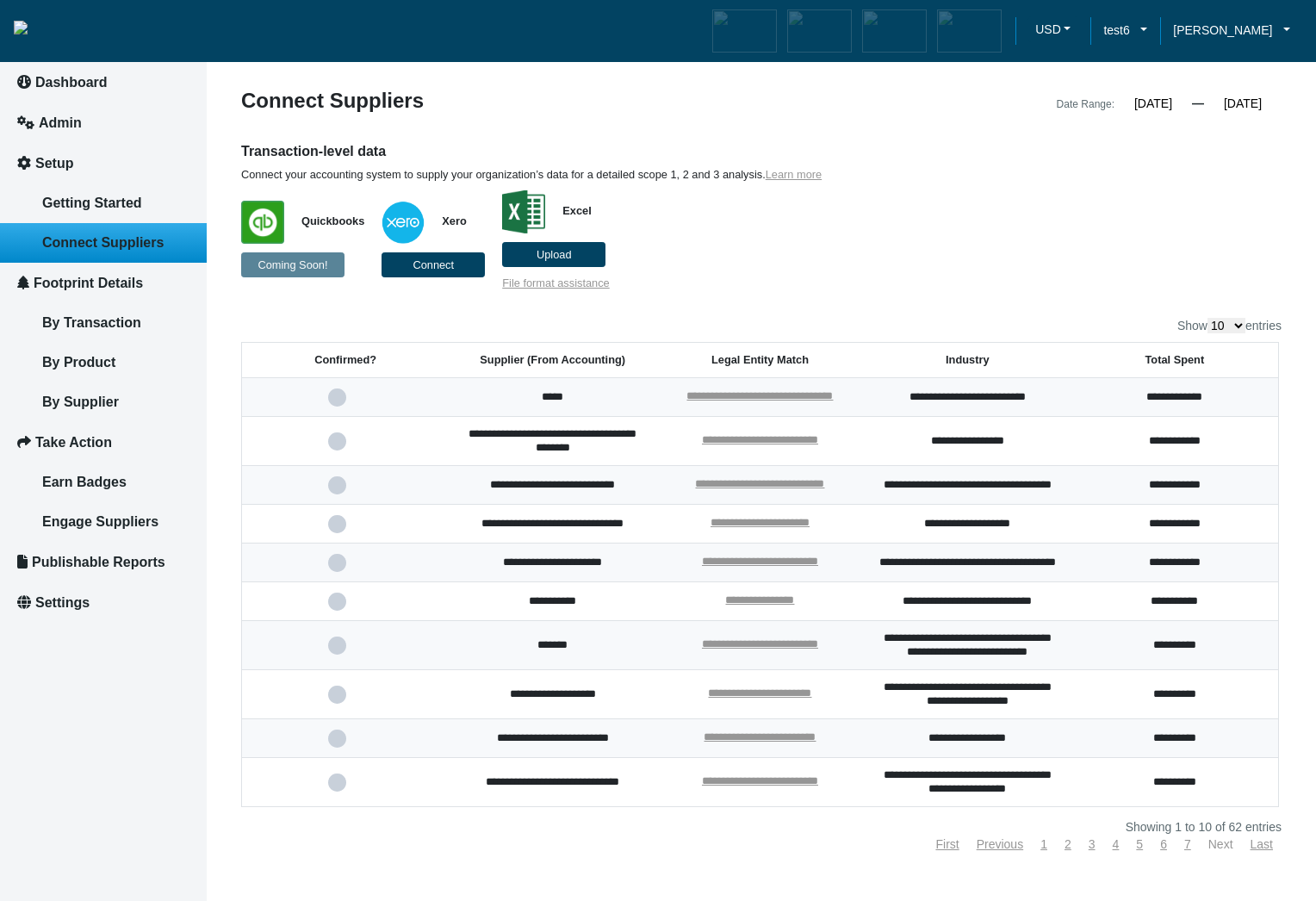
click at [1216, 851] on link "Next" at bounding box center [1220, 844] width 25 height 14
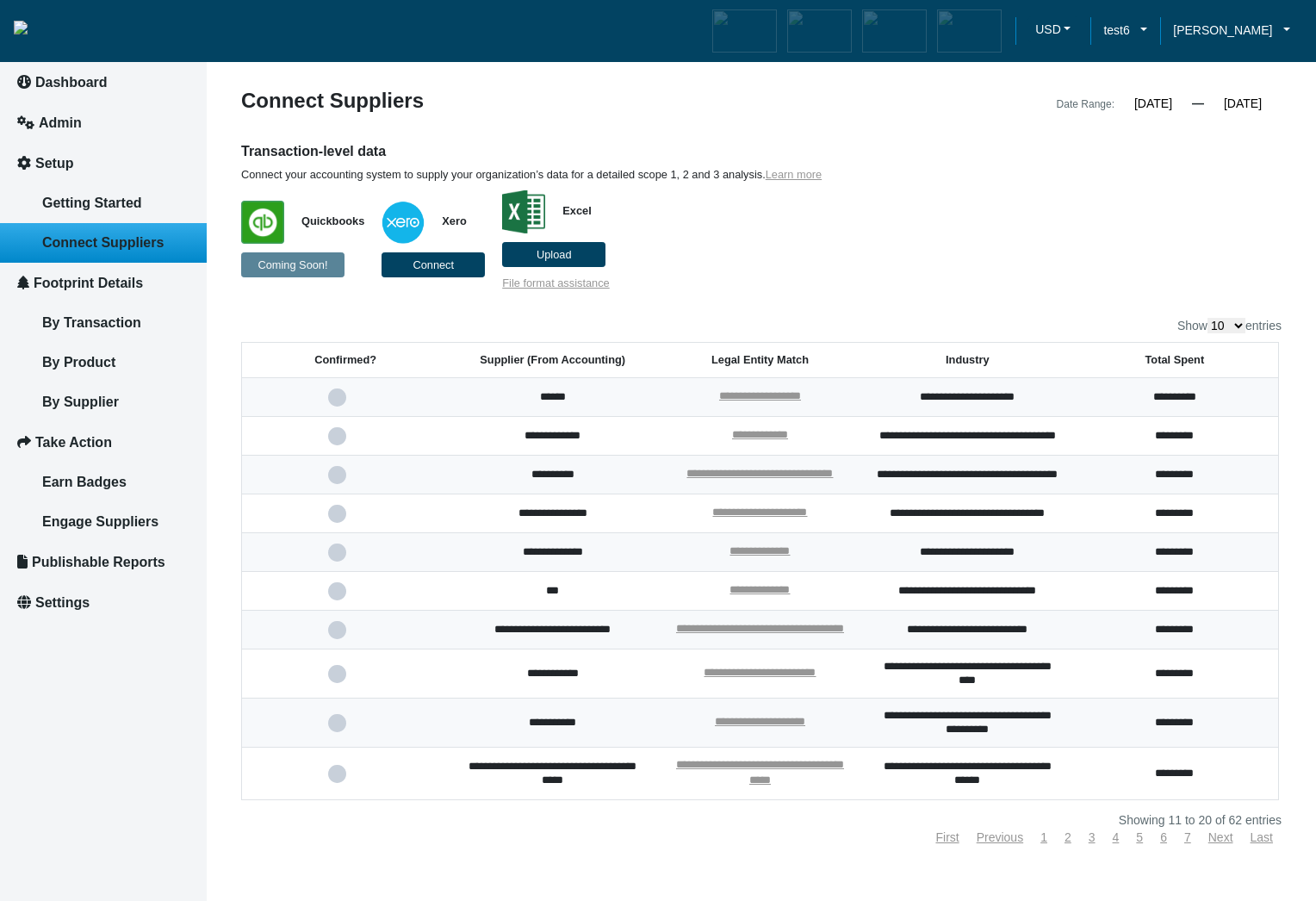
click at [346, 397] on span at bounding box center [345, 398] width 35 height 11
click at [0, 0] on input "checkbox" at bounding box center [0, 0] width 0 height 0
click at [949, 844] on link "First" at bounding box center [947, 837] width 24 height 14
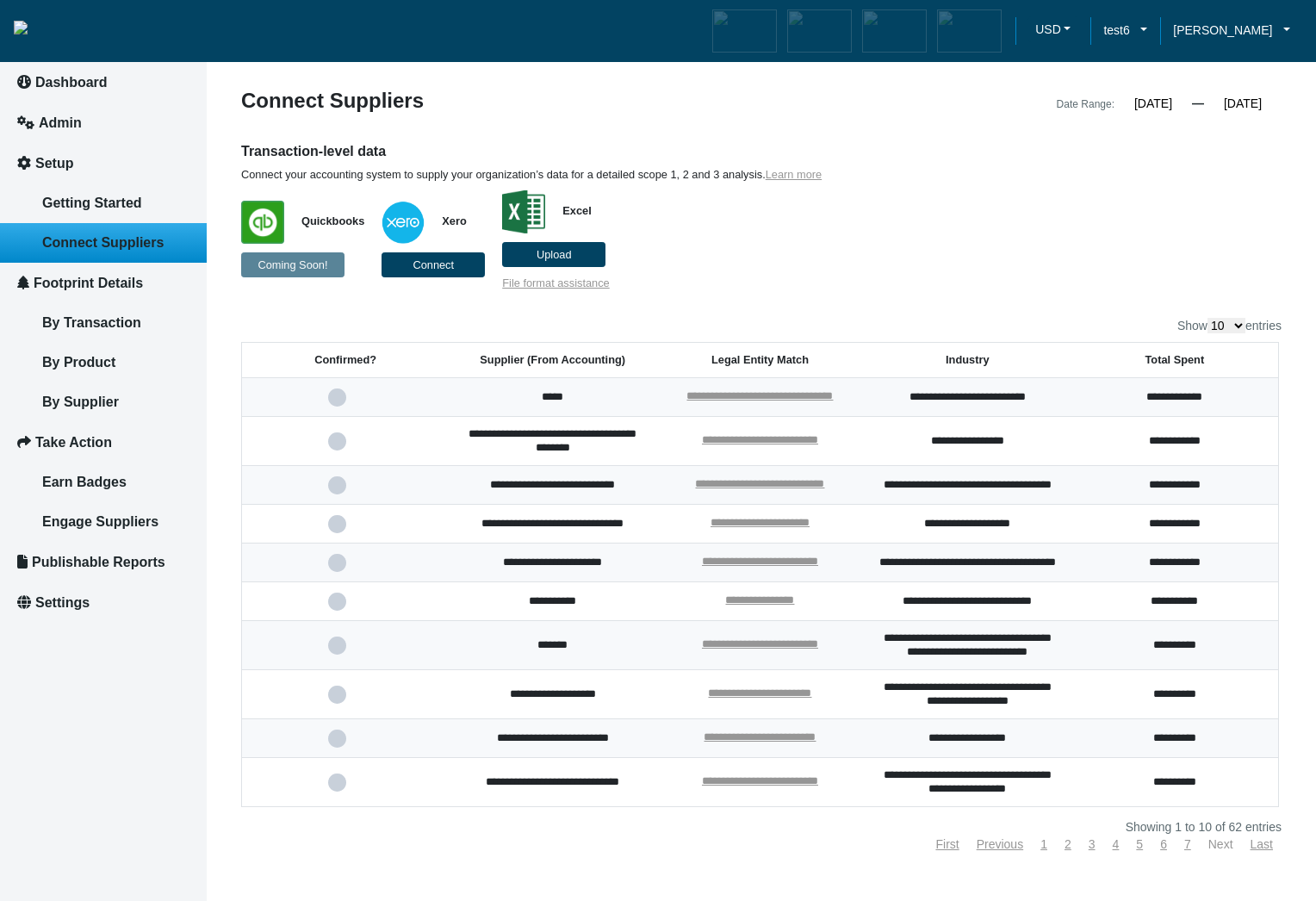
click at [1211, 851] on link "Next" at bounding box center [1220, 844] width 25 height 14
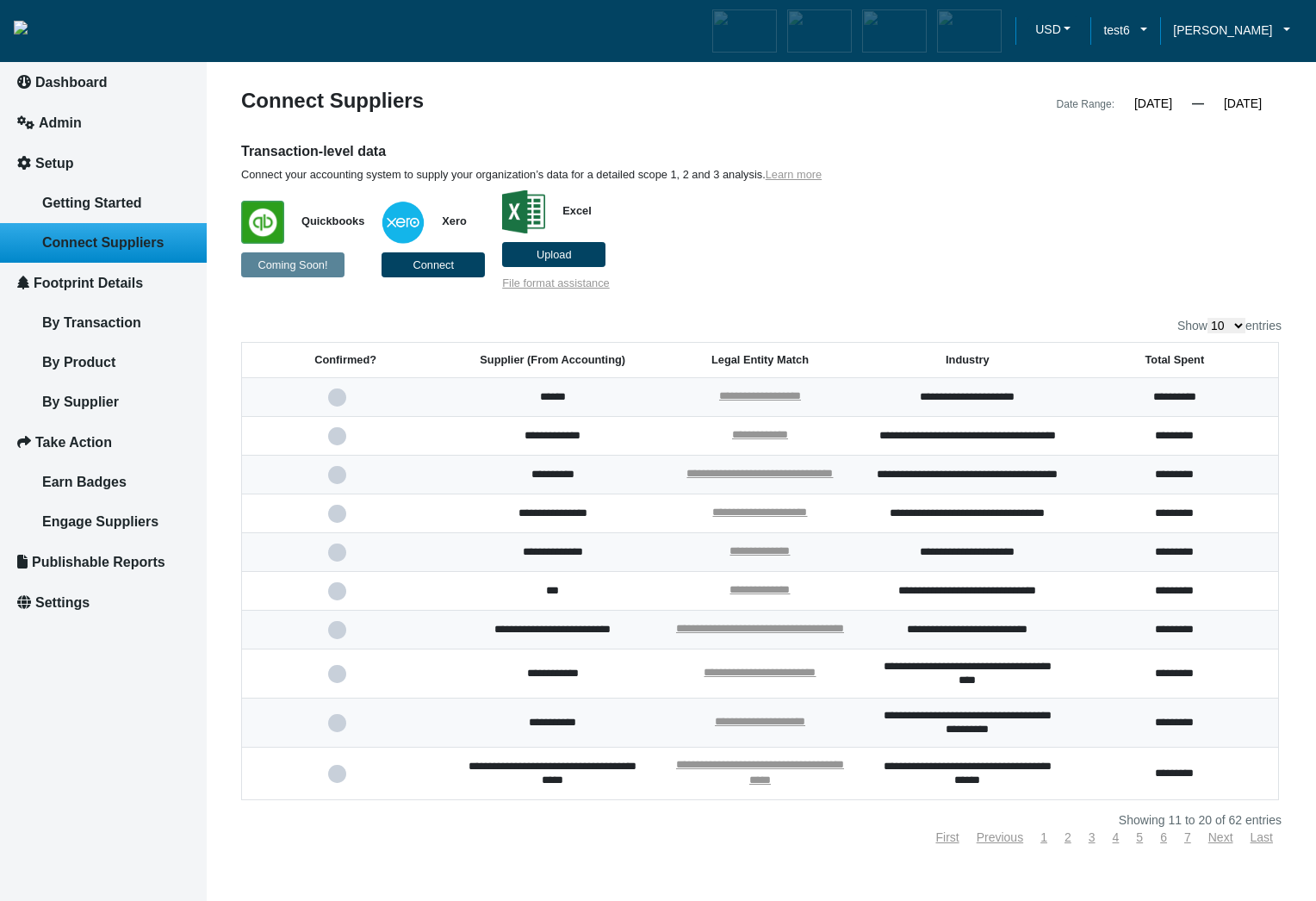
click at [334, 394] on span at bounding box center [345, 398] width 35 height 11
click at [0, 0] on input "checkbox" at bounding box center [0, 0] width 0 height 0
click at [333, 399] on span at bounding box center [345, 398] width 35 height 11
click at [0, 0] on input "checkbox" at bounding box center [0, 0] width 0 height 0
click at [333, 399] on span at bounding box center [345, 398] width 35 height 11
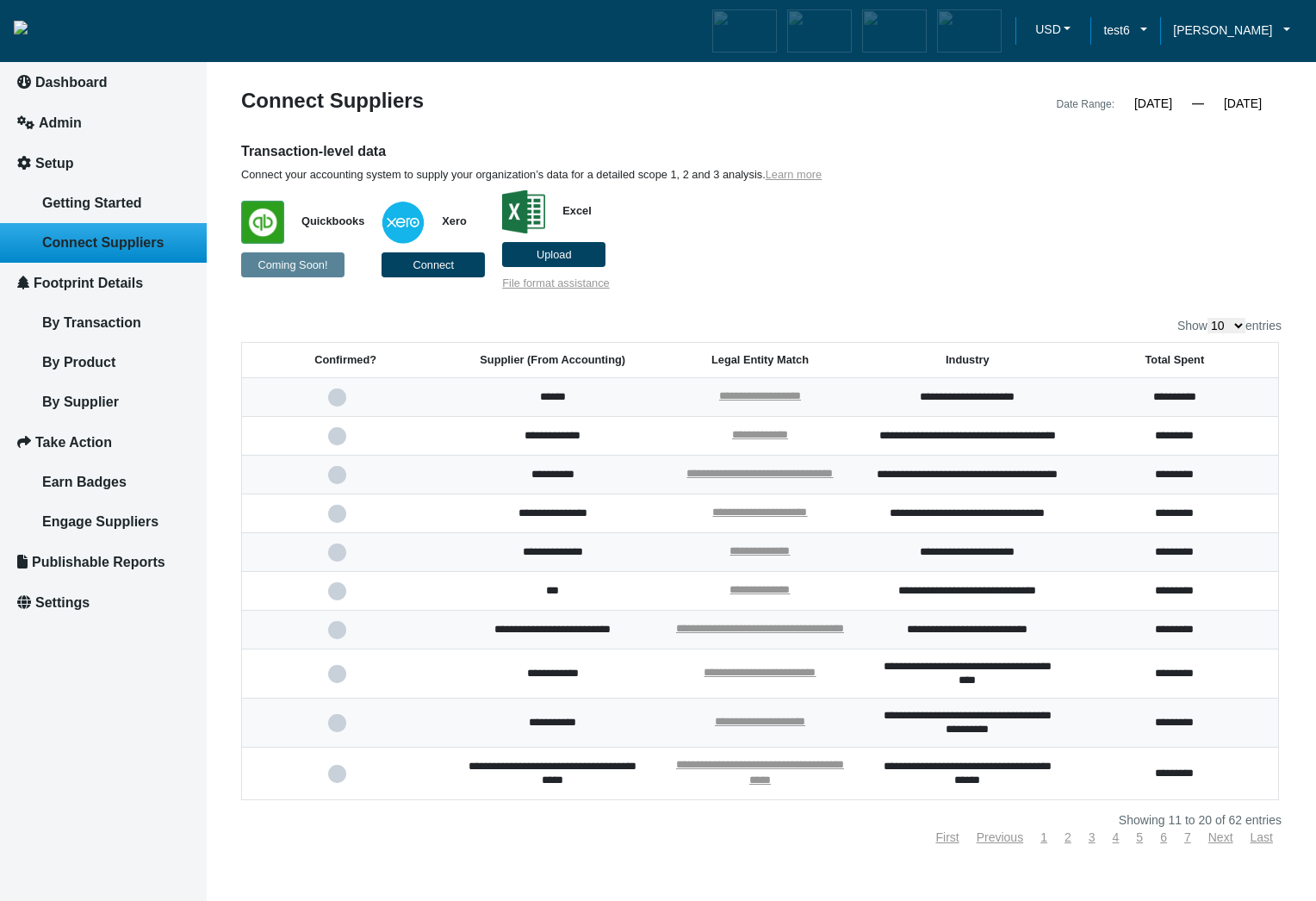
click at [0, 0] on input "checkbox" at bounding box center [0, 0] width 0 height 0
click at [333, 399] on span at bounding box center [345, 398] width 35 height 11
click at [0, 0] on input "checkbox" at bounding box center [0, 0] width 0 height 0
click at [333, 399] on span at bounding box center [345, 398] width 35 height 11
click at [0, 0] on input "checkbox" at bounding box center [0, 0] width 0 height 0
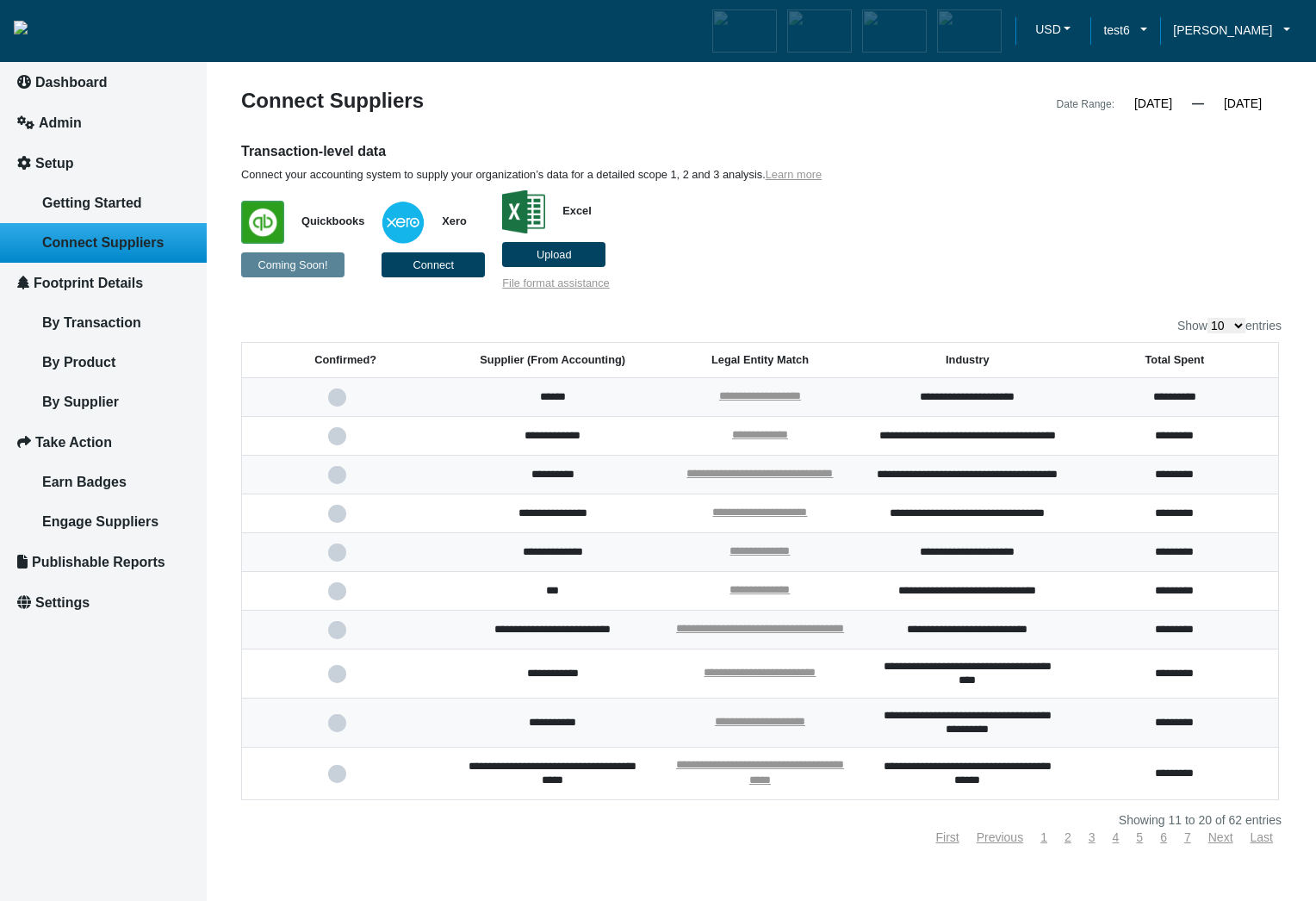
click at [333, 399] on span at bounding box center [345, 398] width 35 height 11
click at [0, 0] on input "checkbox" at bounding box center [0, 0] width 0 height 0
click at [975, 323] on div "Show 10 25 50 100 entries" at bounding box center [761, 325] width 1040 height 15
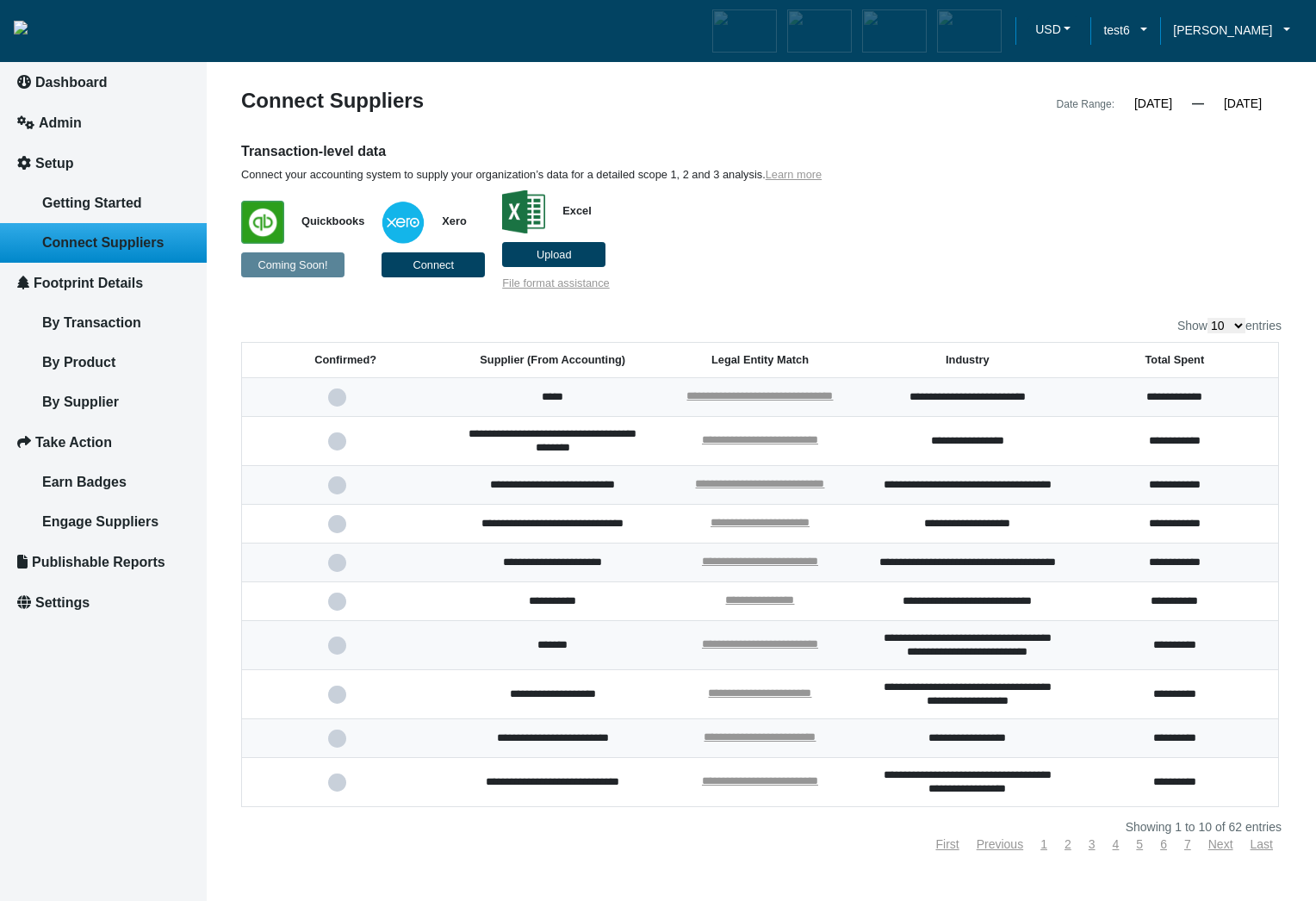
click at [341, 651] on span at bounding box center [345, 646] width 35 height 11
click at [0, 0] on input "checkbox" at bounding box center [0, 0] width 0 height 0
click at [334, 607] on span at bounding box center [345, 601] width 35 height 11
click at [0, 0] on input "checkbox" at bounding box center [0, 0] width 0 height 0
click at [337, 651] on span at bounding box center [345, 646] width 35 height 11
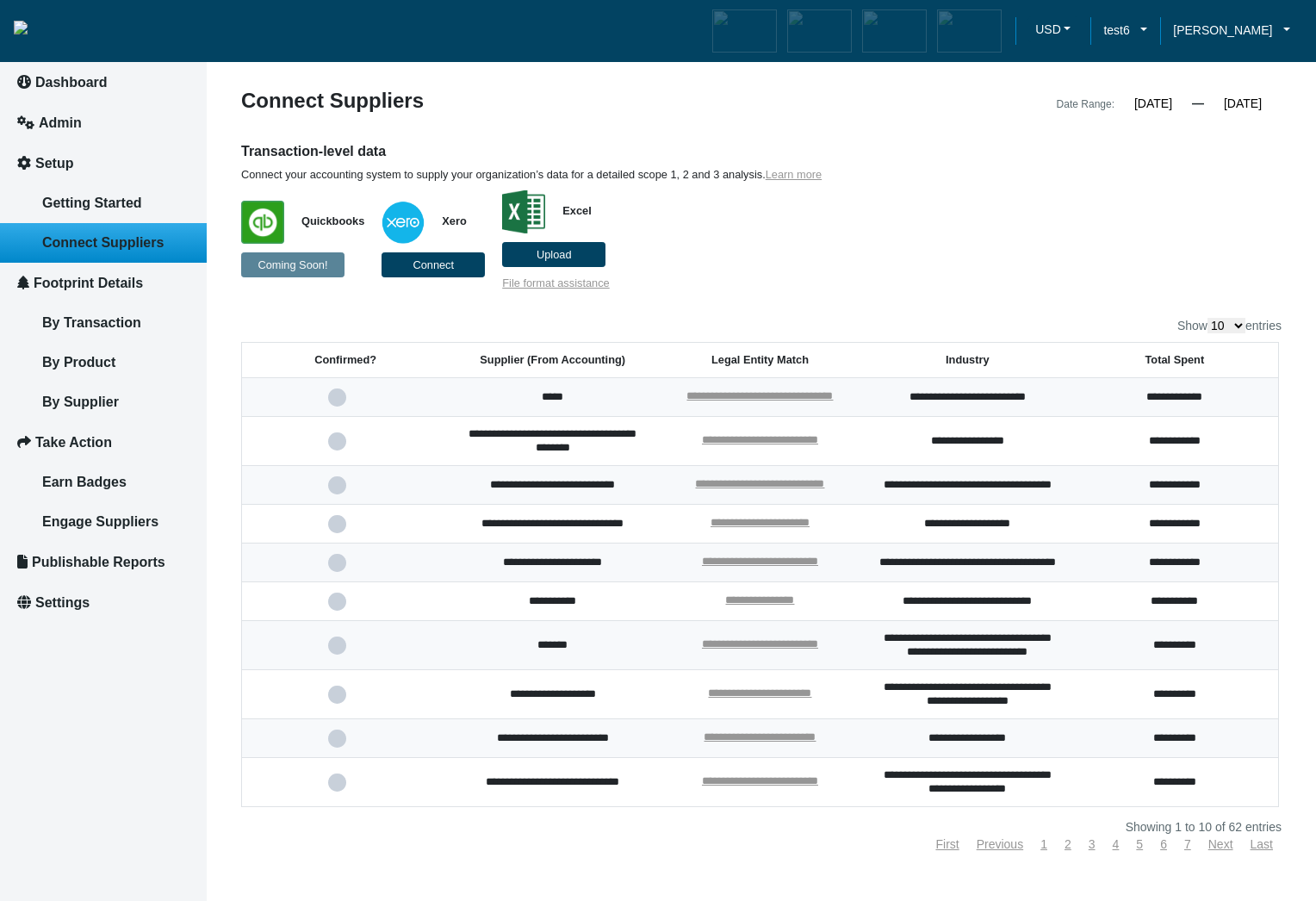
click at [0, 0] on input "checkbox" at bounding box center [0, 0] width 0 height 0
click at [335, 651] on span at bounding box center [345, 646] width 35 height 11
click at [0, 0] on input "checkbox" at bounding box center [0, 0] width 0 height 0
click at [341, 651] on span at bounding box center [345, 646] width 35 height 11
click at [0, 0] on input "checkbox" at bounding box center [0, 0] width 0 height 0
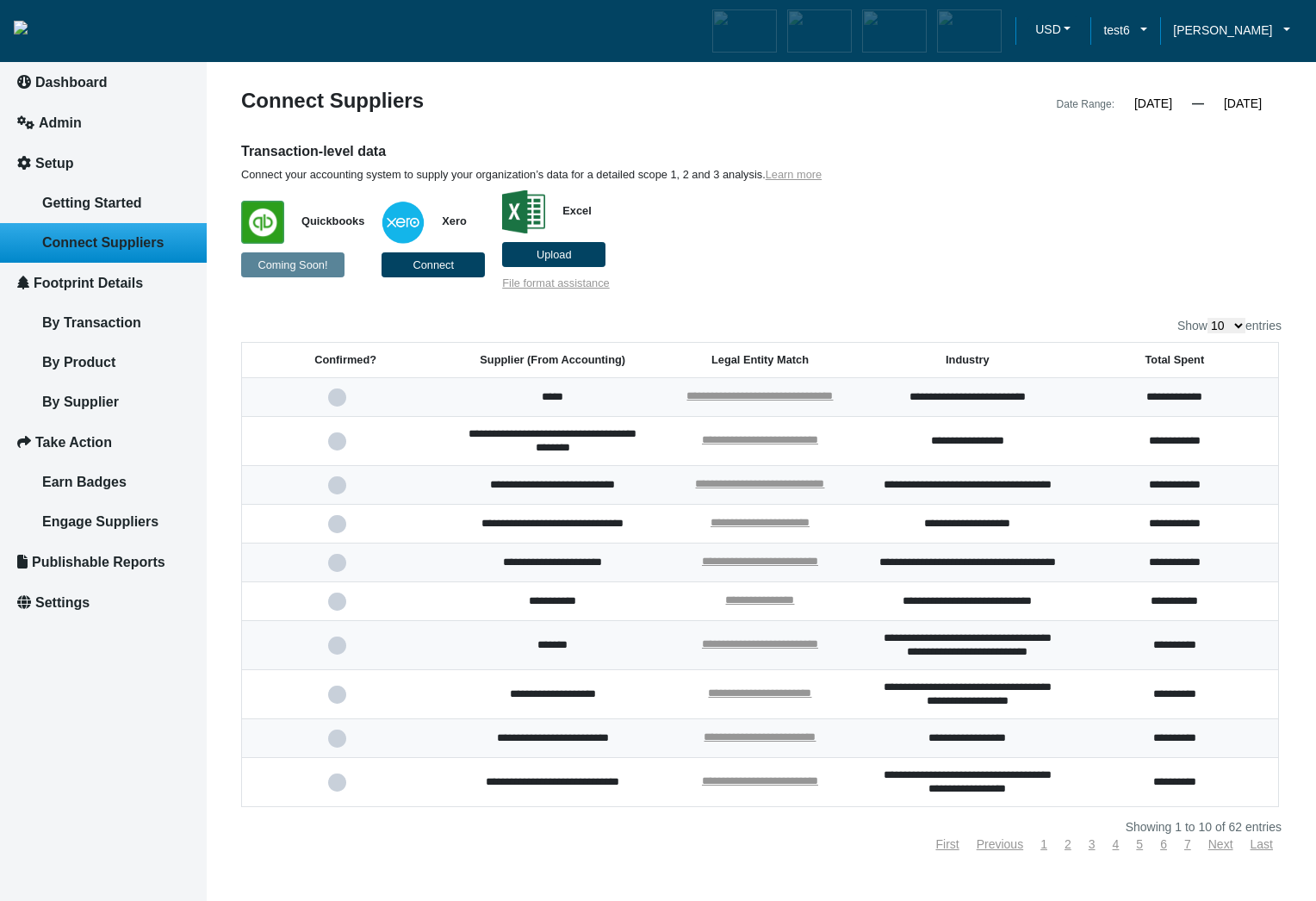
click at [334, 651] on span at bounding box center [345, 646] width 35 height 11
click at [0, 0] on input "checkbox" at bounding box center [0, 0] width 0 height 0
click at [334, 651] on span at bounding box center [345, 646] width 35 height 11
click at [0, 0] on input "checkbox" at bounding box center [0, 0] width 0 height 0
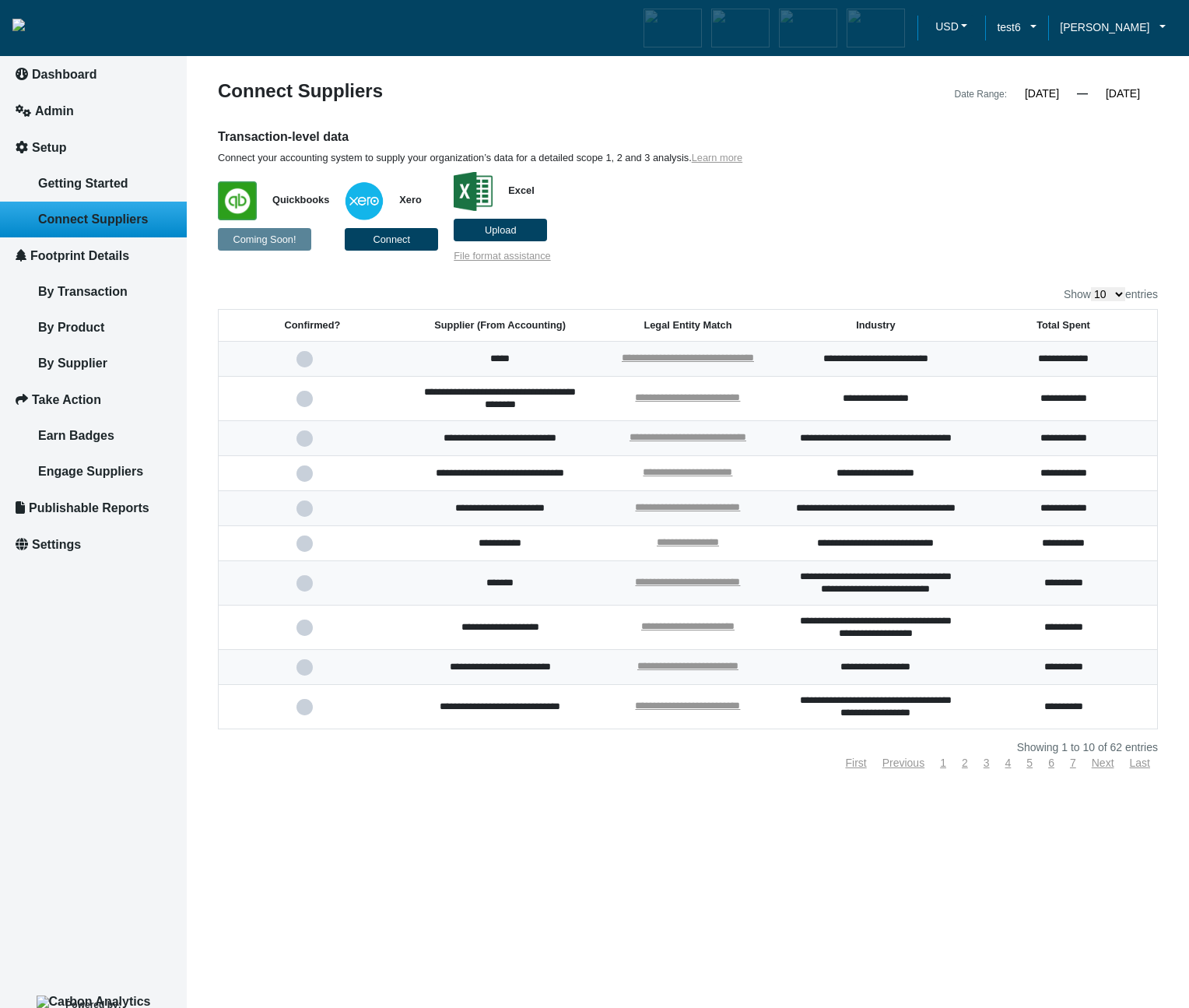
click at [304, 588] on span at bounding box center [312, 583] width 31 height 10
click at [0, 0] on input "checkbox" at bounding box center [0, 0] width 0 height 0
click at [304, 588] on span at bounding box center [312, 583] width 31 height 10
click at [0, 0] on input "checkbox" at bounding box center [0, 0] width 0 height 0
click at [964, 769] on link "2" at bounding box center [964, 762] width 6 height 13
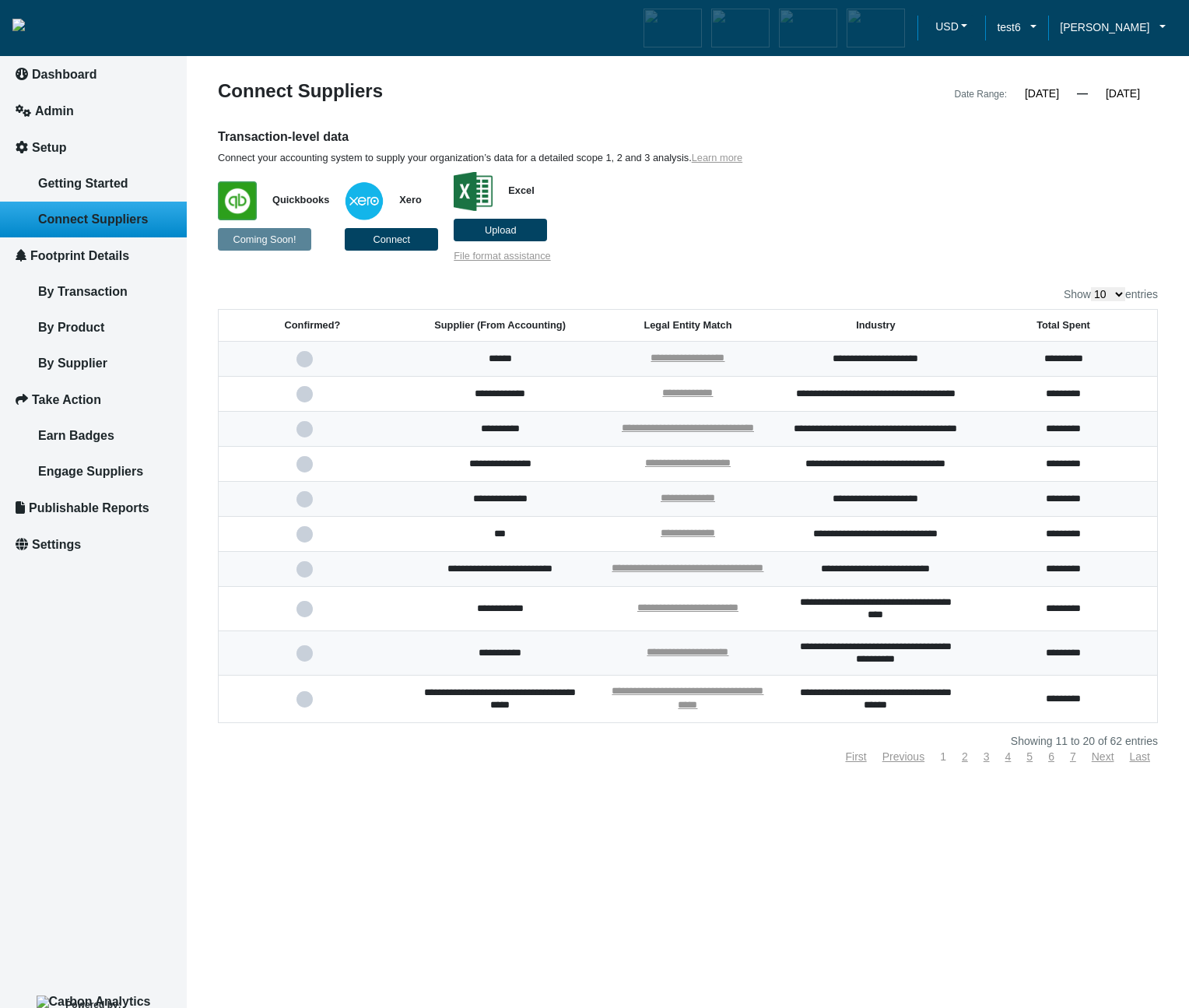
click at [941, 763] on link "1" at bounding box center [942, 756] width 6 height 13
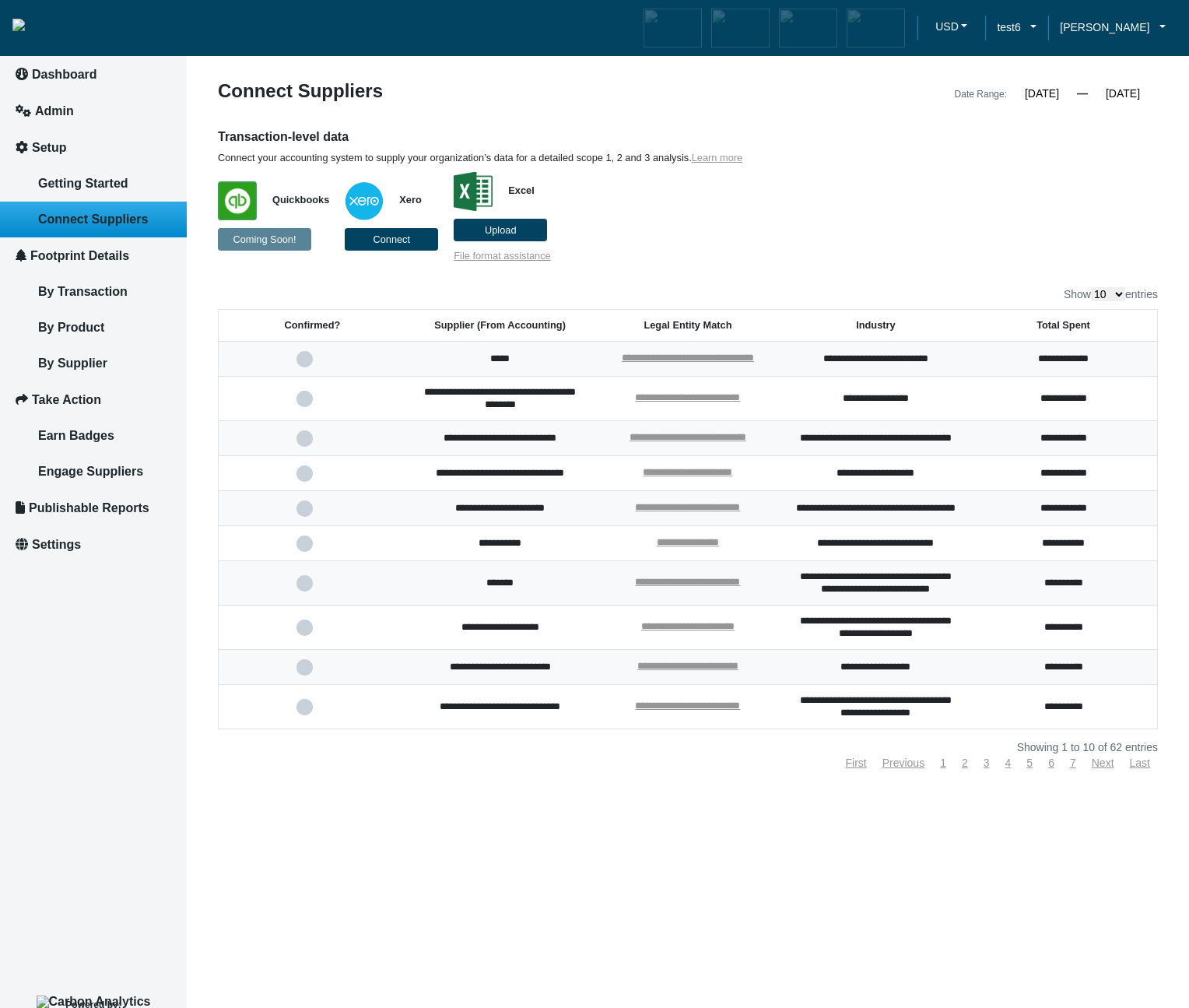
click at [739, 813] on article "**********" at bounding box center [687, 504] width 1002 height 1008
click at [528, 234] on label "Upload" at bounding box center [500, 230] width 94 height 23
click at [0, 0] on input "Upload" at bounding box center [0, 0] width 0 height 0
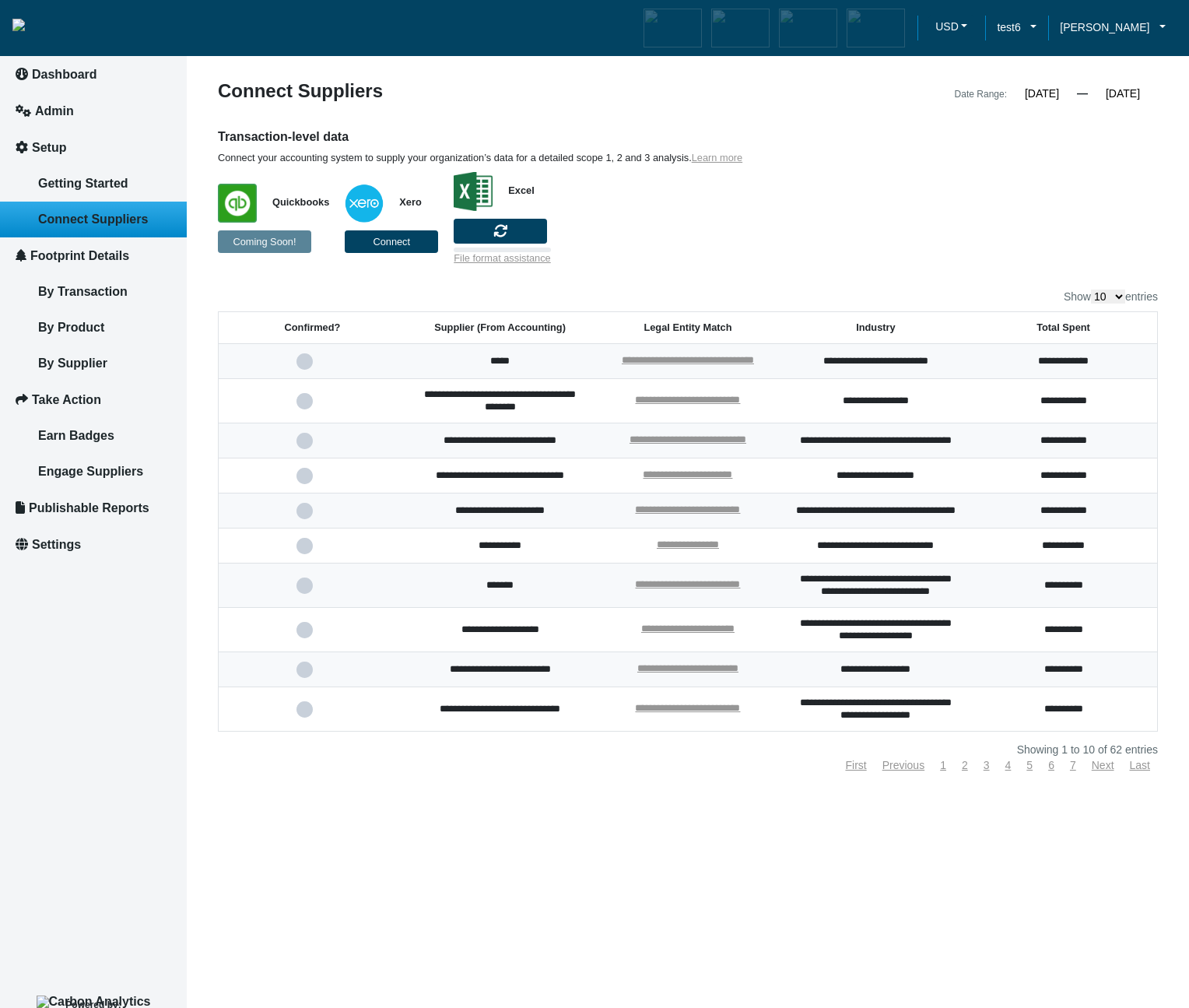
click at [819, 234] on p "Quickbooks Coming Soon! Xero Connect Excel File format assistance" at bounding box center [568, 215] width 700 height 100
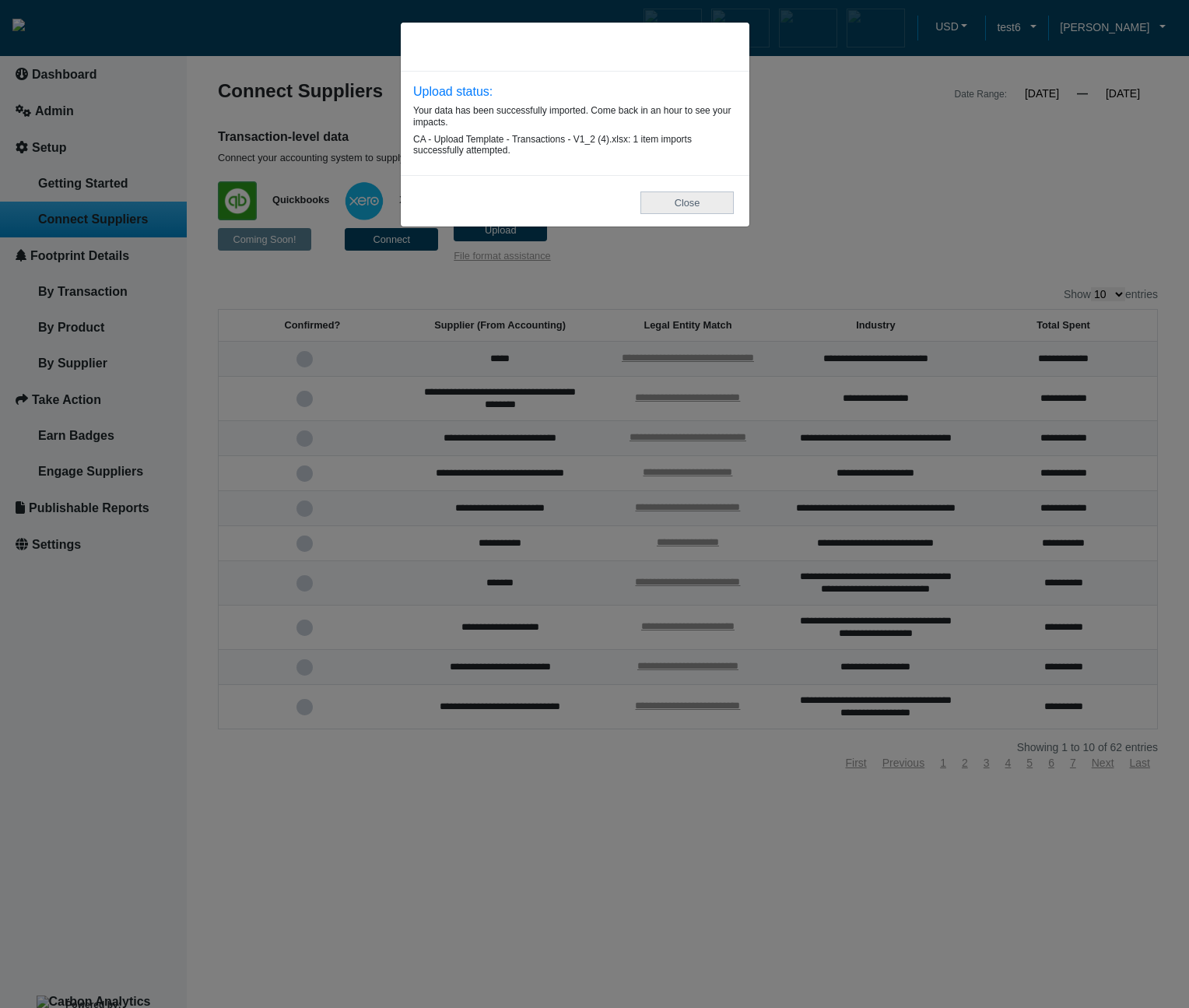
click at [700, 208] on button "Close" at bounding box center [687, 203] width 94 height 23
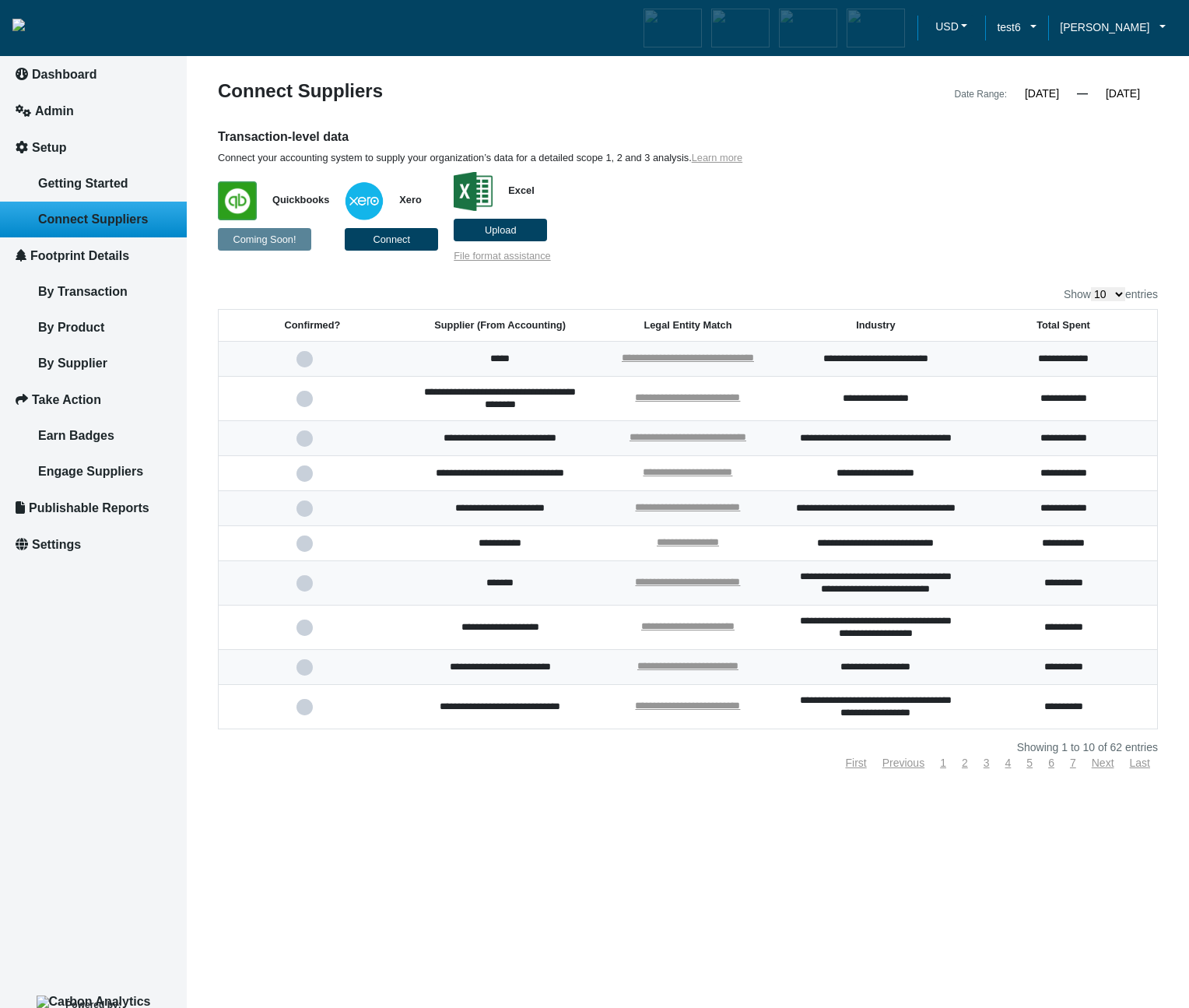
click at [510, 236] on label "Upload" at bounding box center [500, 230] width 94 height 23
click at [0, 0] on input "Upload" at bounding box center [0, 0] width 0 height 0
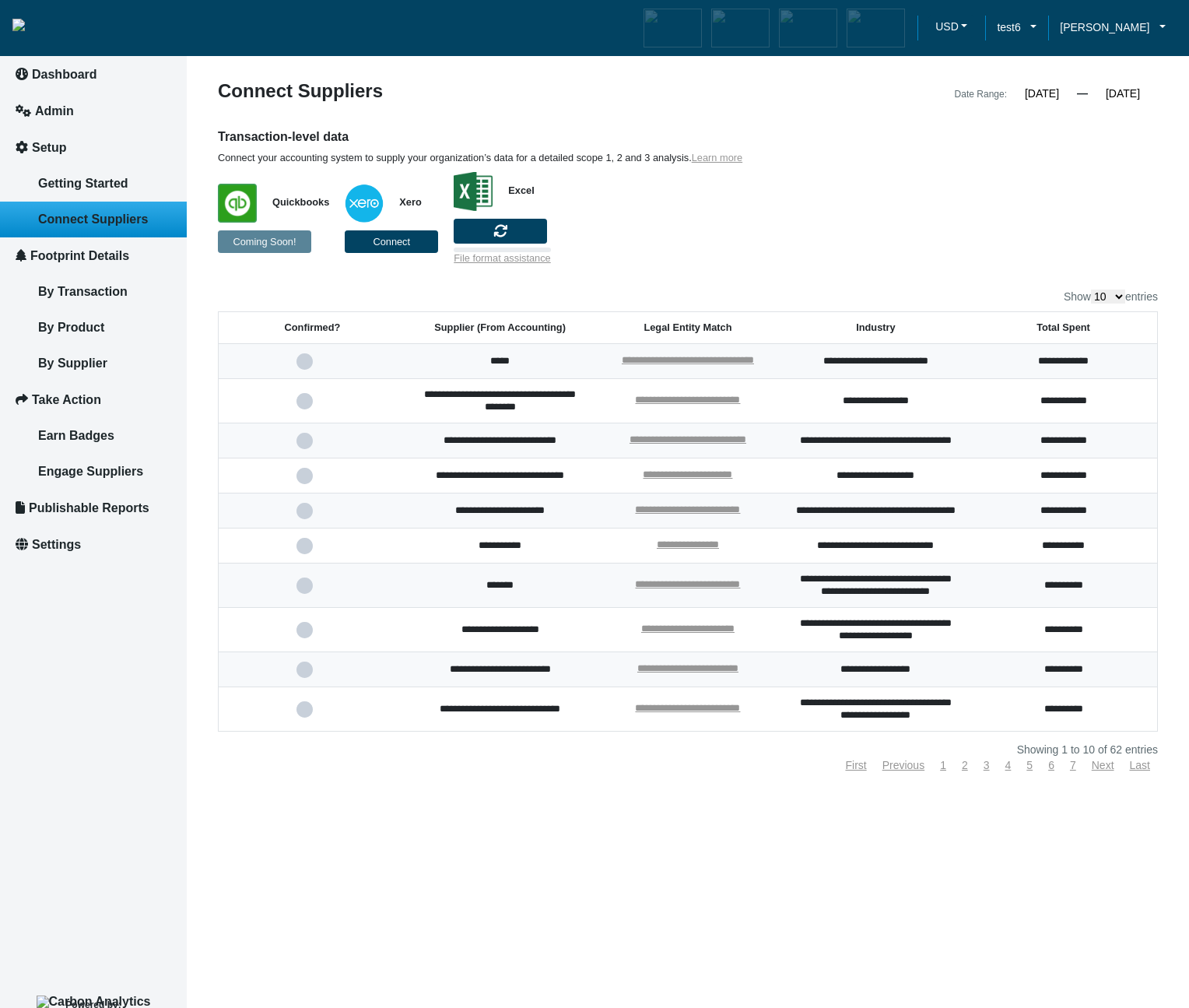
click at [809, 265] on div "**********" at bounding box center [688, 426] width 940 height 689
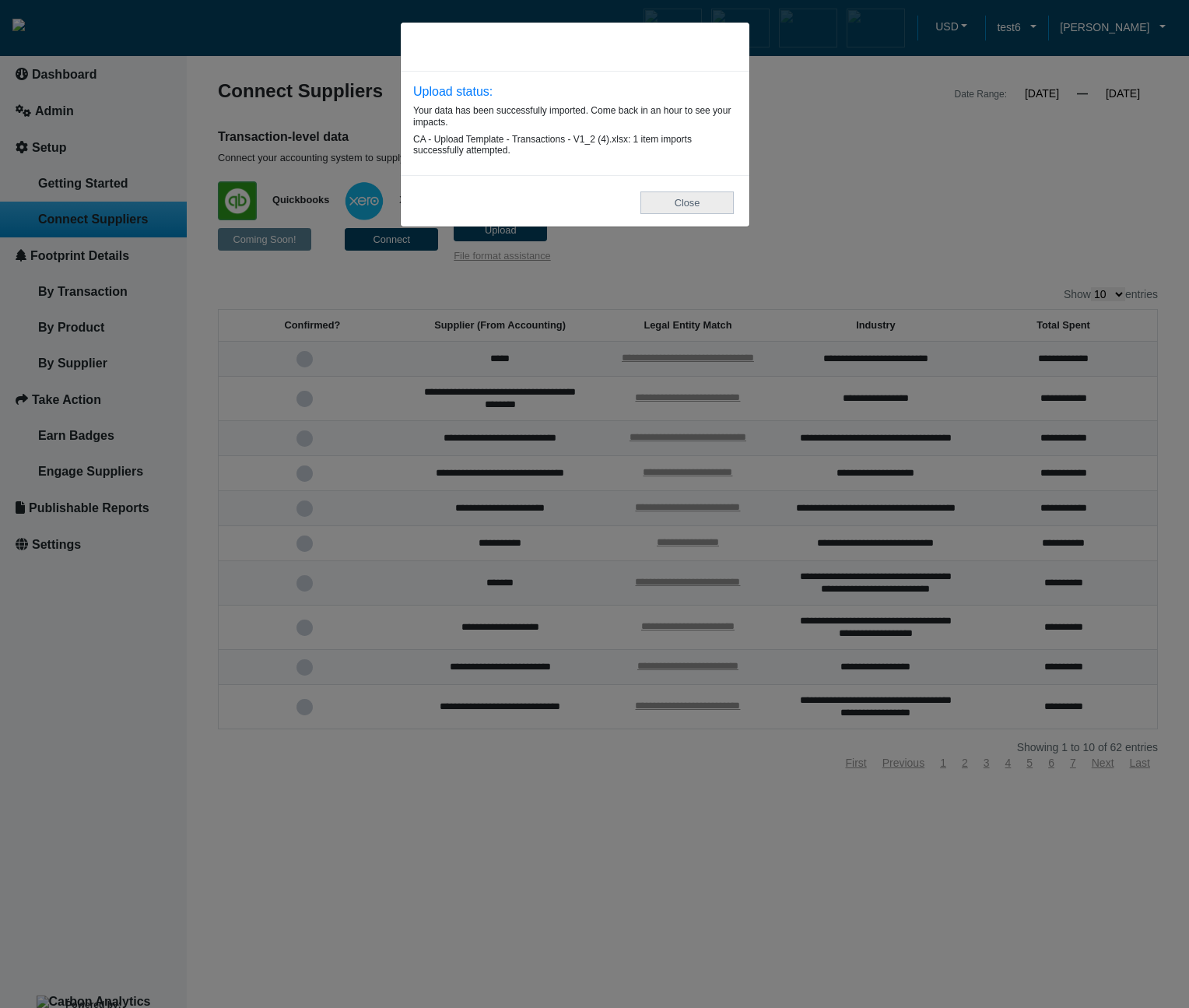
click at [708, 209] on button "Close" at bounding box center [687, 203] width 94 height 23
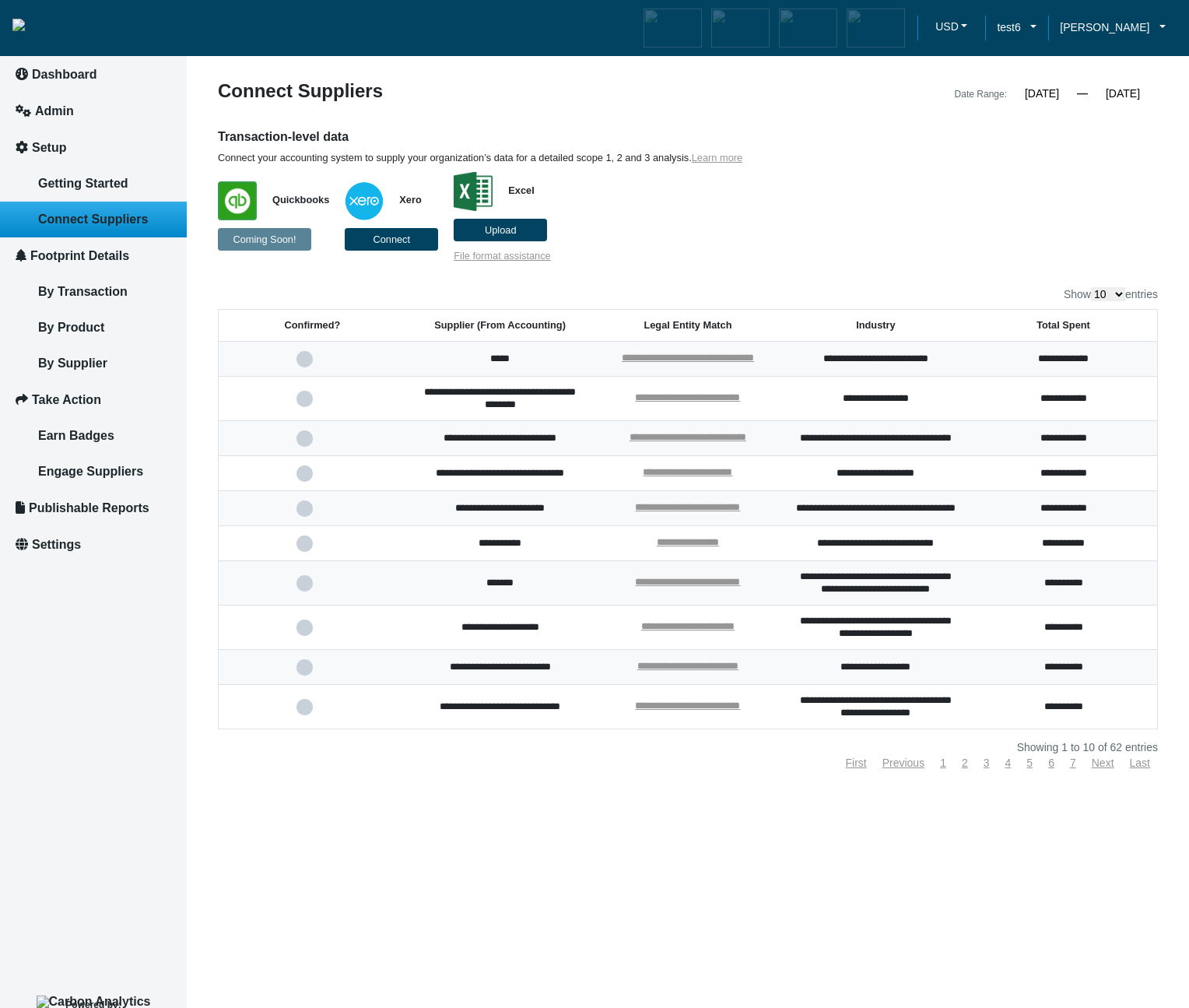
click at [303, 588] on span at bounding box center [312, 583] width 31 height 10
click at [0, 0] on input "checkbox" at bounding box center [0, 0] width 0 height 0
click at [311, 588] on span at bounding box center [312, 583] width 31 height 10
click at [0, 0] on input "checkbox" at bounding box center [0, 0] width 0 height 0
click at [494, 236] on label "Upload" at bounding box center [500, 230] width 94 height 23
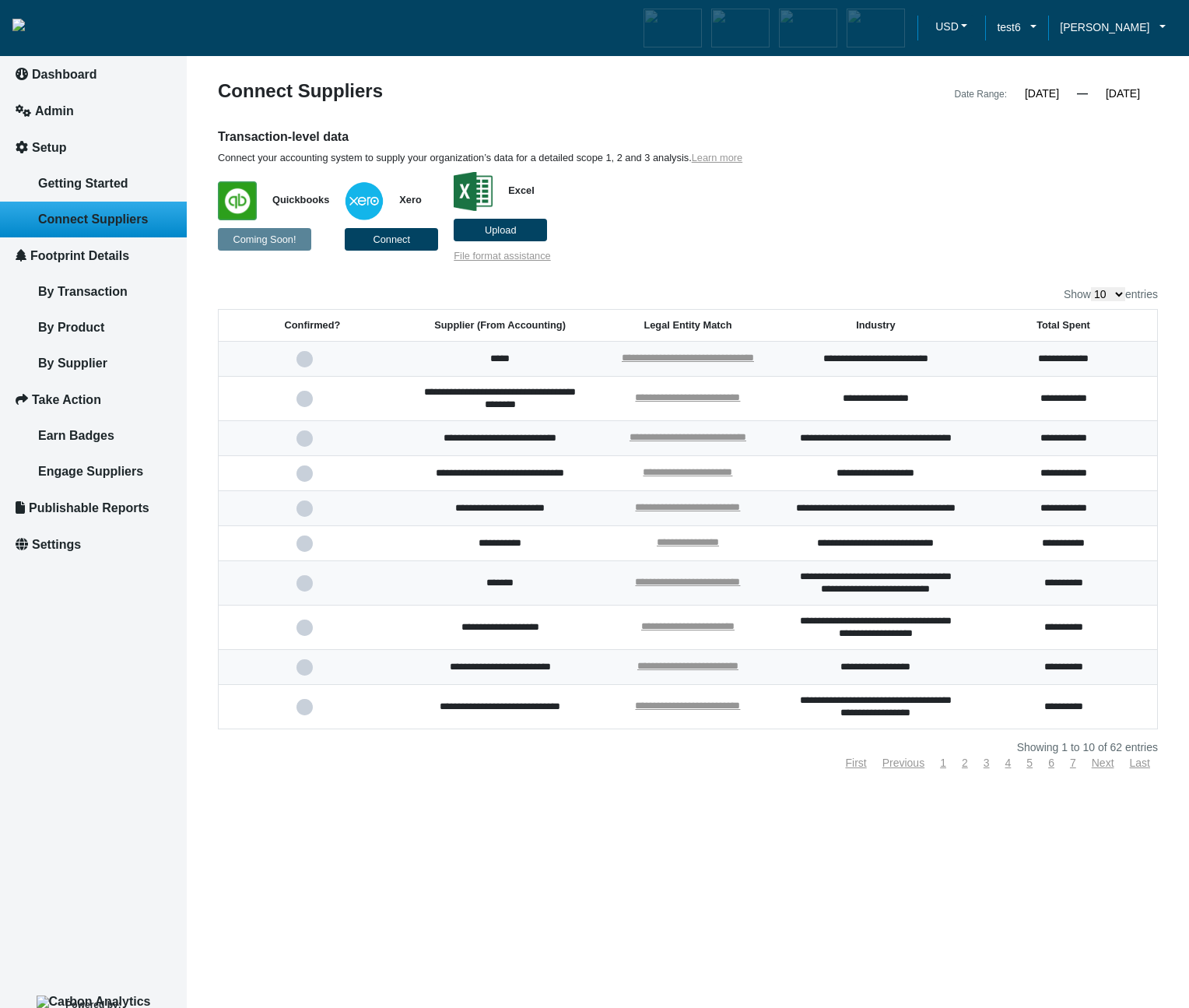
click at [0, 0] on input "Upload" at bounding box center [0, 0] width 0 height 0
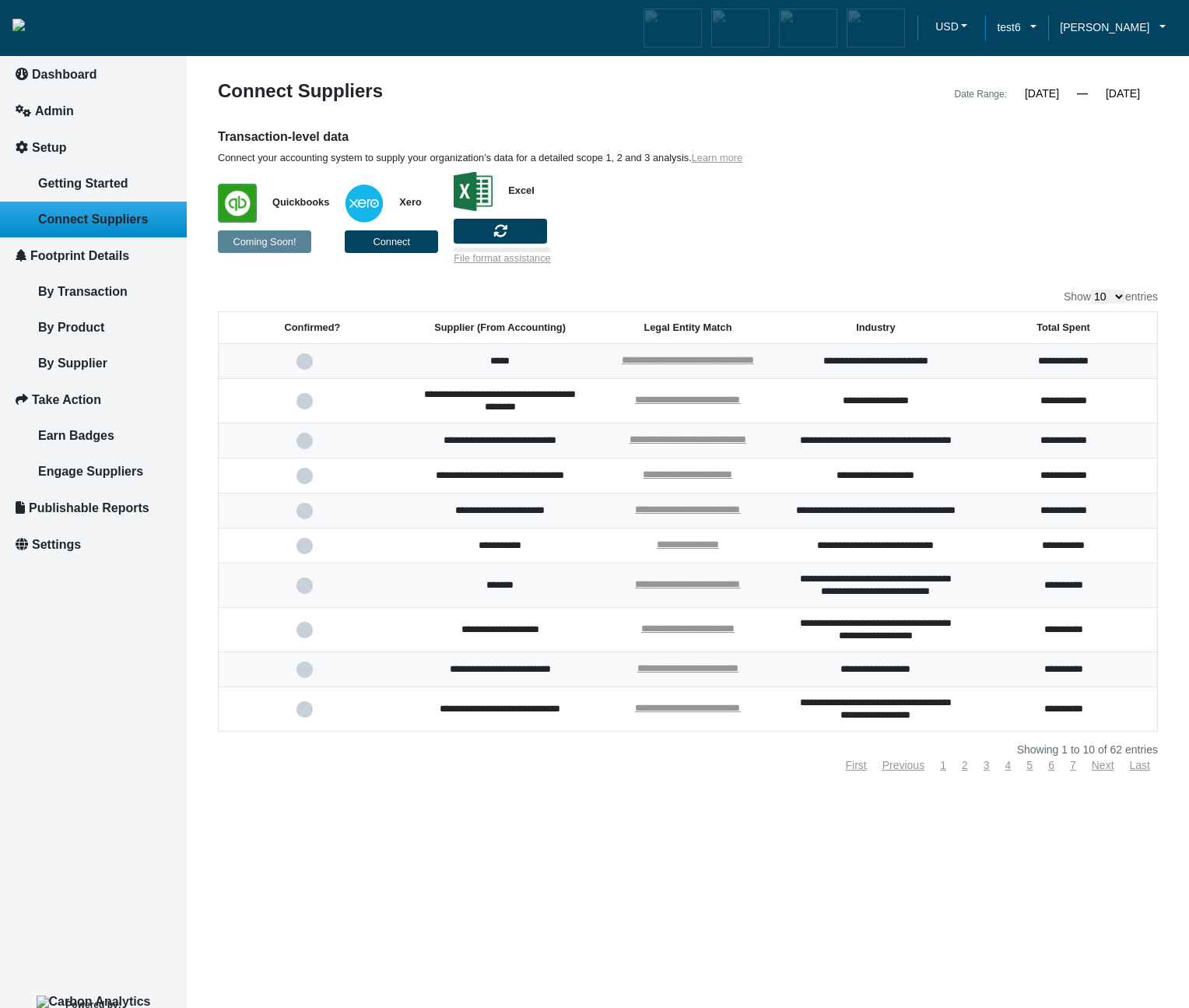
click at [649, 929] on article "**********" at bounding box center [687, 504] width 1002 height 1008
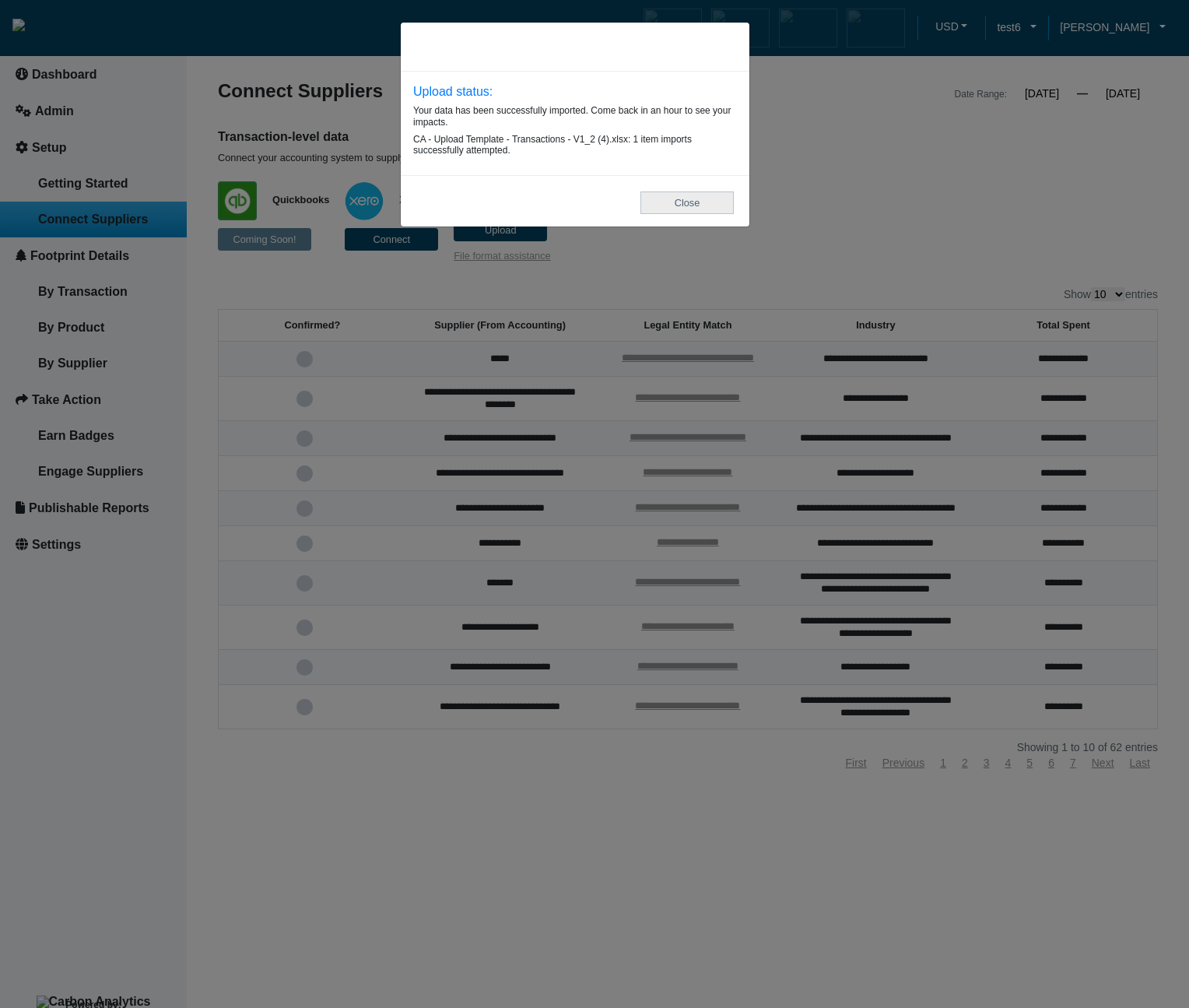
click at [712, 202] on button "Close" at bounding box center [687, 203] width 94 height 23
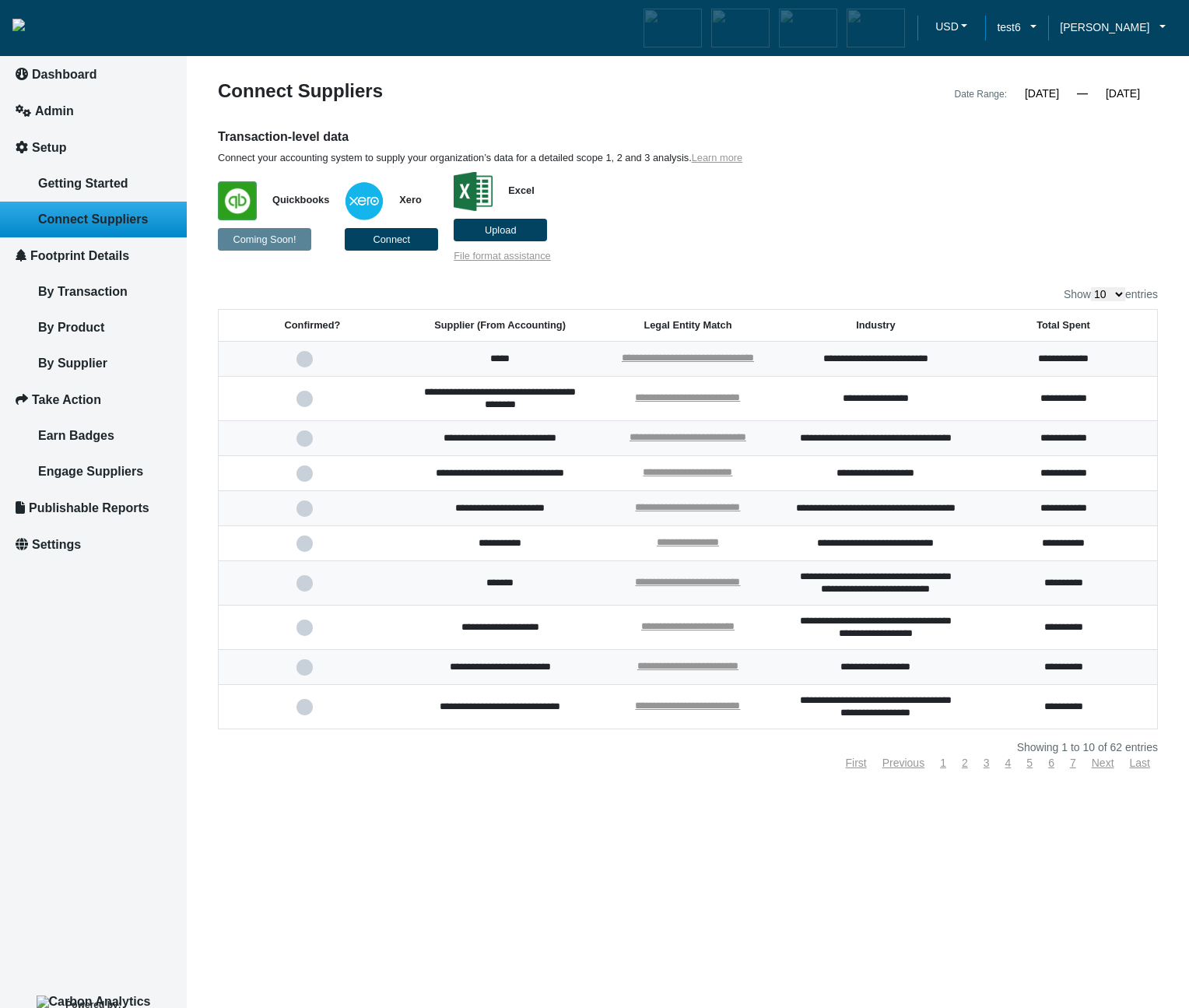
click at [305, 588] on span at bounding box center [312, 583] width 31 height 10
click at [0, 0] on input "checkbox" at bounding box center [0, 0] width 0 height 0
click at [308, 588] on span at bounding box center [312, 583] width 31 height 10
click at [0, 0] on input "checkbox" at bounding box center [0, 0] width 0 height 0
click at [302, 588] on span at bounding box center [312, 583] width 31 height 10
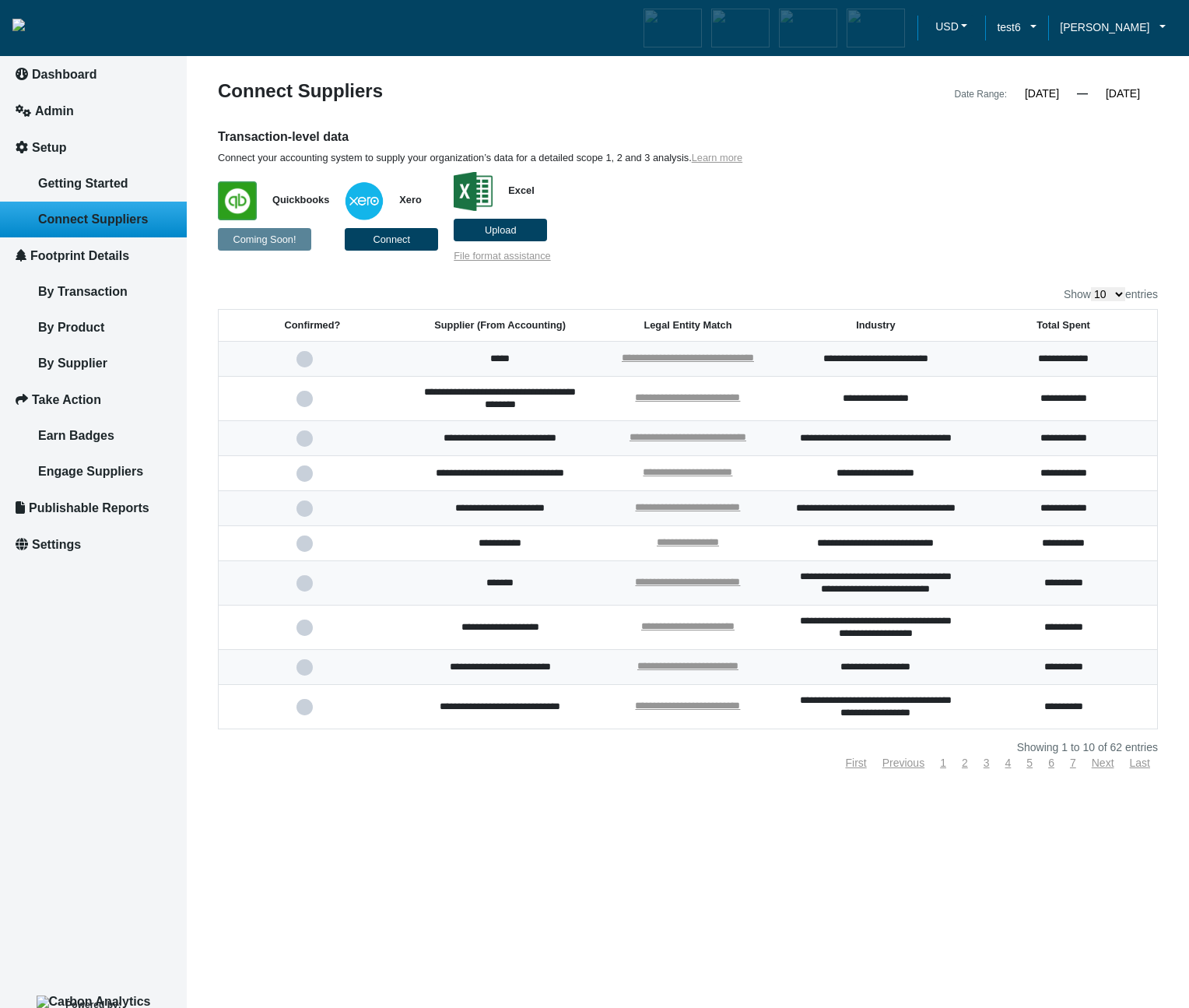
click at [0, 0] on input "checkbox" at bounding box center [0, 0] width 0 height 0
click at [482, 236] on label "Upload" at bounding box center [500, 230] width 94 height 23
click at [0, 0] on input "Upload" at bounding box center [0, 0] width 0 height 0
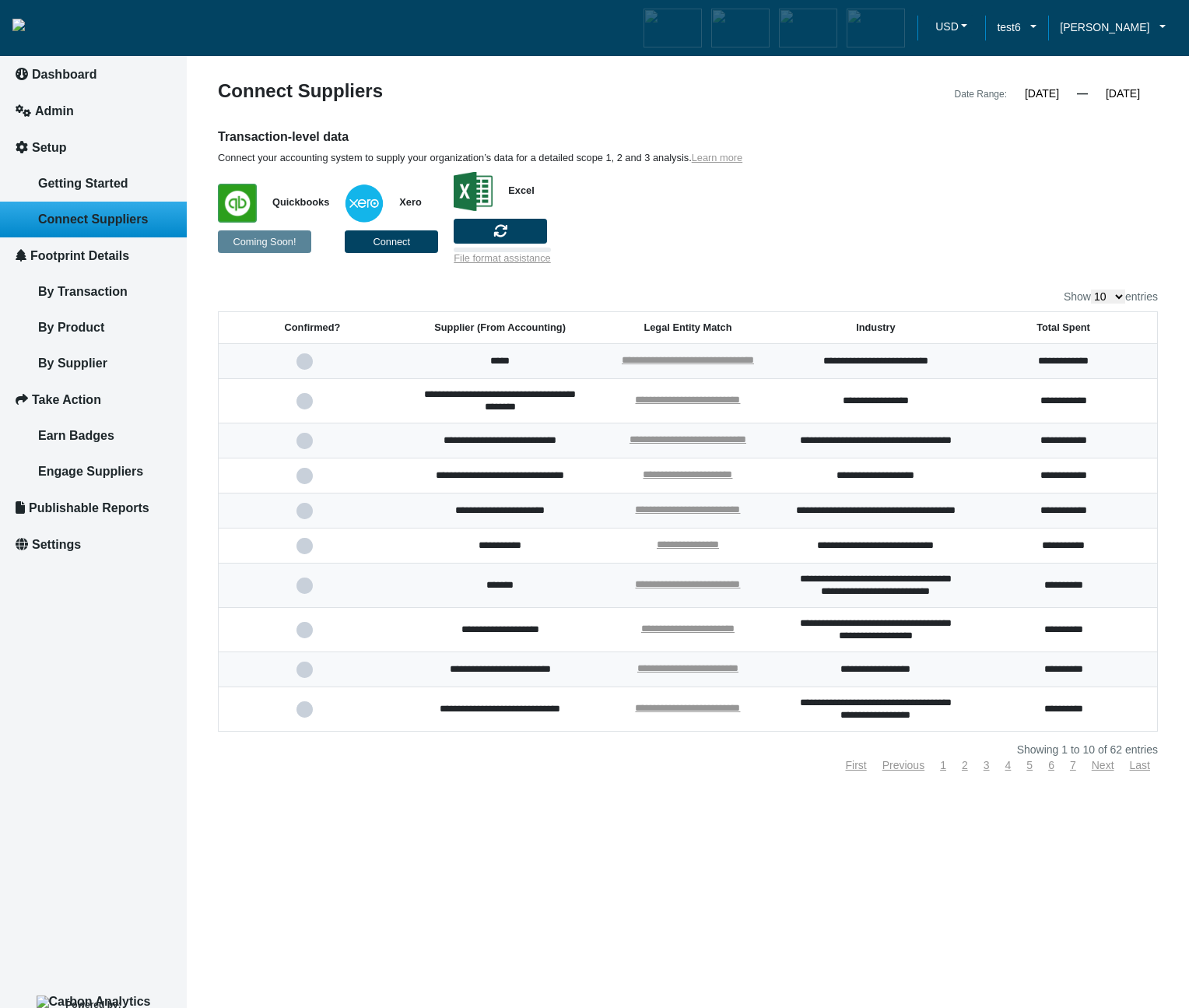
click at [746, 908] on article "**********" at bounding box center [687, 504] width 1002 height 1008
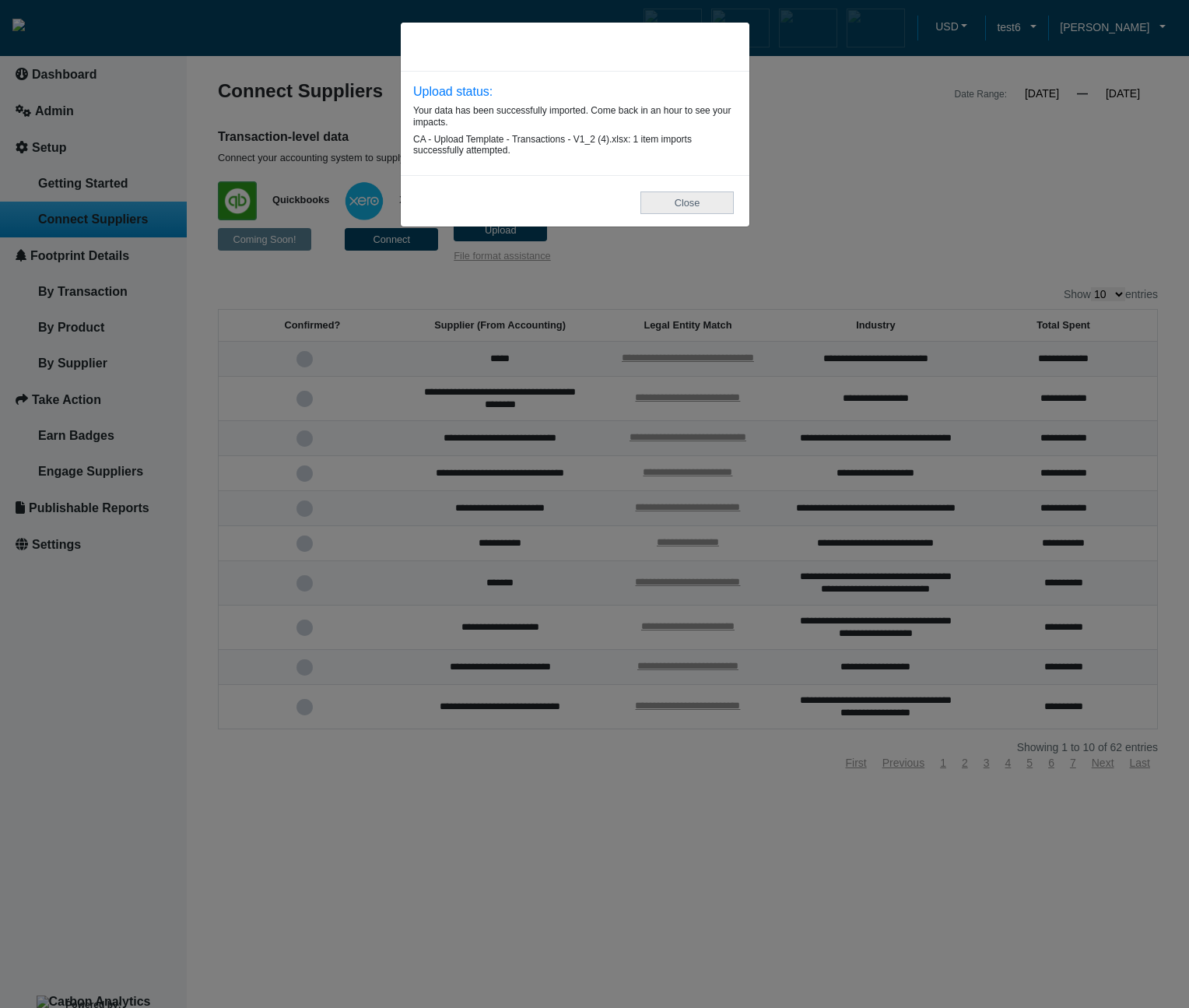
click at [706, 203] on button "Close" at bounding box center [687, 203] width 94 height 23
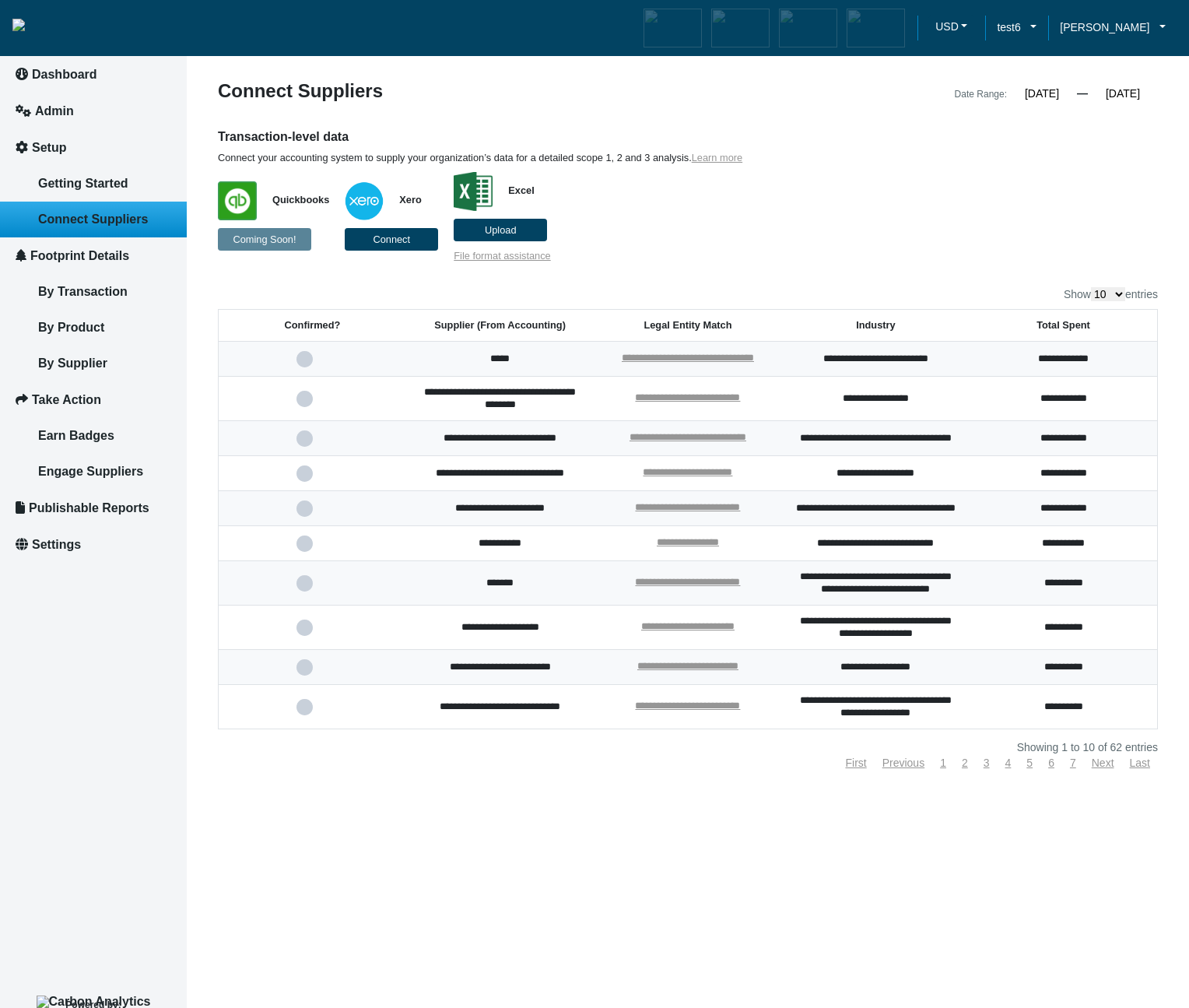
click at [296, 588] on span at bounding box center [312, 583] width 31 height 10
click at [0, 0] on input "checkbox" at bounding box center [0, 0] width 0 height 0
click at [309, 588] on span at bounding box center [312, 583] width 31 height 10
click at [0, 0] on input "checkbox" at bounding box center [0, 0] width 0 height 0
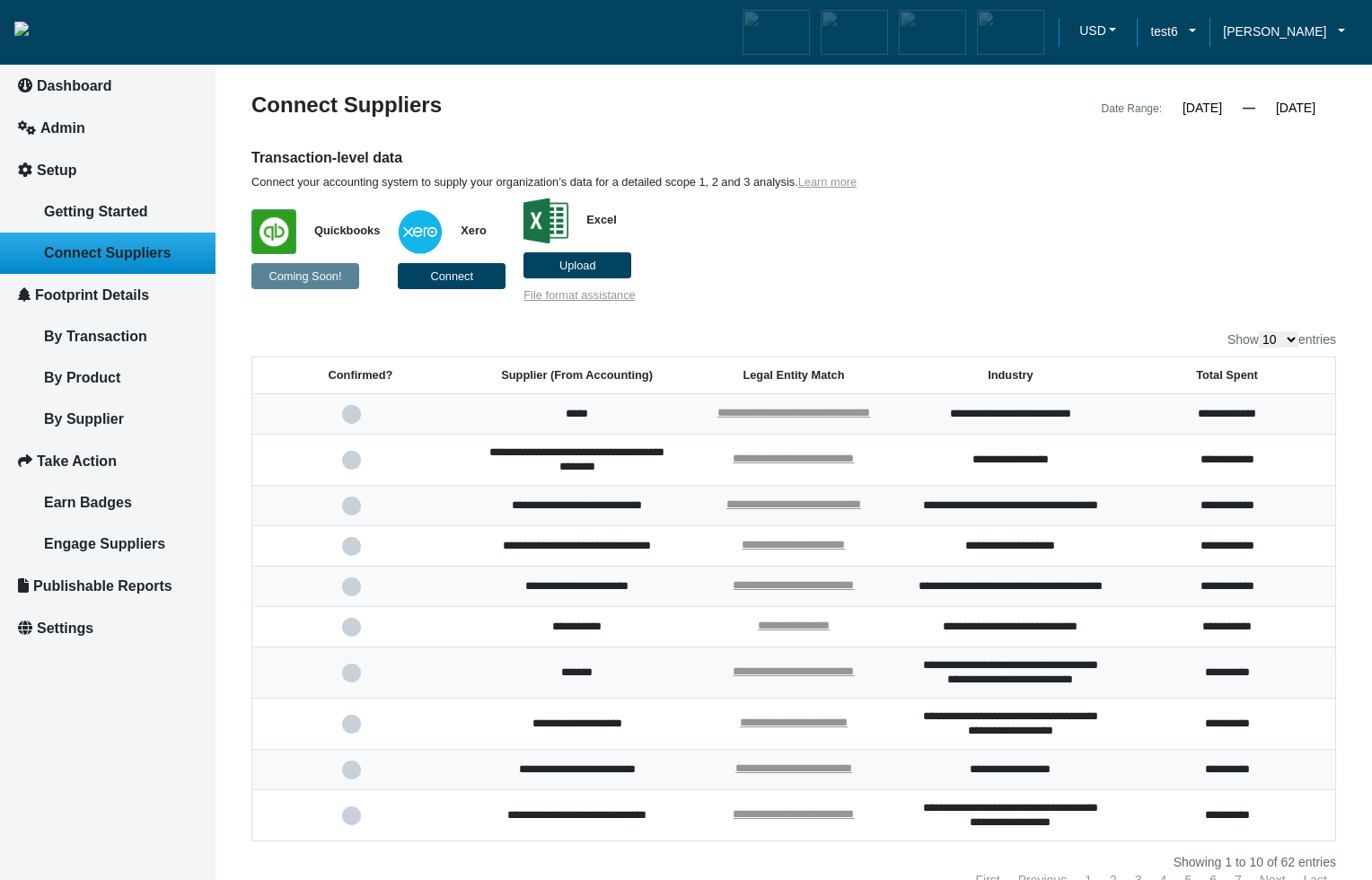
click at [352, 679] on span at bounding box center [359, 673] width 36 height 12
click at [0, 0] on input "checkbox" at bounding box center [0, 0] width 0 height 0
click at [356, 679] on span at bounding box center [359, 673] width 36 height 12
click at [0, 0] on input "checkbox" at bounding box center [0, 0] width 0 height 0
